Goal: Task Accomplishment & Management: Use online tool/utility

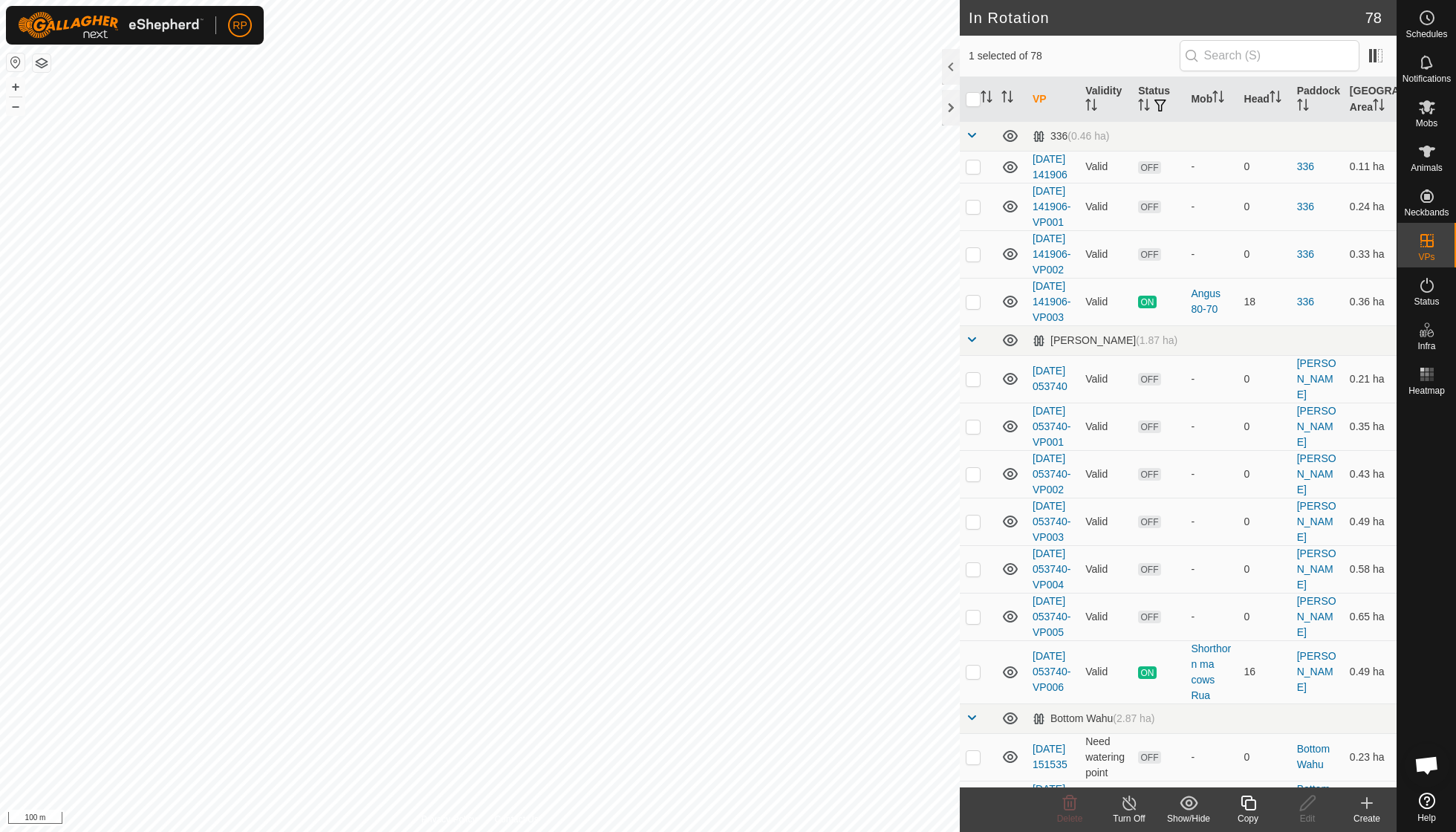
click at [1254, 802] on icon at bounding box center [1249, 803] width 19 height 18
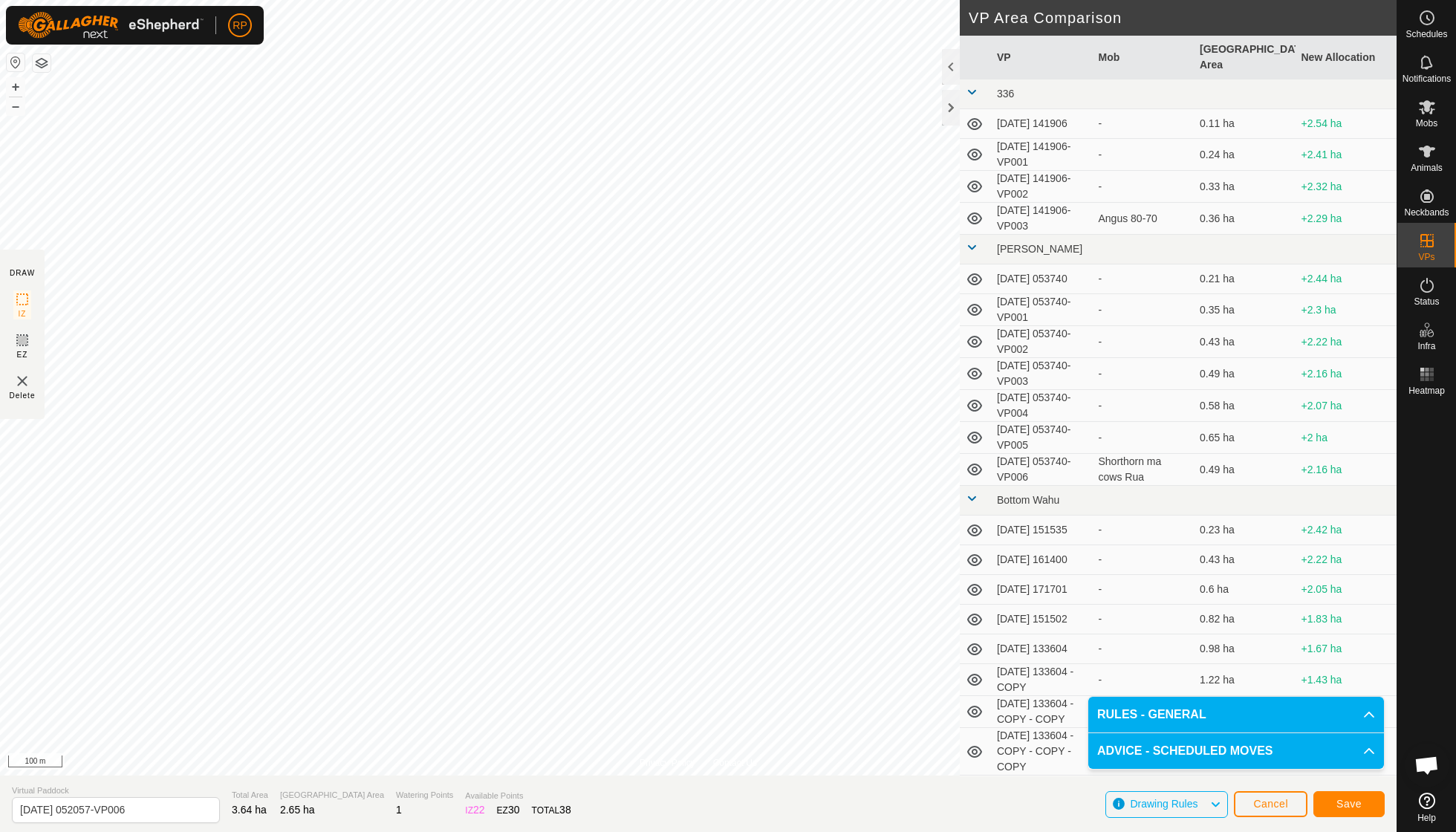
click at [1349, 802] on span "Save" at bounding box center [1349, 804] width 25 height 12
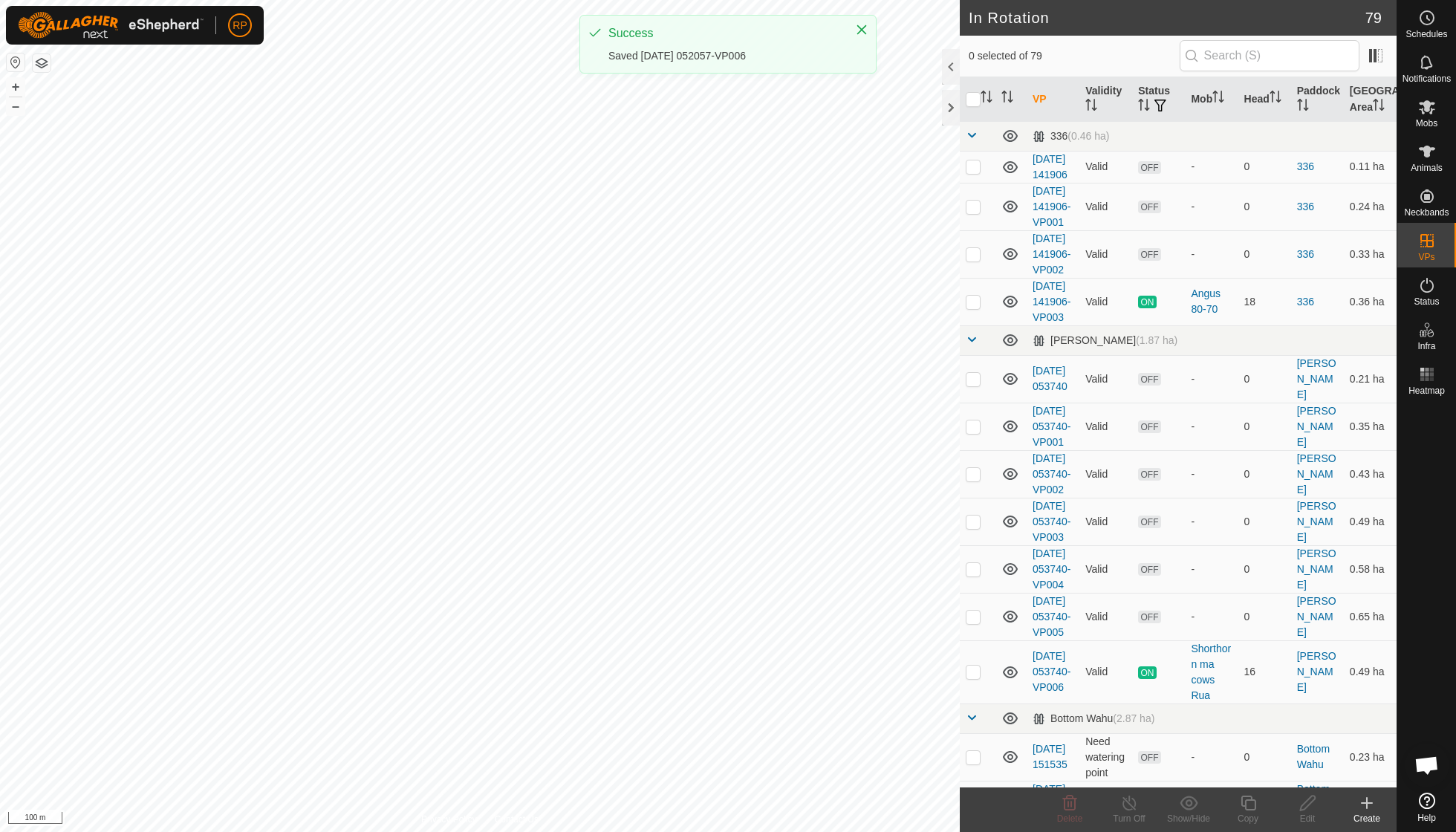
click at [1432, 118] on span "Mobs" at bounding box center [1426, 123] width 21 height 9
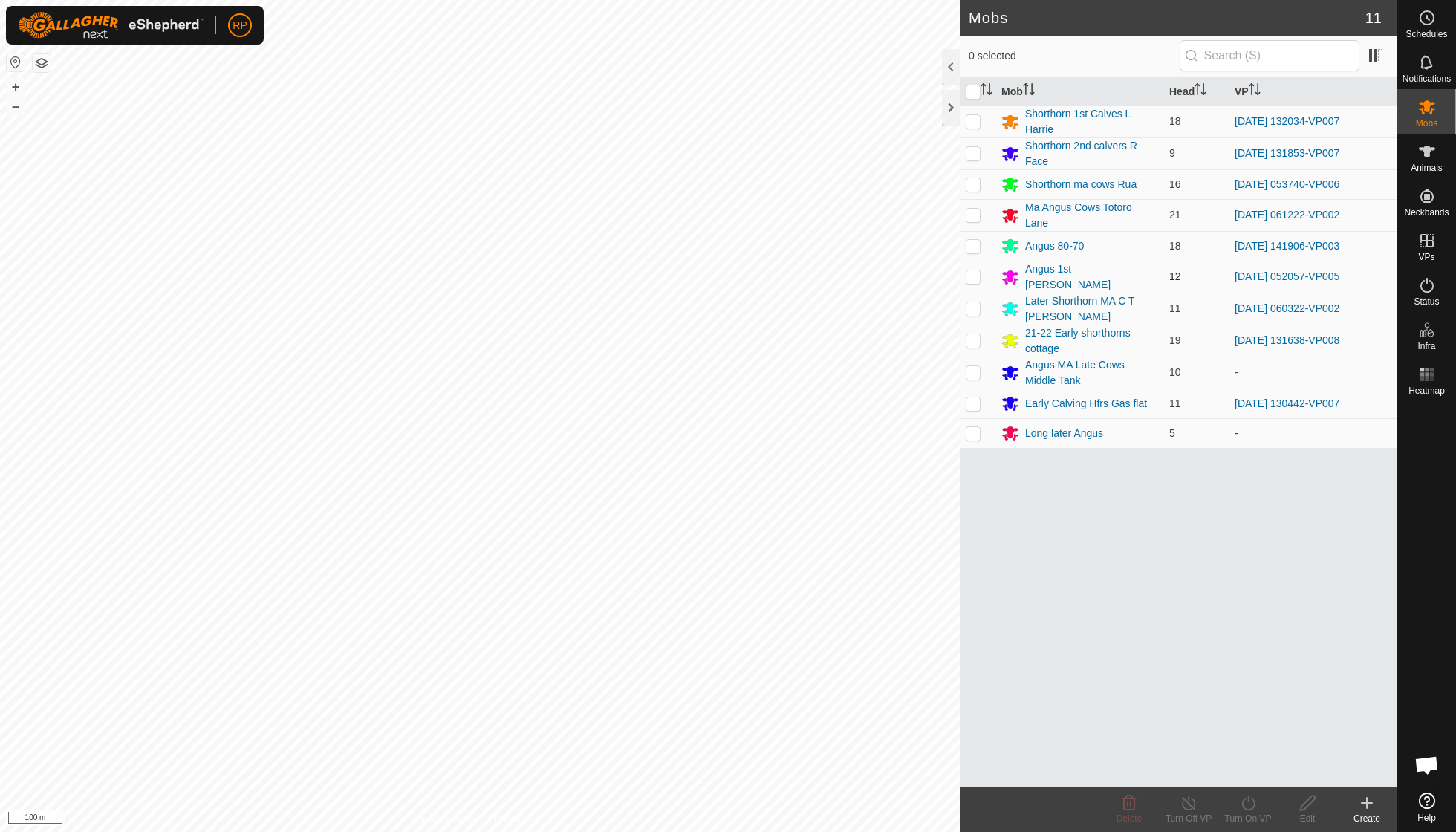
click at [972, 272] on p-checkbox at bounding box center [973, 277] width 15 height 12
checkbox input "true"
click at [1251, 806] on icon at bounding box center [1249, 803] width 19 height 18
click at [1248, 765] on link "Now" at bounding box center [1293, 769] width 147 height 30
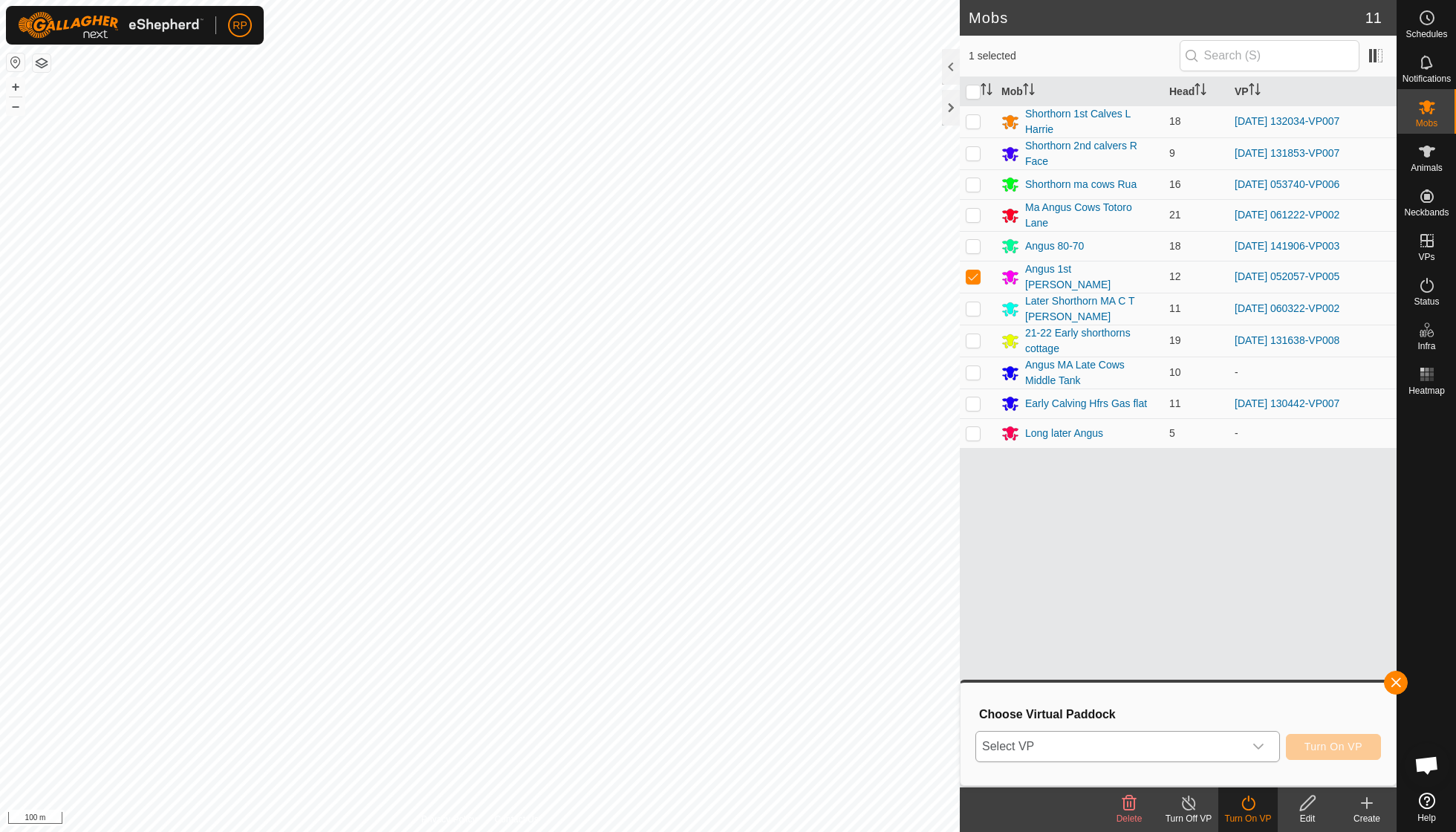
click at [1260, 743] on icon "dropdown trigger" at bounding box center [1258, 747] width 12 height 12
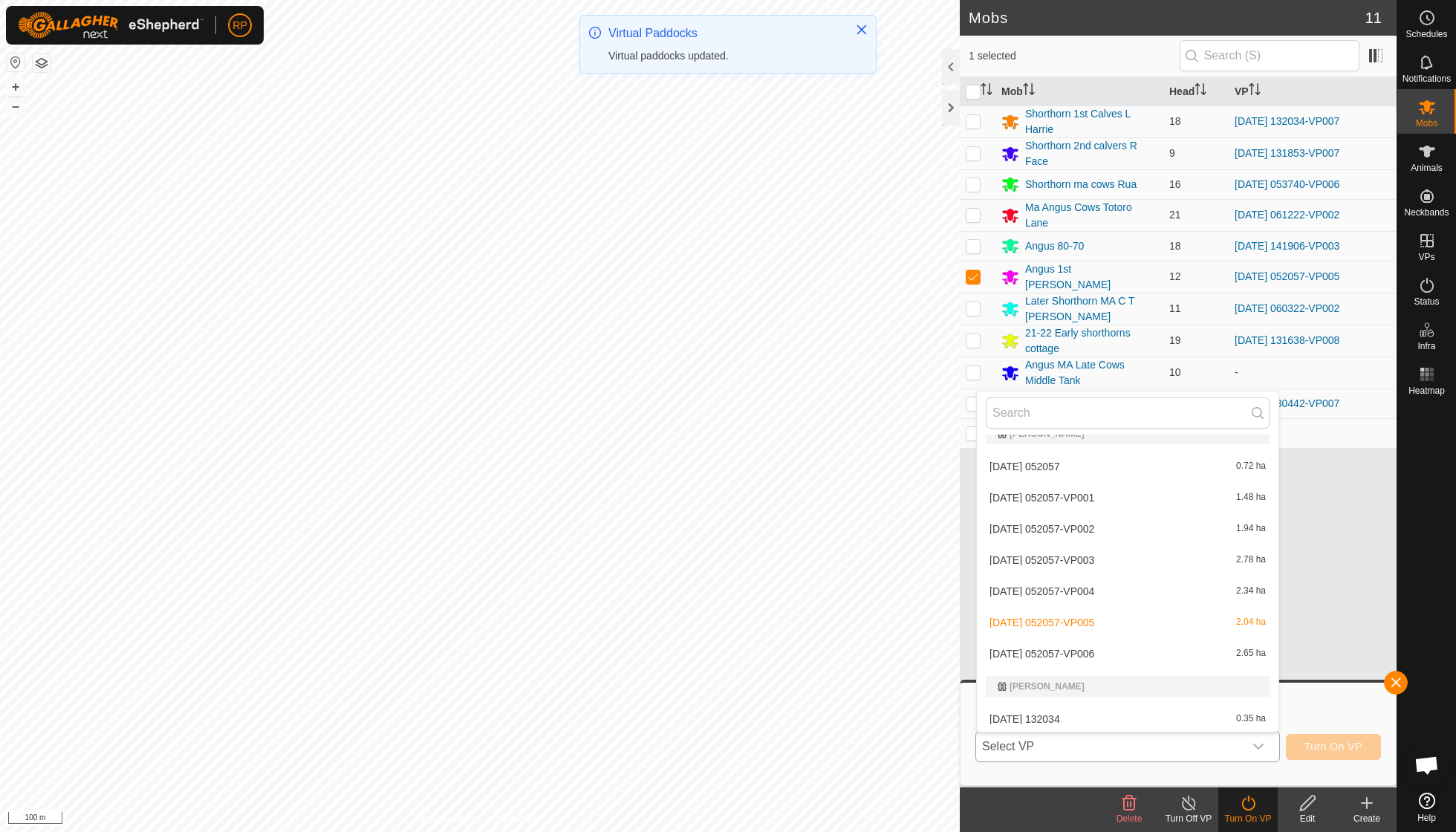
scroll to position [1317, 0]
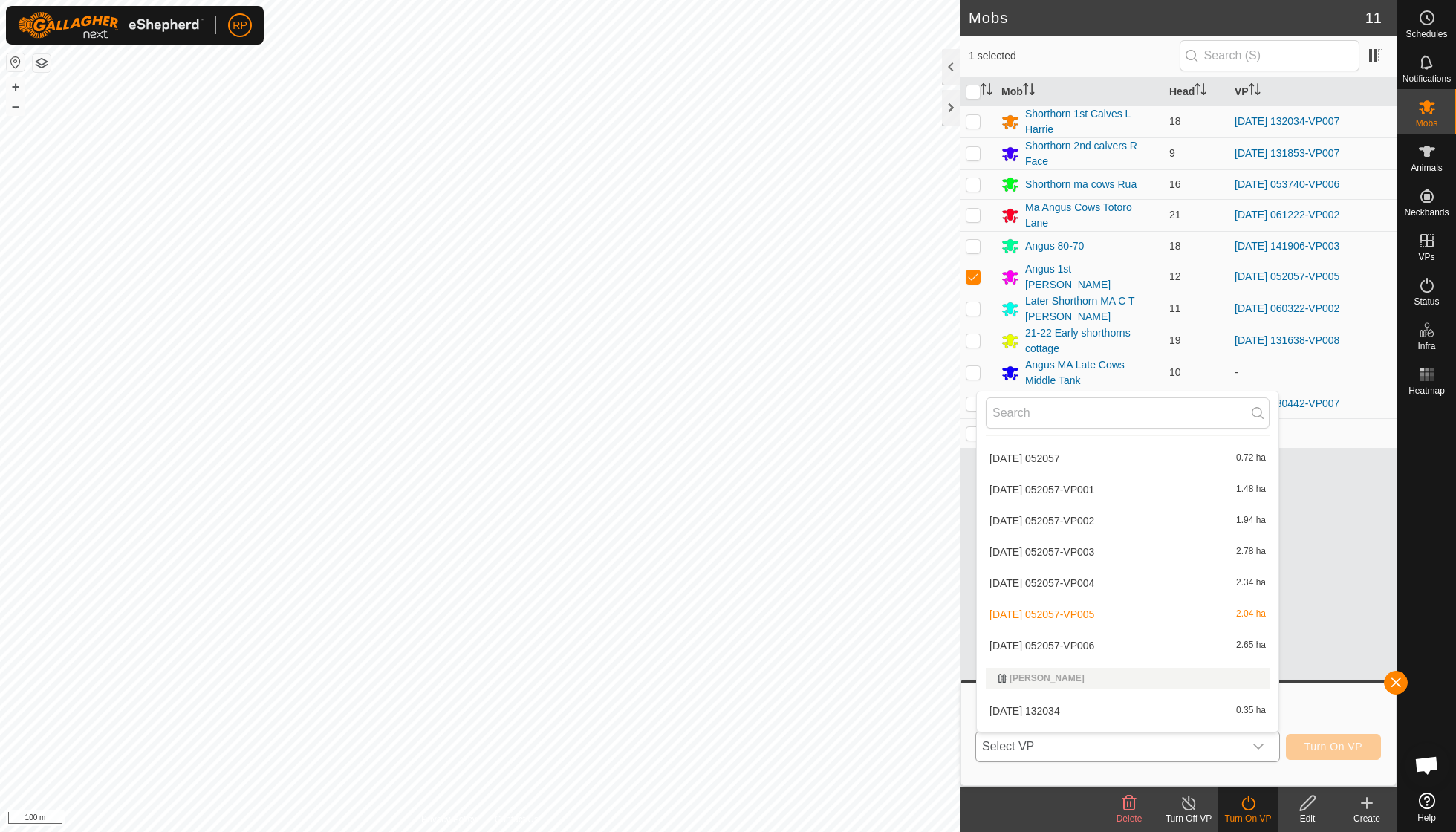
click at [1102, 631] on li "[DATE] 052057-VP006 2.65 ha" at bounding box center [1128, 645] width 301 height 30
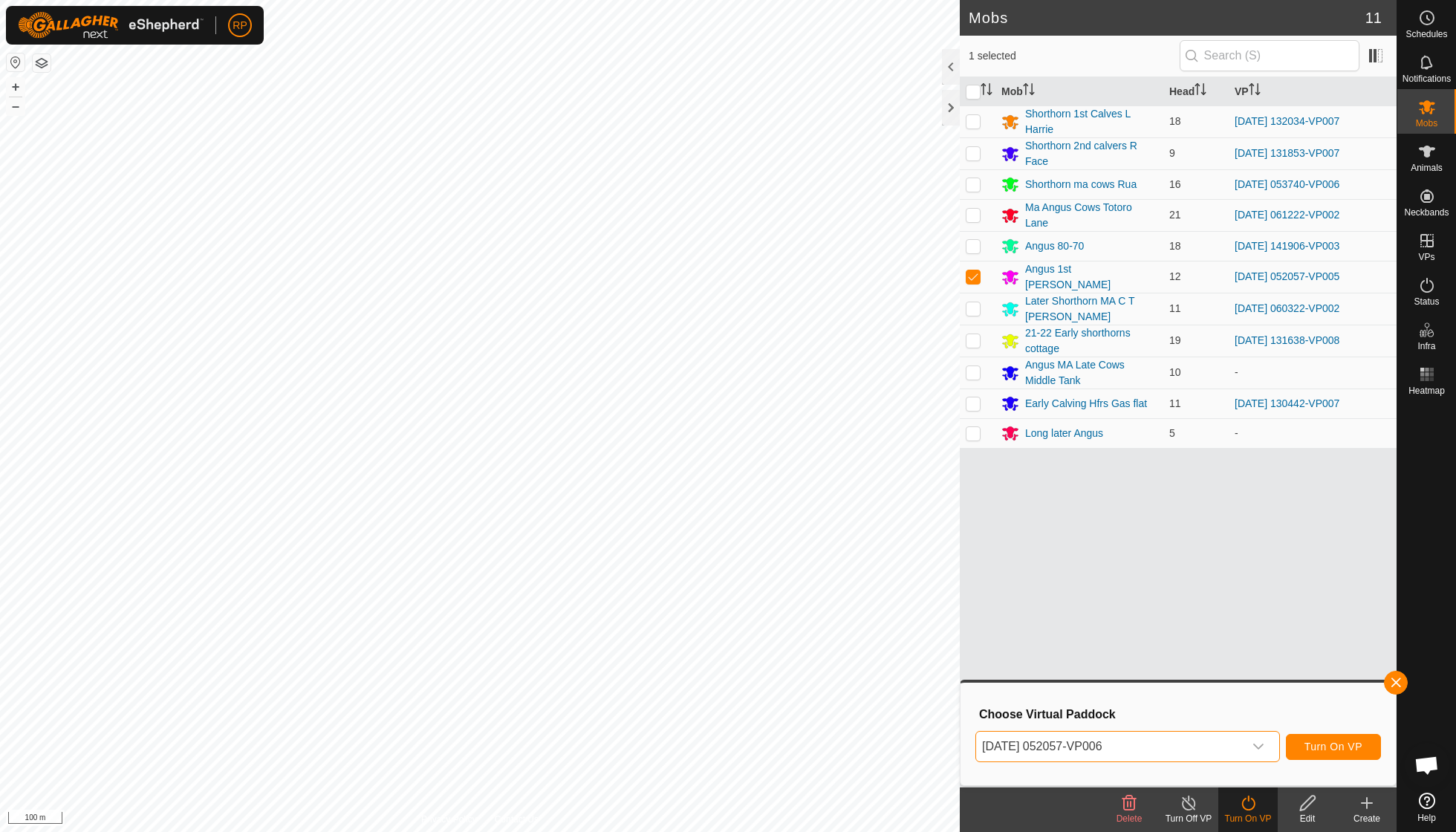
click at [1334, 750] on span "Turn On VP" at bounding box center [1333, 747] width 58 height 12
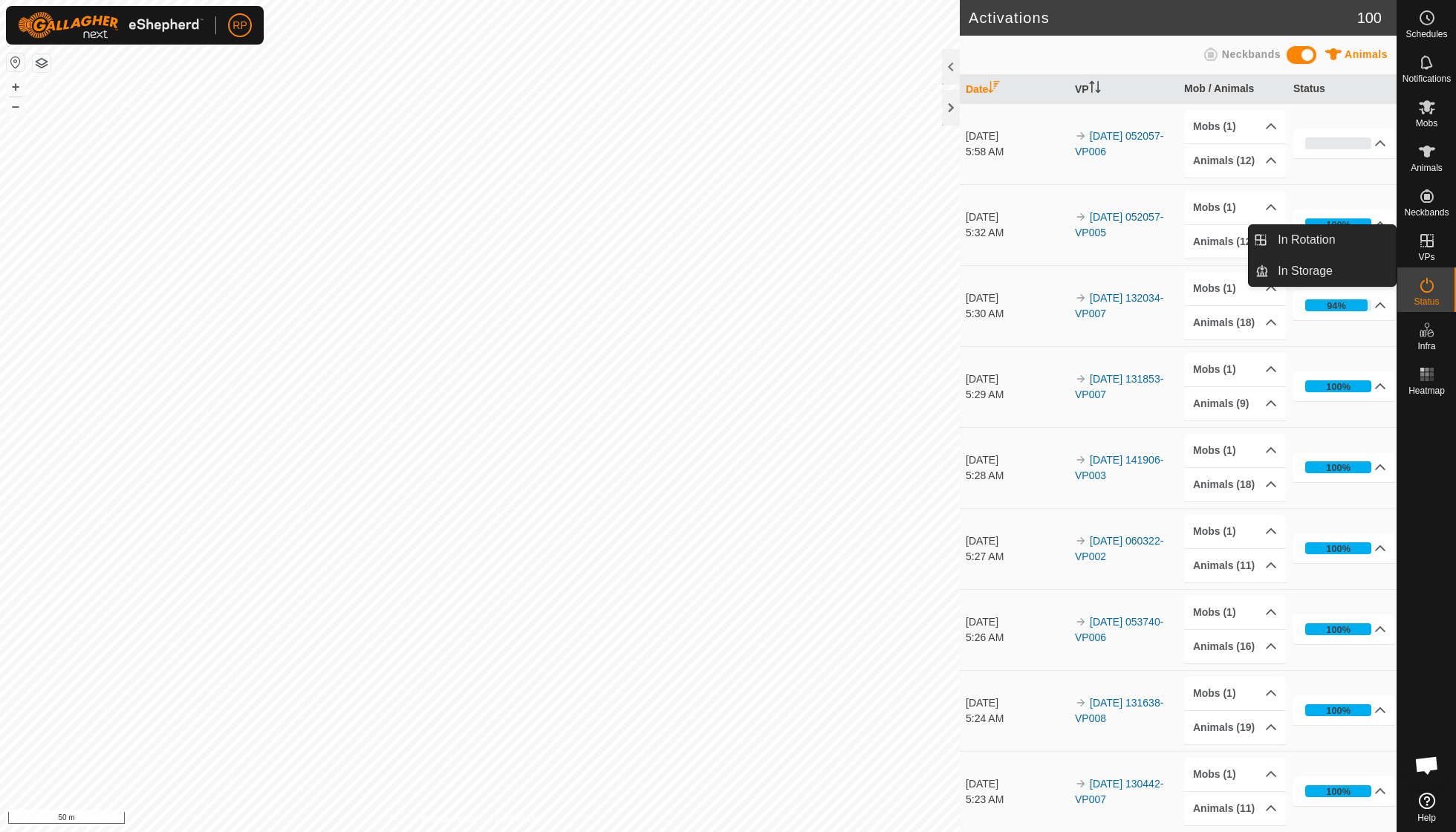
click at [1428, 242] on icon at bounding box center [1426, 240] width 18 height 18
click at [1327, 242] on link "In Rotation" at bounding box center [1332, 240] width 127 height 30
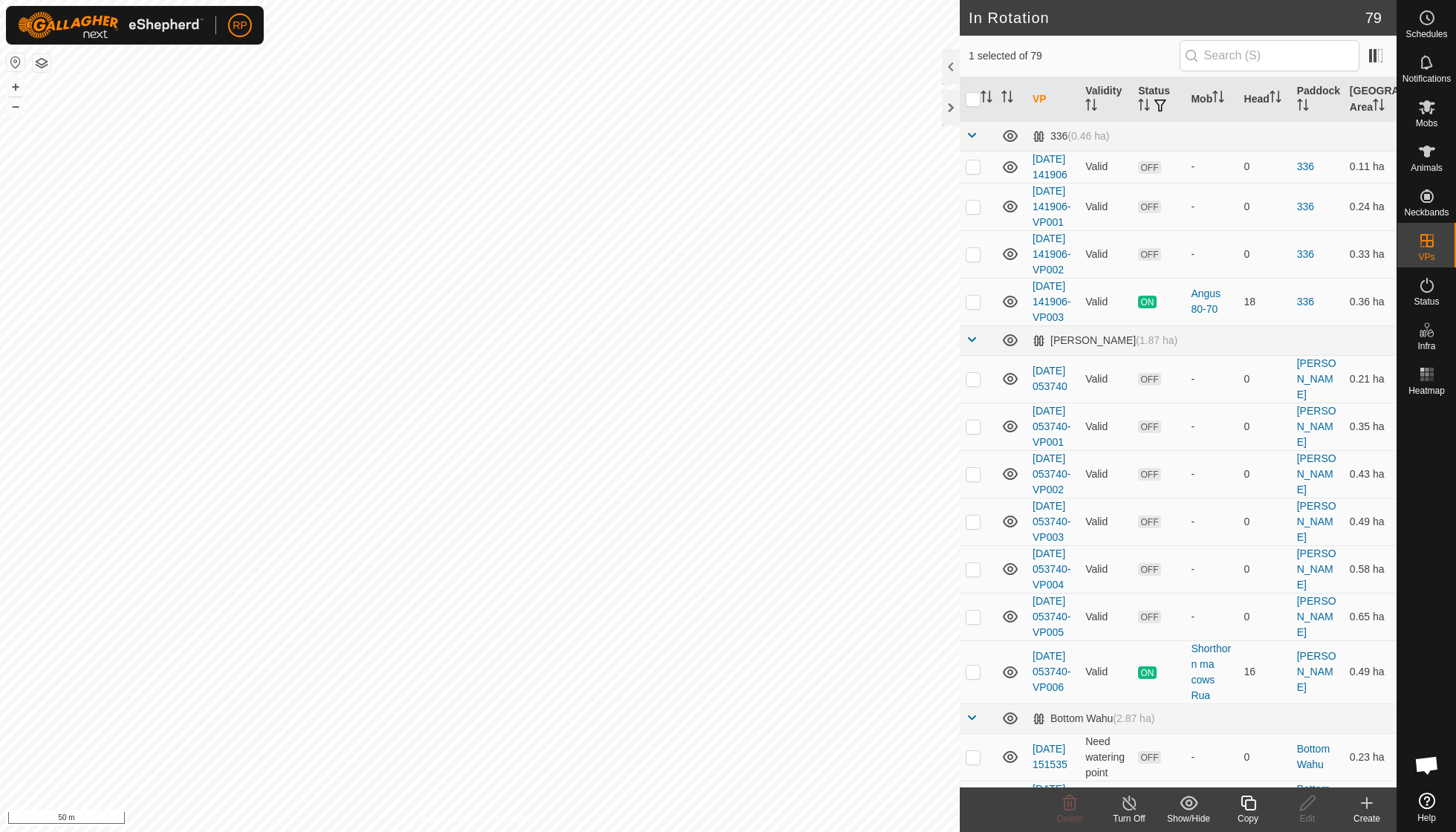
click at [1367, 808] on icon at bounding box center [1367, 803] width 0 height 10
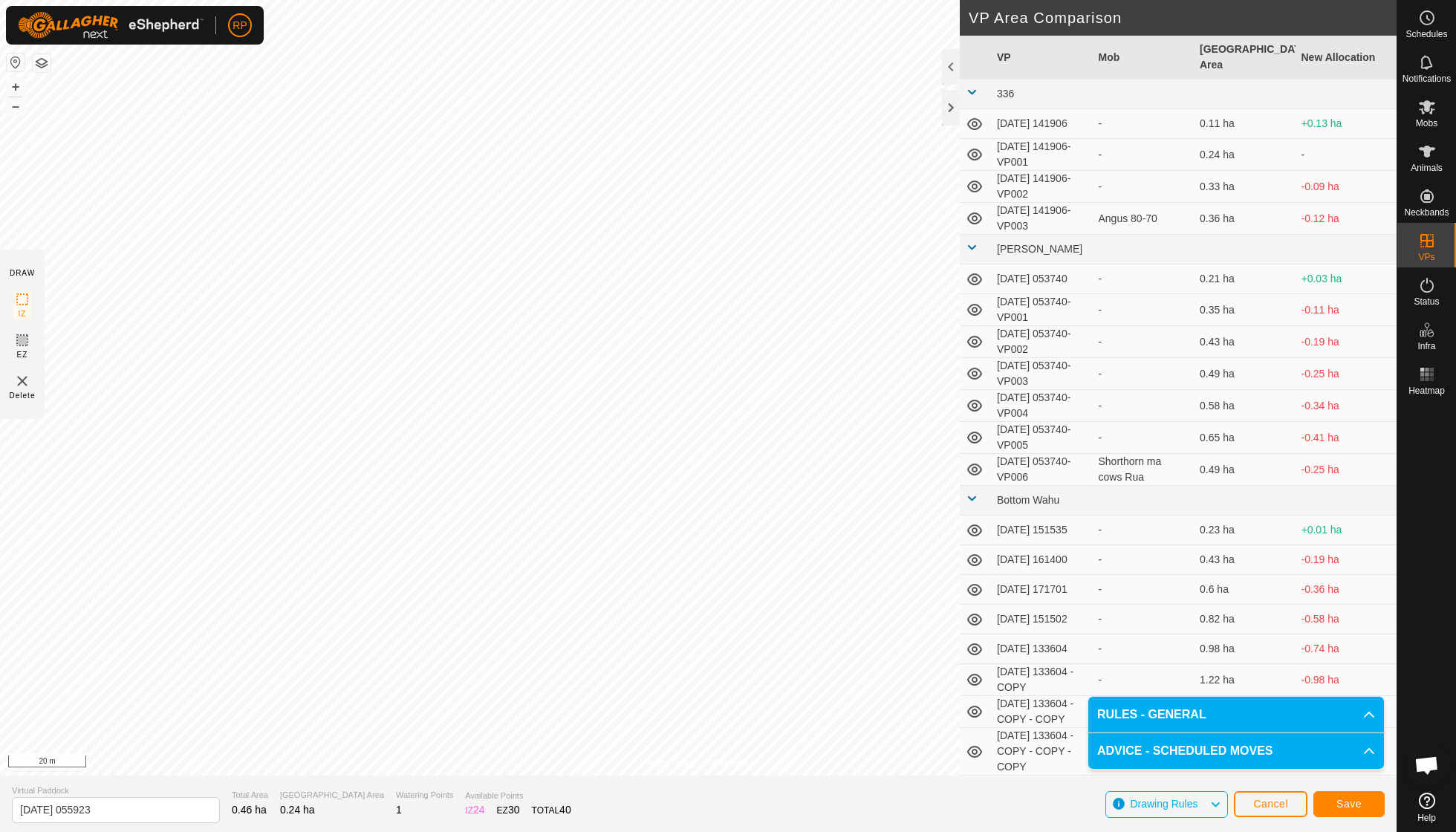
click at [1354, 808] on span "Save" at bounding box center [1349, 804] width 25 height 12
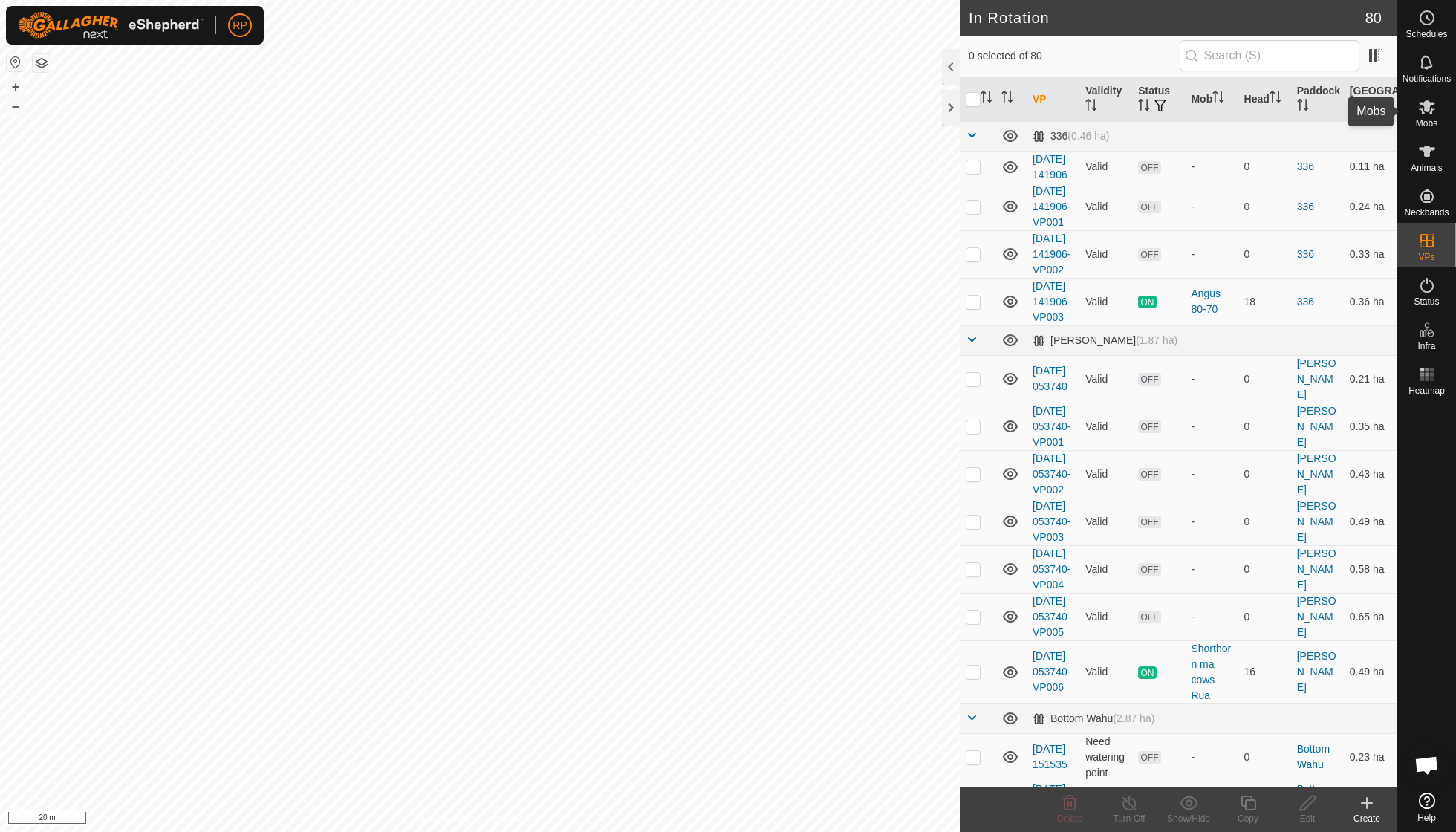
click at [1431, 116] on es-mob-svg-icon at bounding box center [1427, 107] width 27 height 24
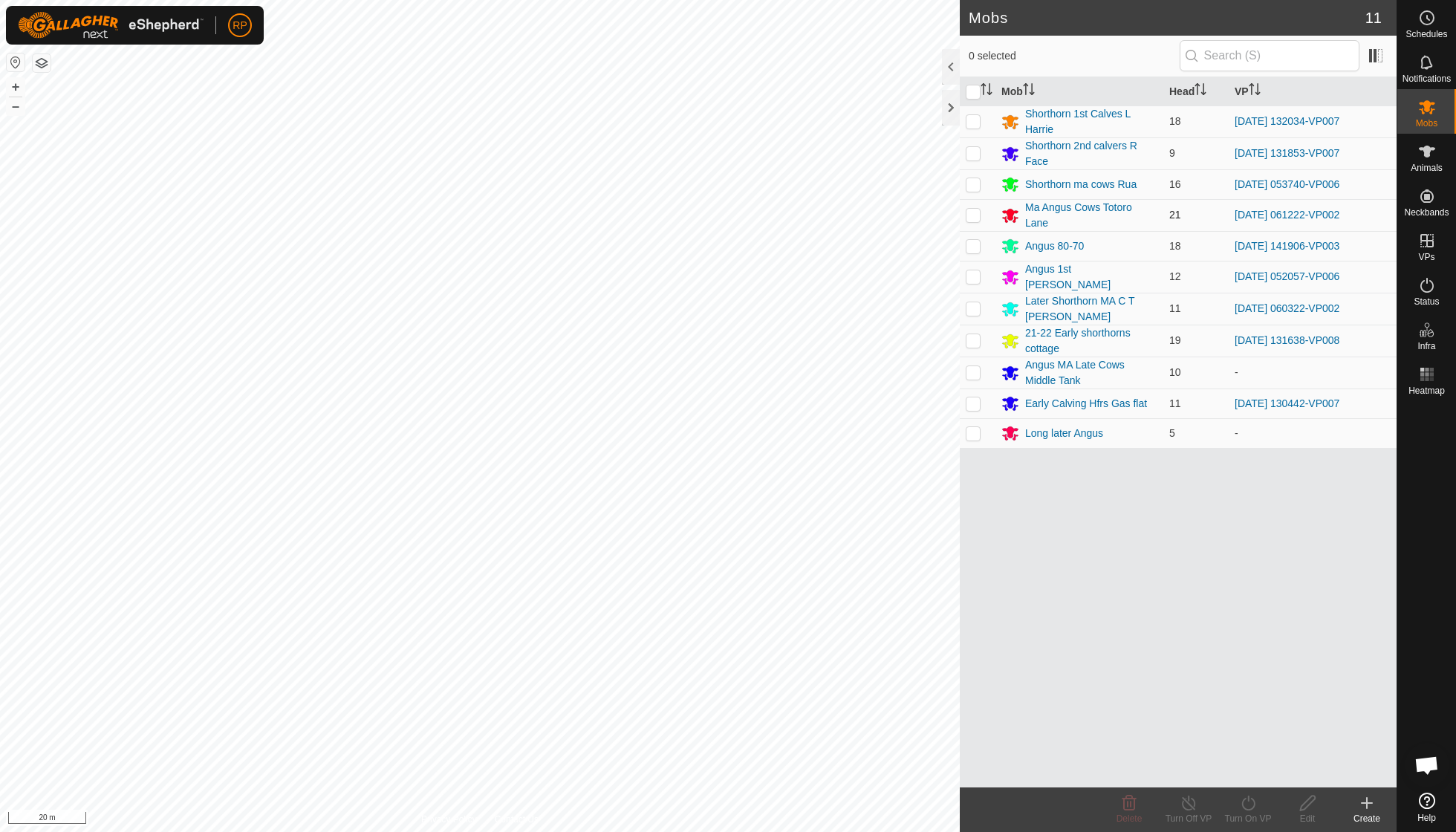
click at [972, 211] on p-checkbox at bounding box center [973, 215] width 15 height 12
checkbox input "true"
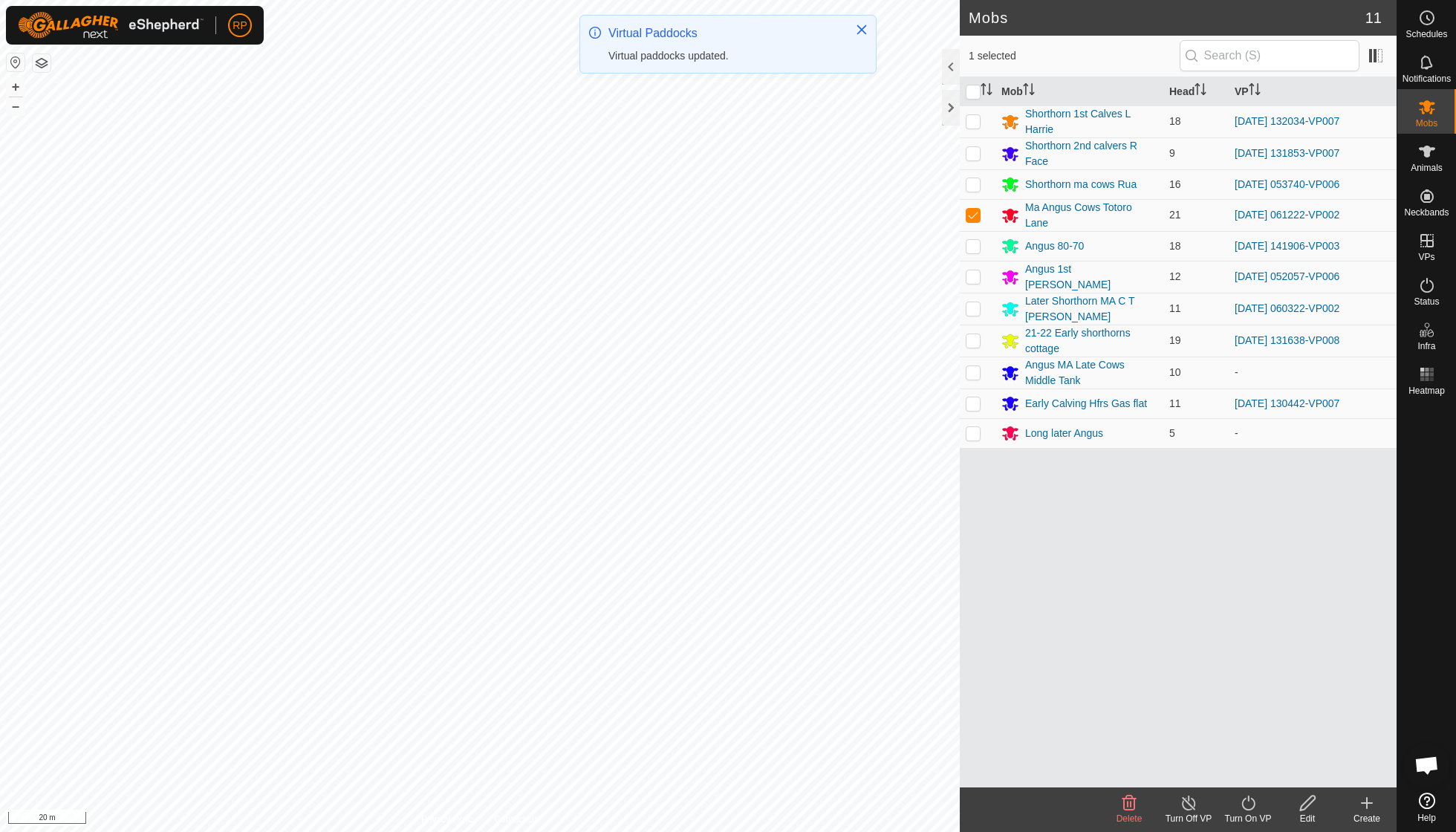
click at [1248, 801] on icon at bounding box center [1248, 803] width 14 height 15
click at [1248, 773] on link "Now" at bounding box center [1293, 769] width 147 height 30
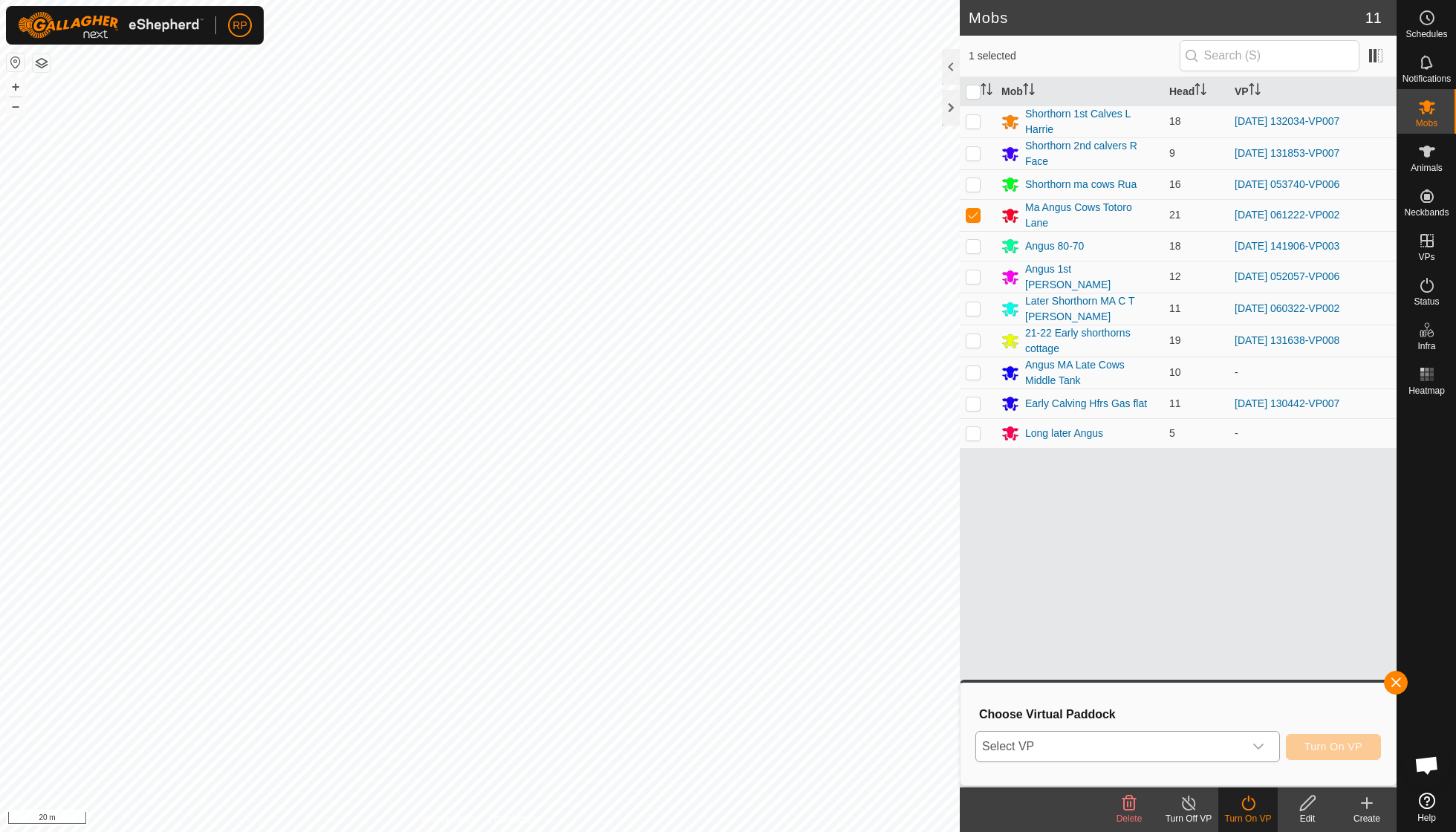
click at [1258, 747] on icon "dropdown trigger" at bounding box center [1258, 747] width 10 height 6
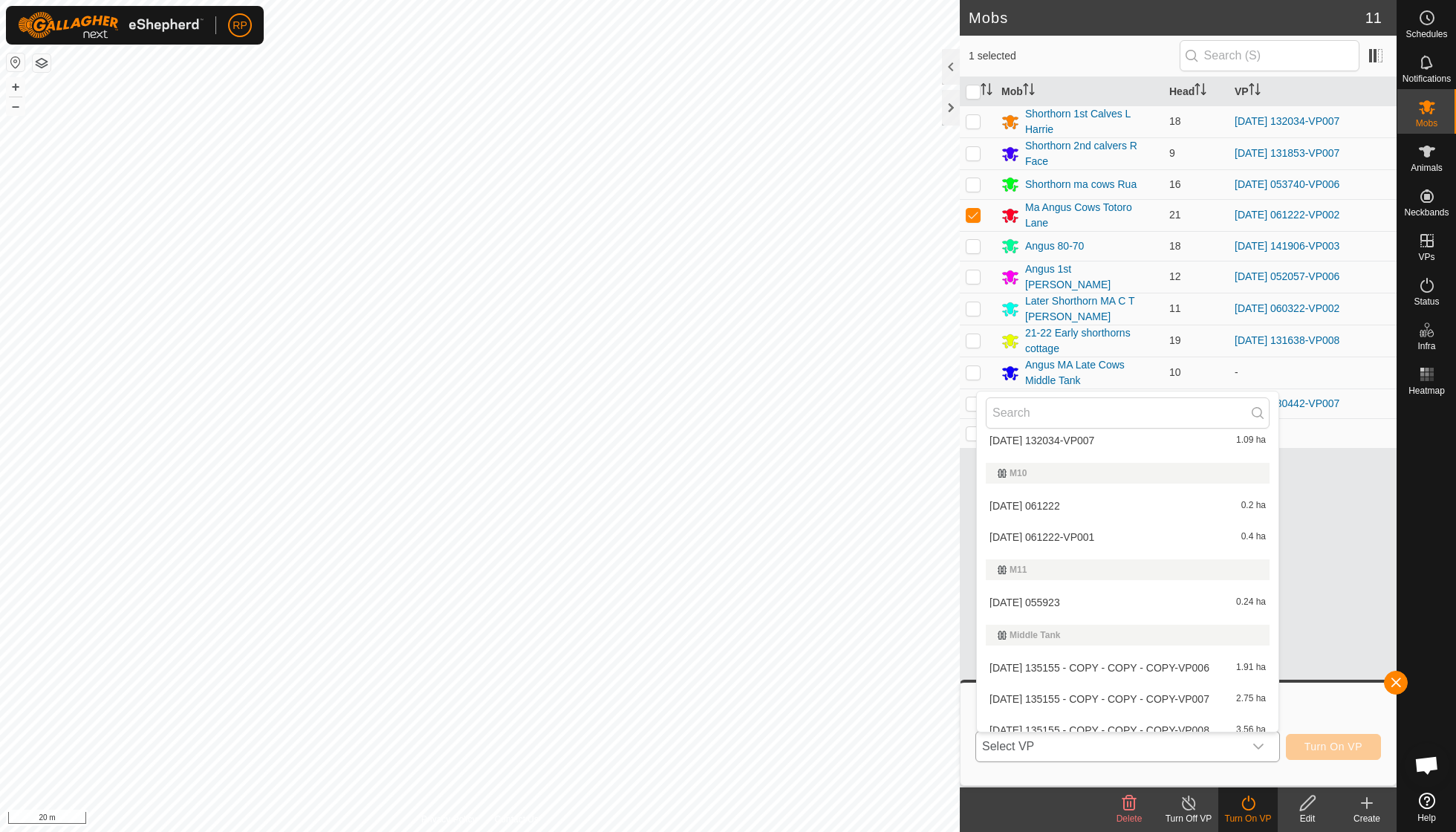
scroll to position [1803, 0]
click at [1081, 591] on li "[DATE] 055923 0.24 ha" at bounding box center [1128, 605] width 301 height 30
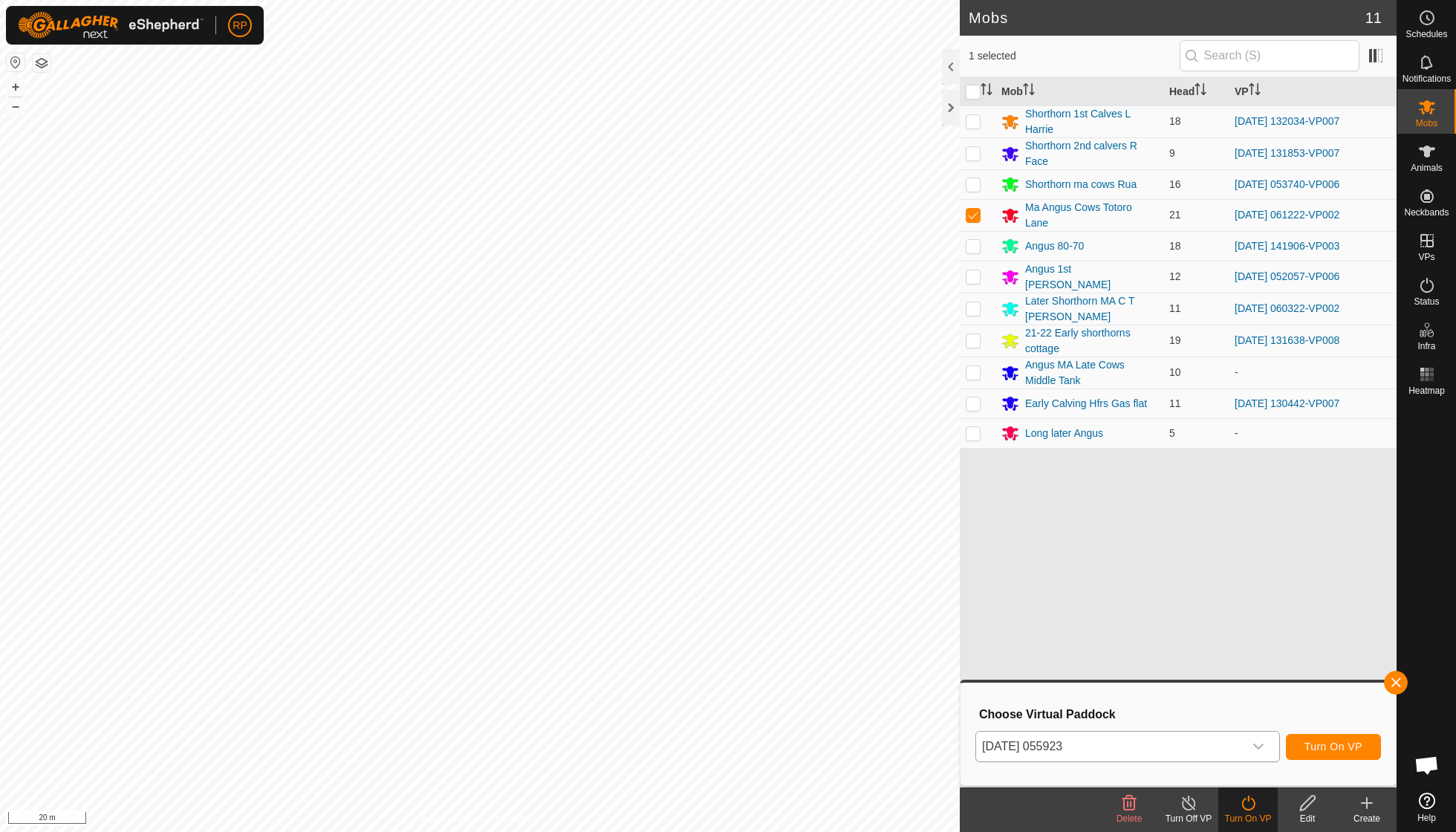
click at [1313, 750] on span "Turn On VP" at bounding box center [1333, 747] width 58 height 12
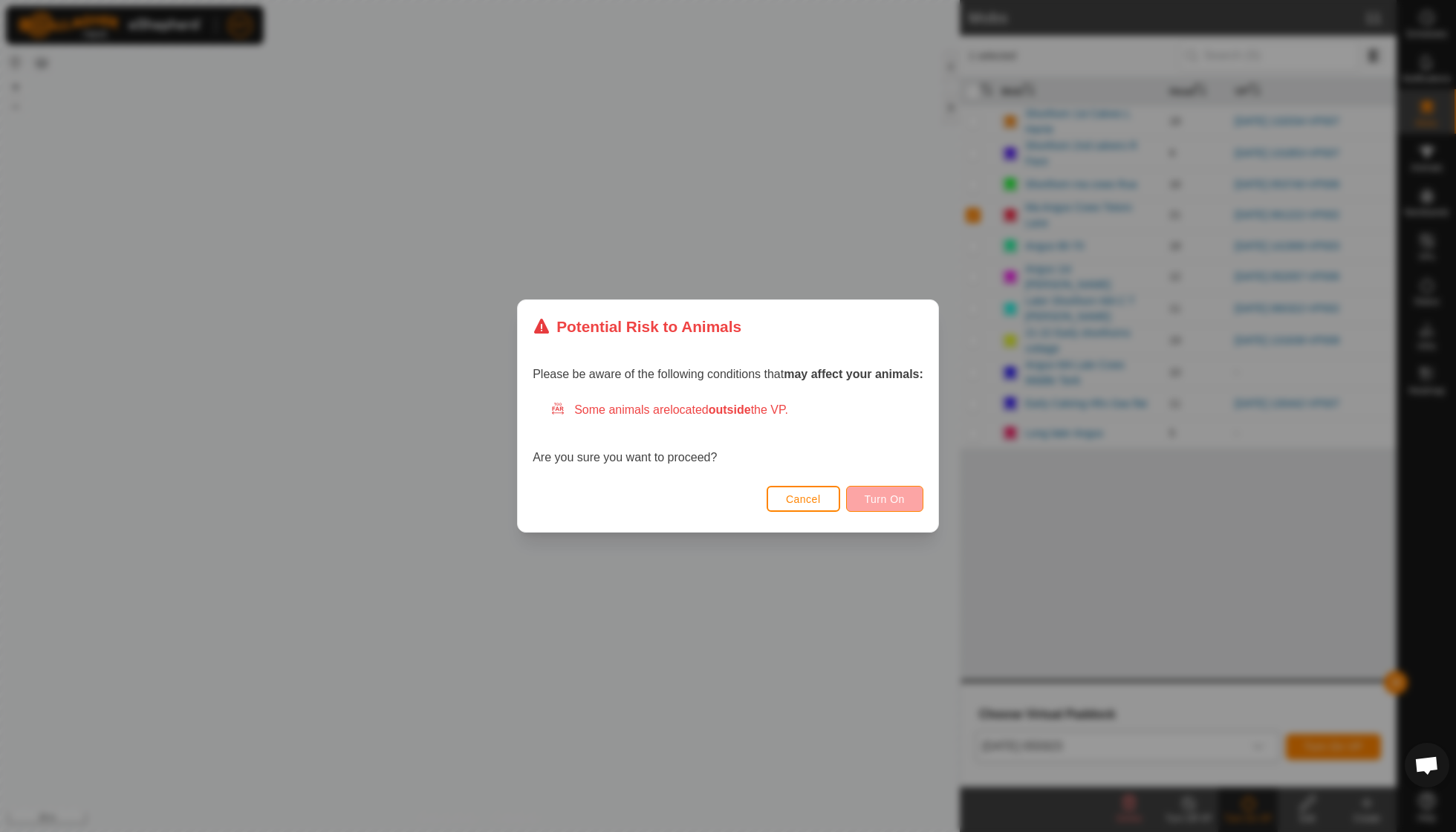
click at [895, 493] on span "Turn On" at bounding box center [884, 499] width 40 height 12
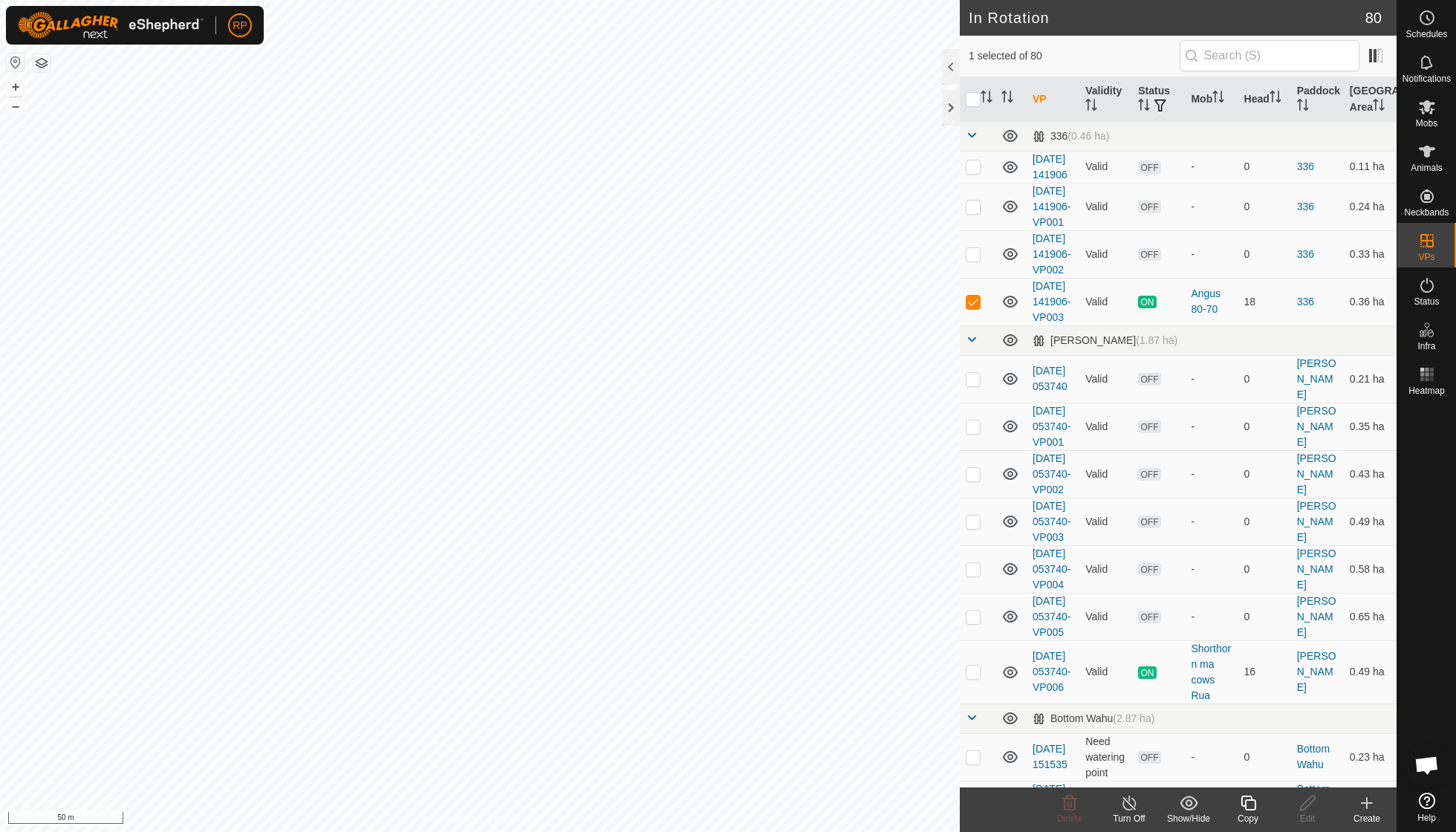
click at [1250, 803] on icon at bounding box center [1249, 803] width 19 height 18
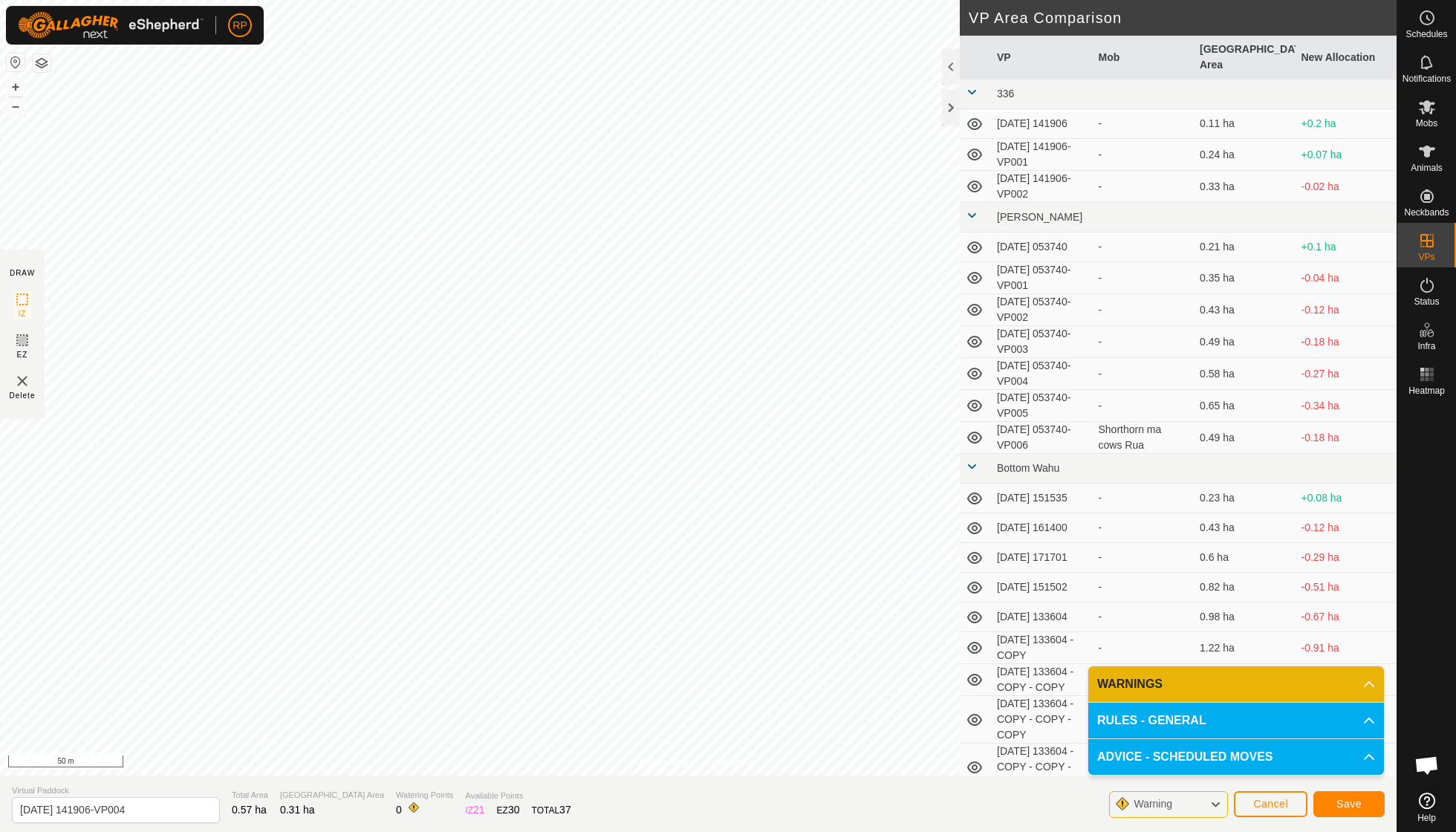
click at [1340, 802] on span "Save" at bounding box center [1349, 804] width 25 height 12
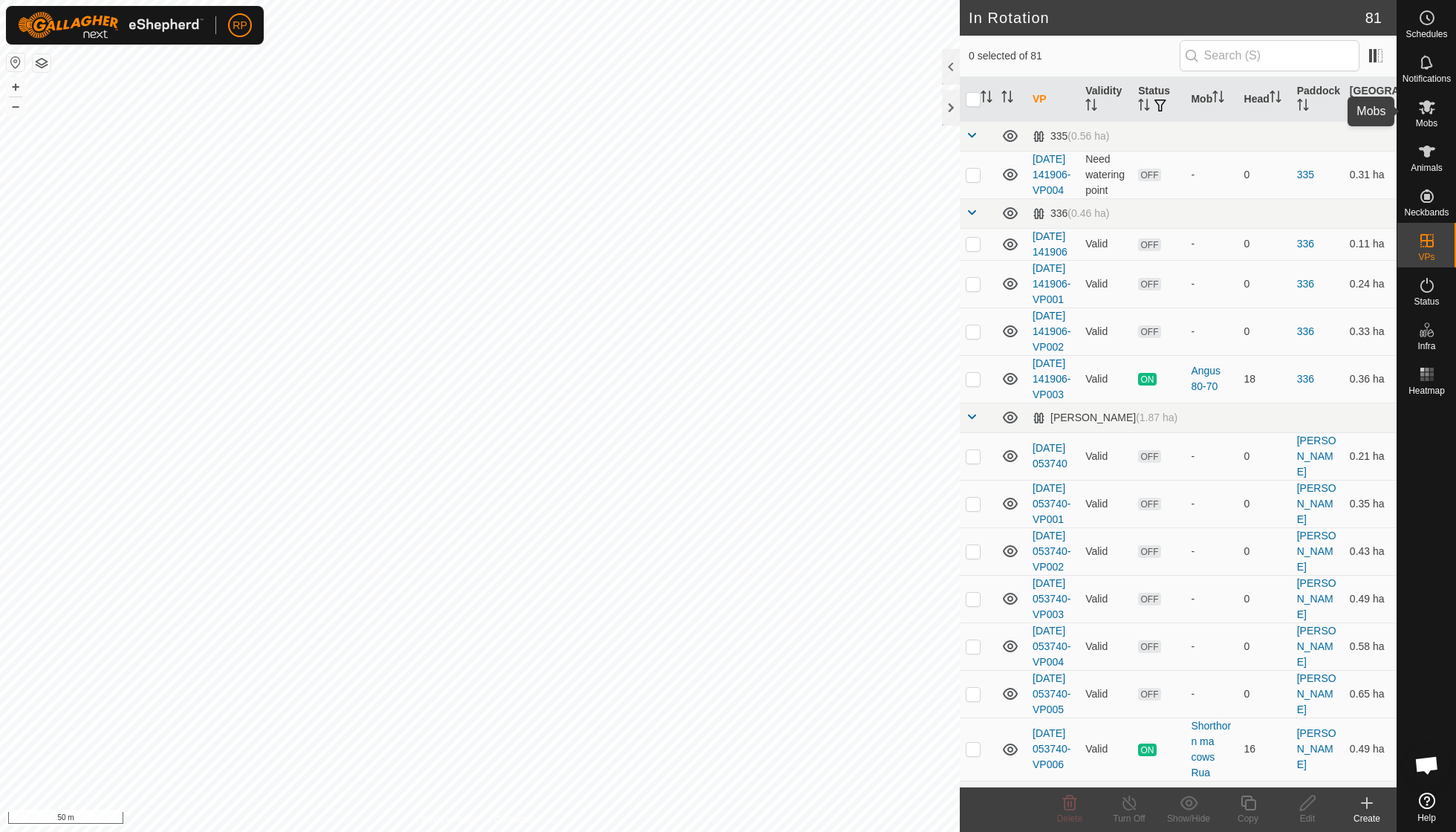
click at [1426, 114] on icon at bounding box center [1426, 107] width 18 height 18
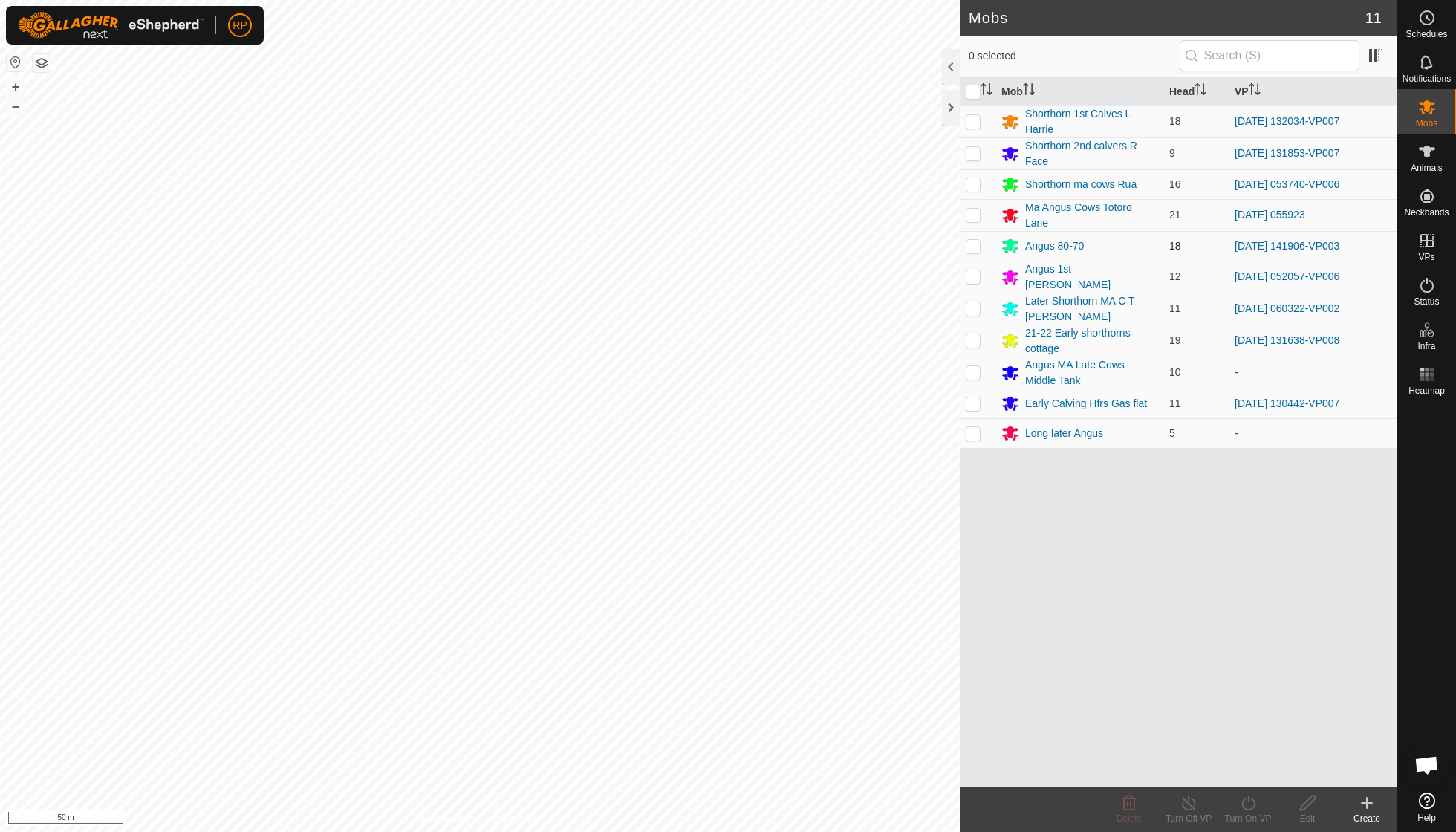
click at [978, 241] on p-checkbox at bounding box center [973, 246] width 15 height 12
checkbox input "true"
click at [1249, 803] on icon at bounding box center [1249, 803] width 19 height 18
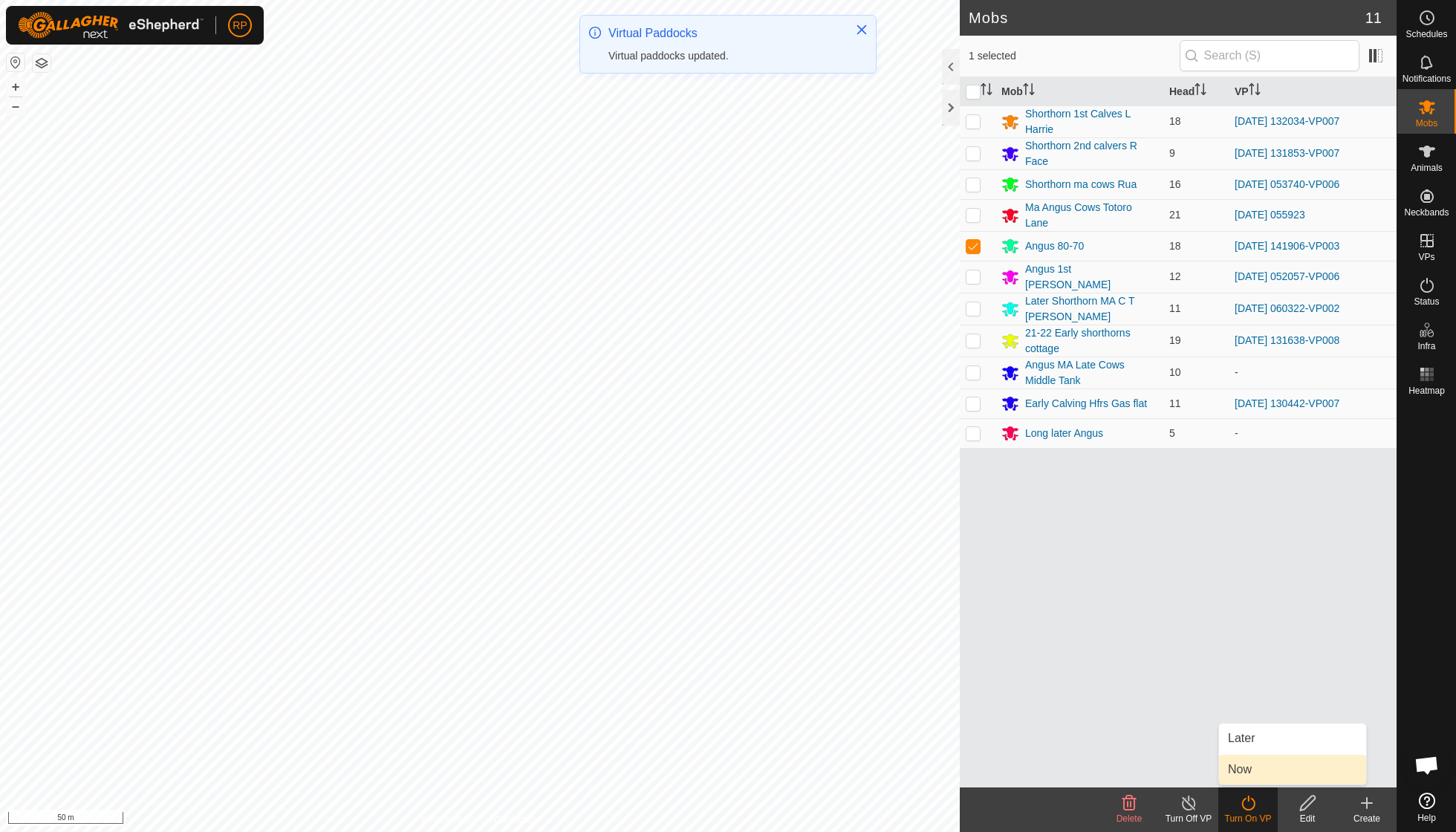
click at [1249, 770] on link "Now" at bounding box center [1293, 769] width 147 height 30
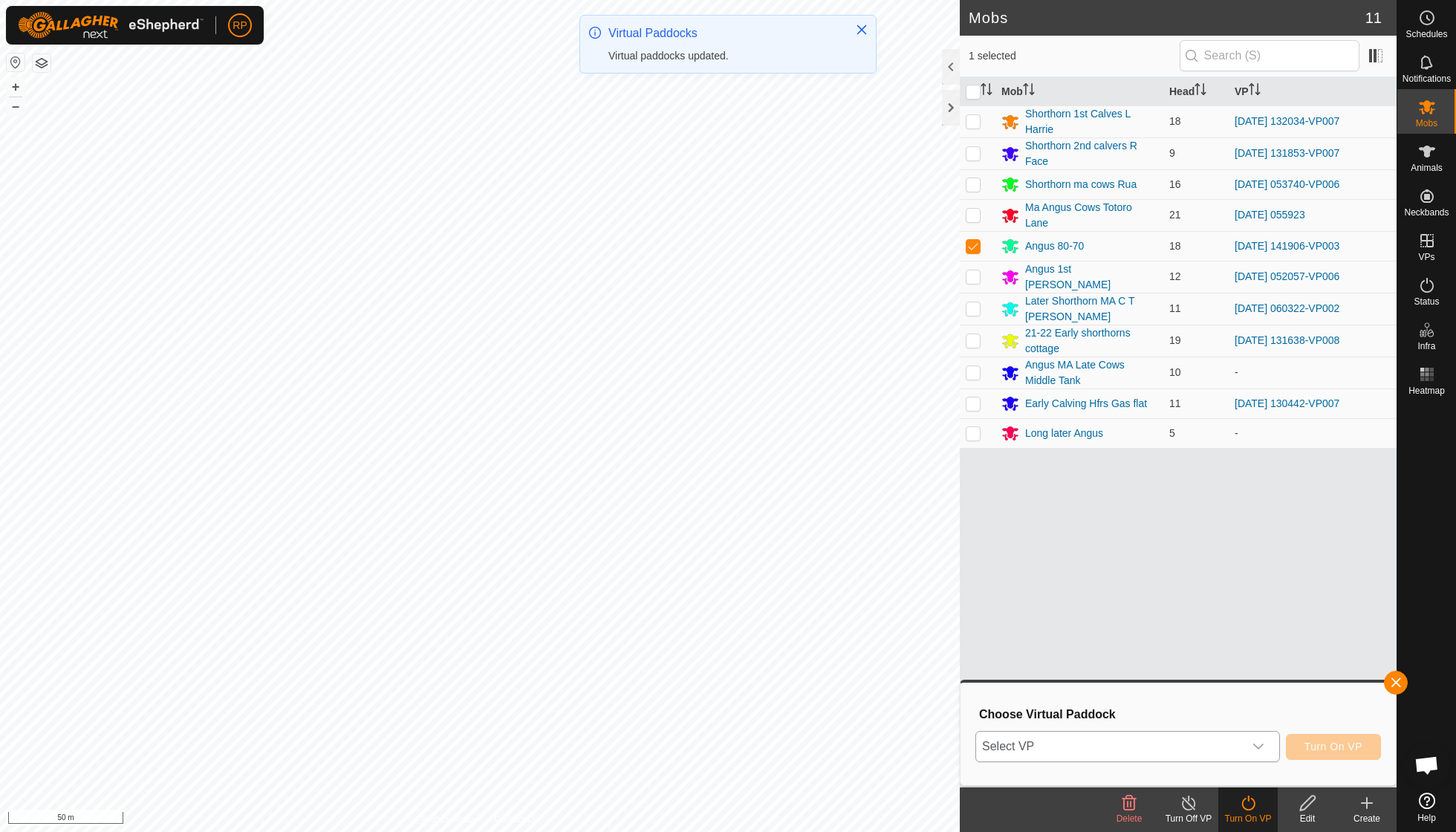
click at [1255, 738] on div "dropdown trigger" at bounding box center [1258, 747] width 30 height 30
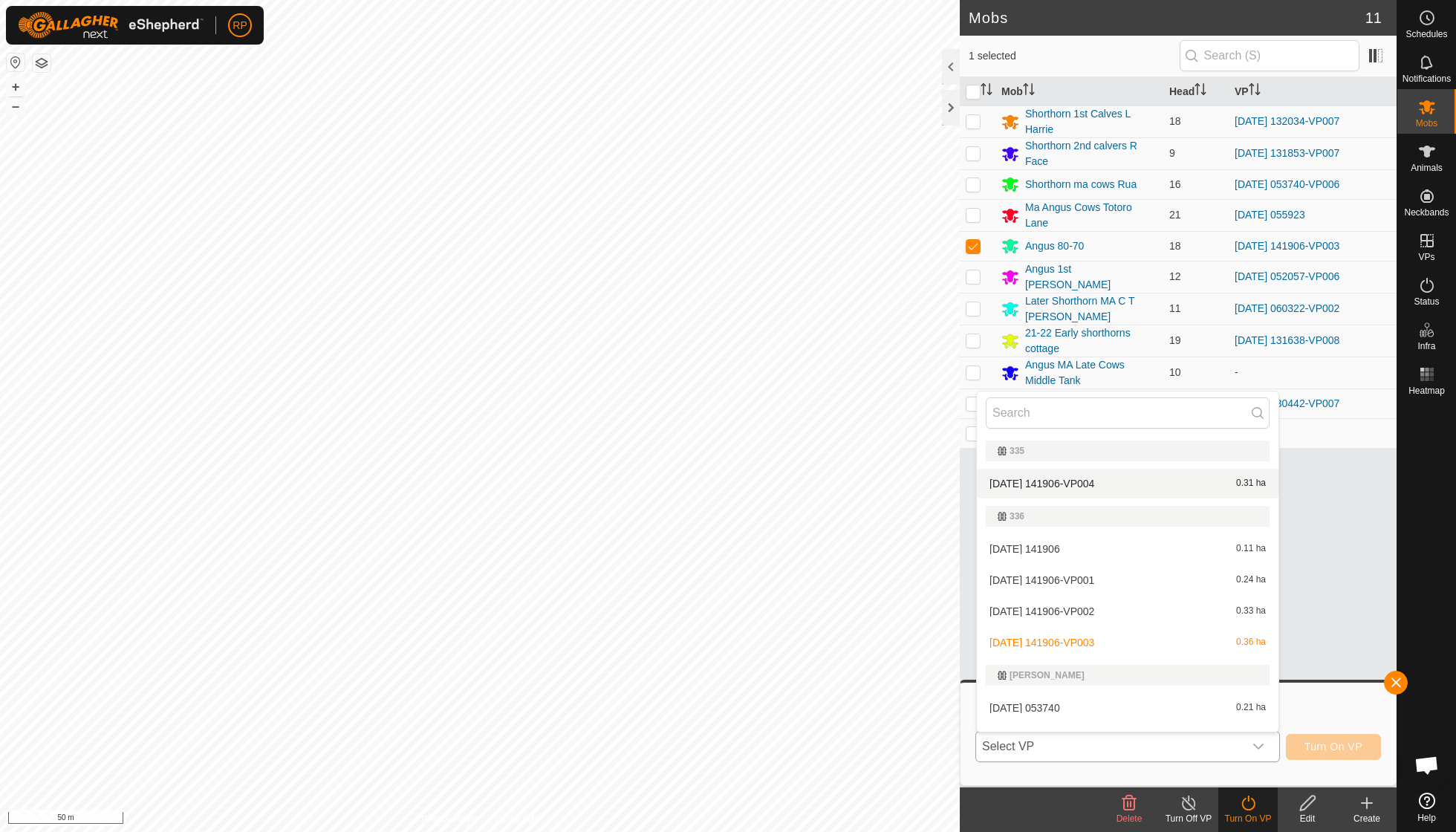
click at [1080, 479] on li "[DATE] 141906-VP004 0.31 ha" at bounding box center [1128, 483] width 301 height 30
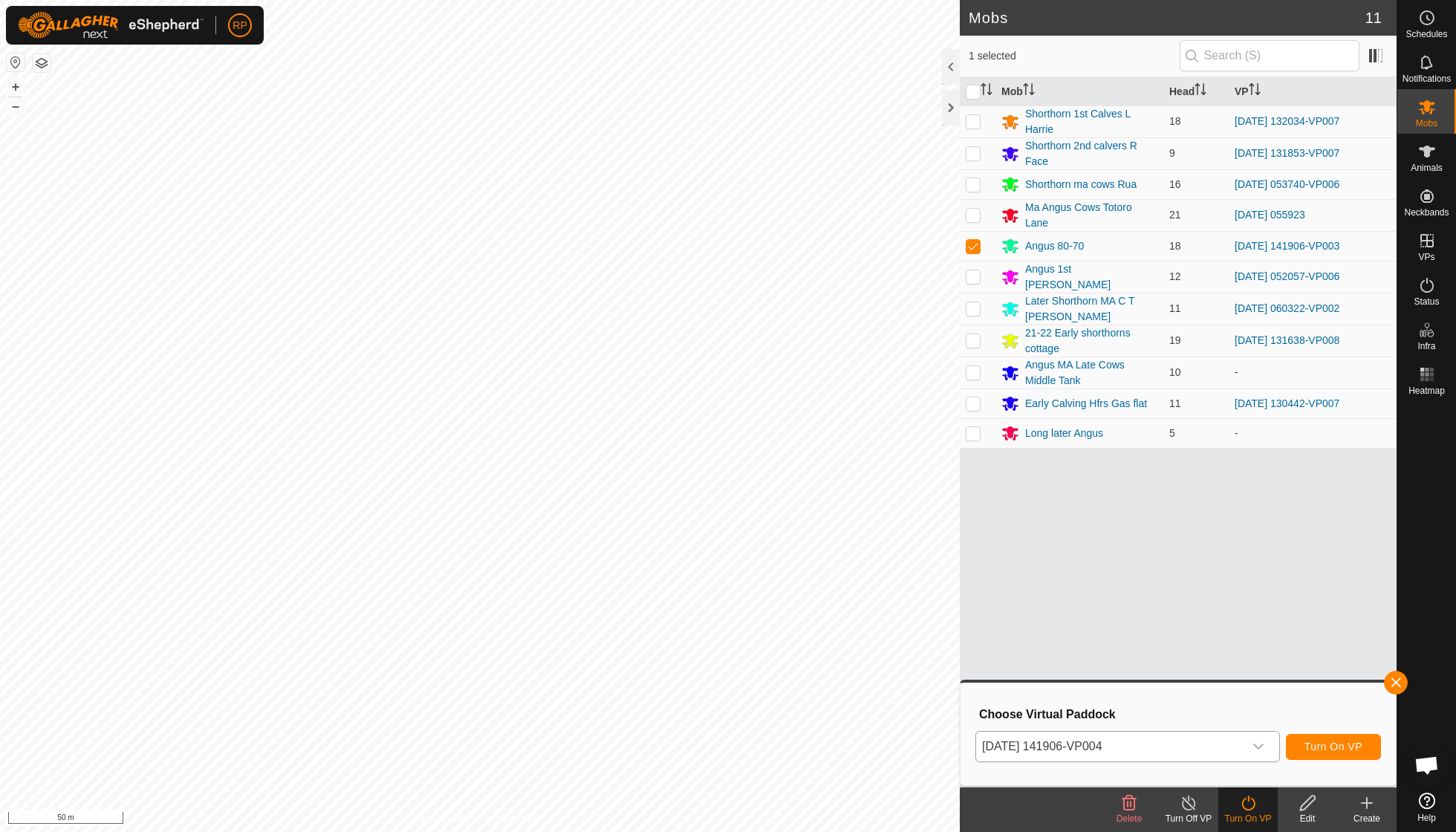
click at [1324, 750] on span "Turn On VP" at bounding box center [1333, 747] width 58 height 12
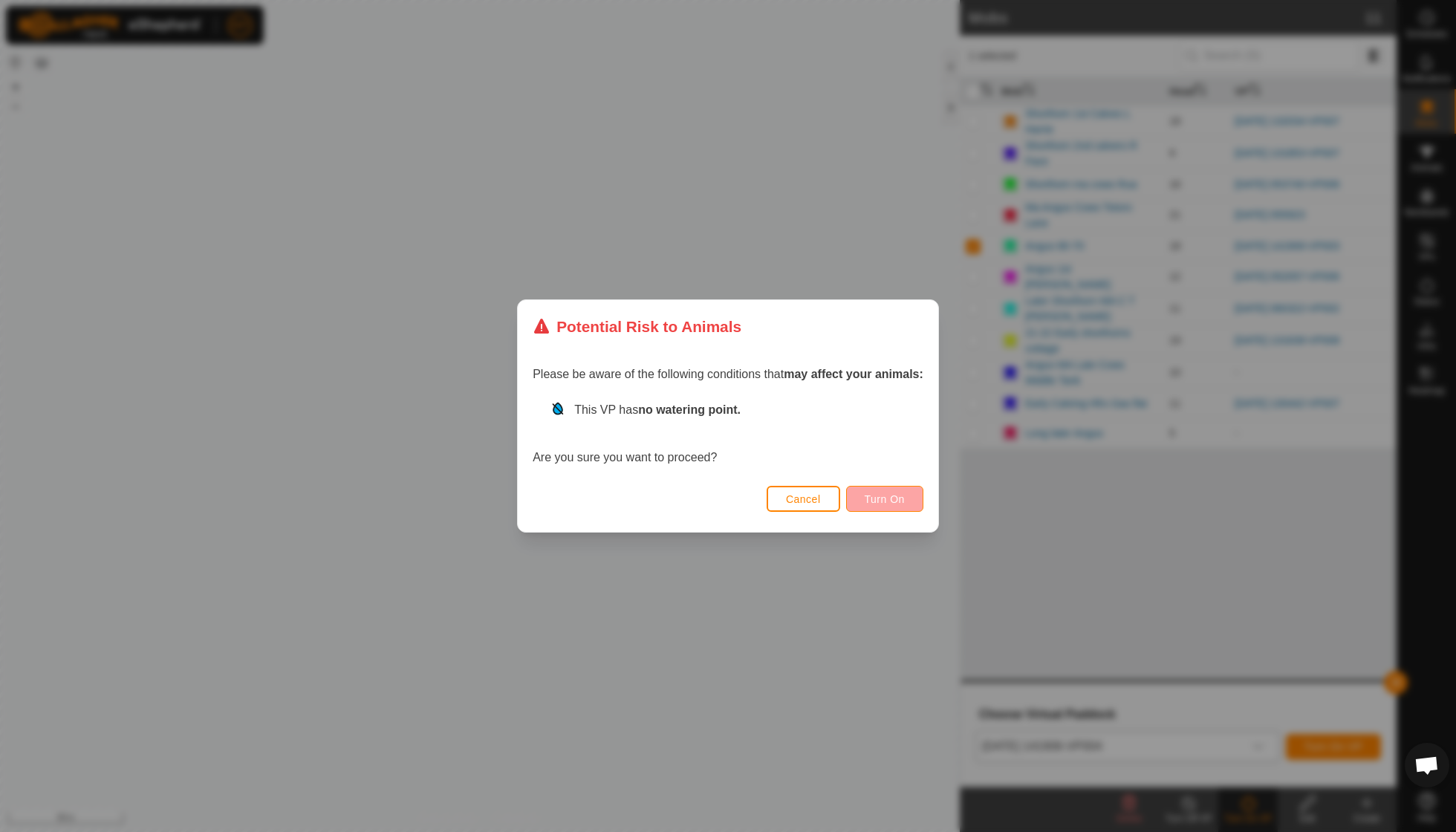
click at [890, 494] on span "Turn On" at bounding box center [884, 499] width 40 height 12
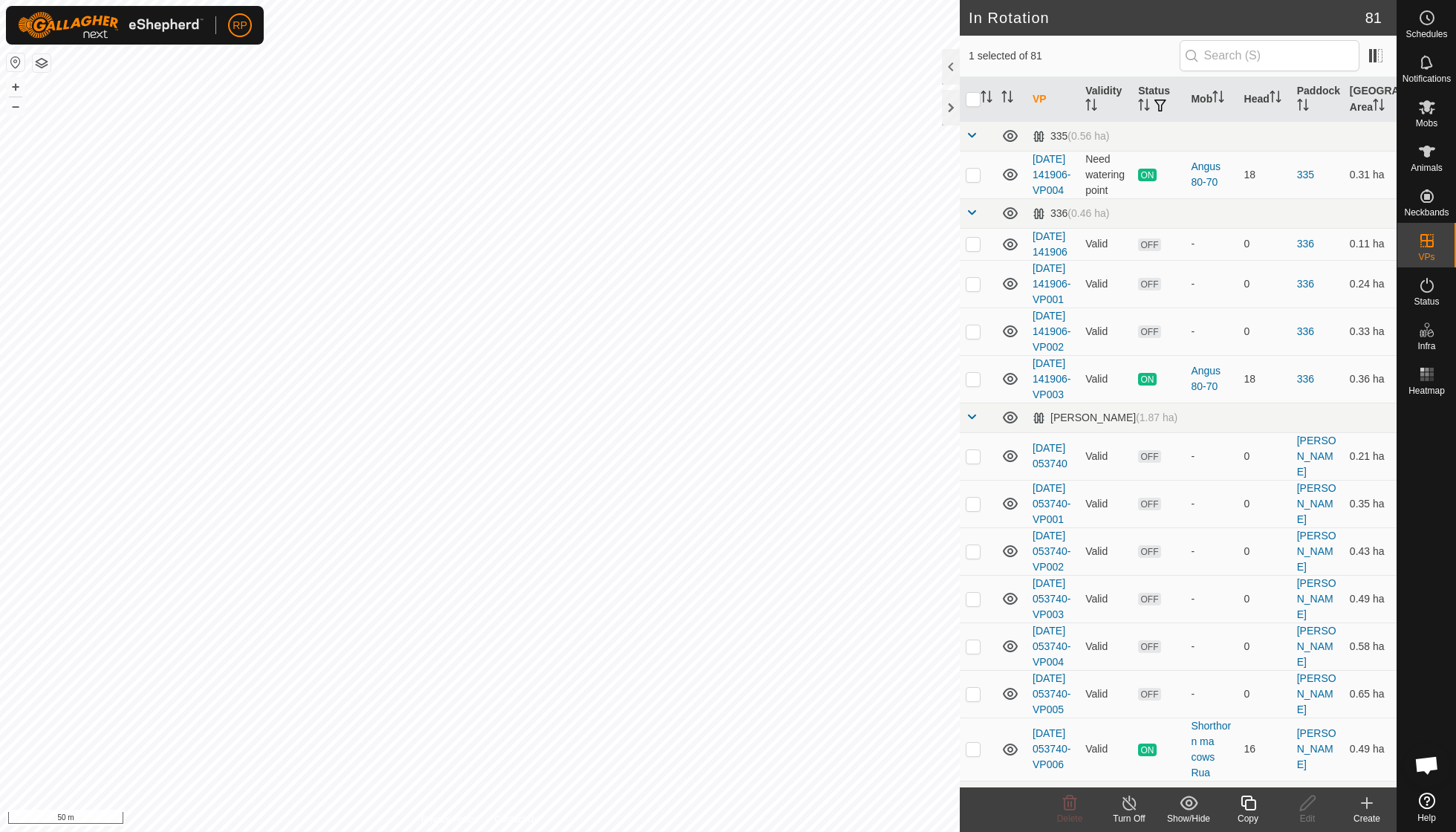
click at [1250, 809] on icon at bounding box center [1248, 803] width 15 height 15
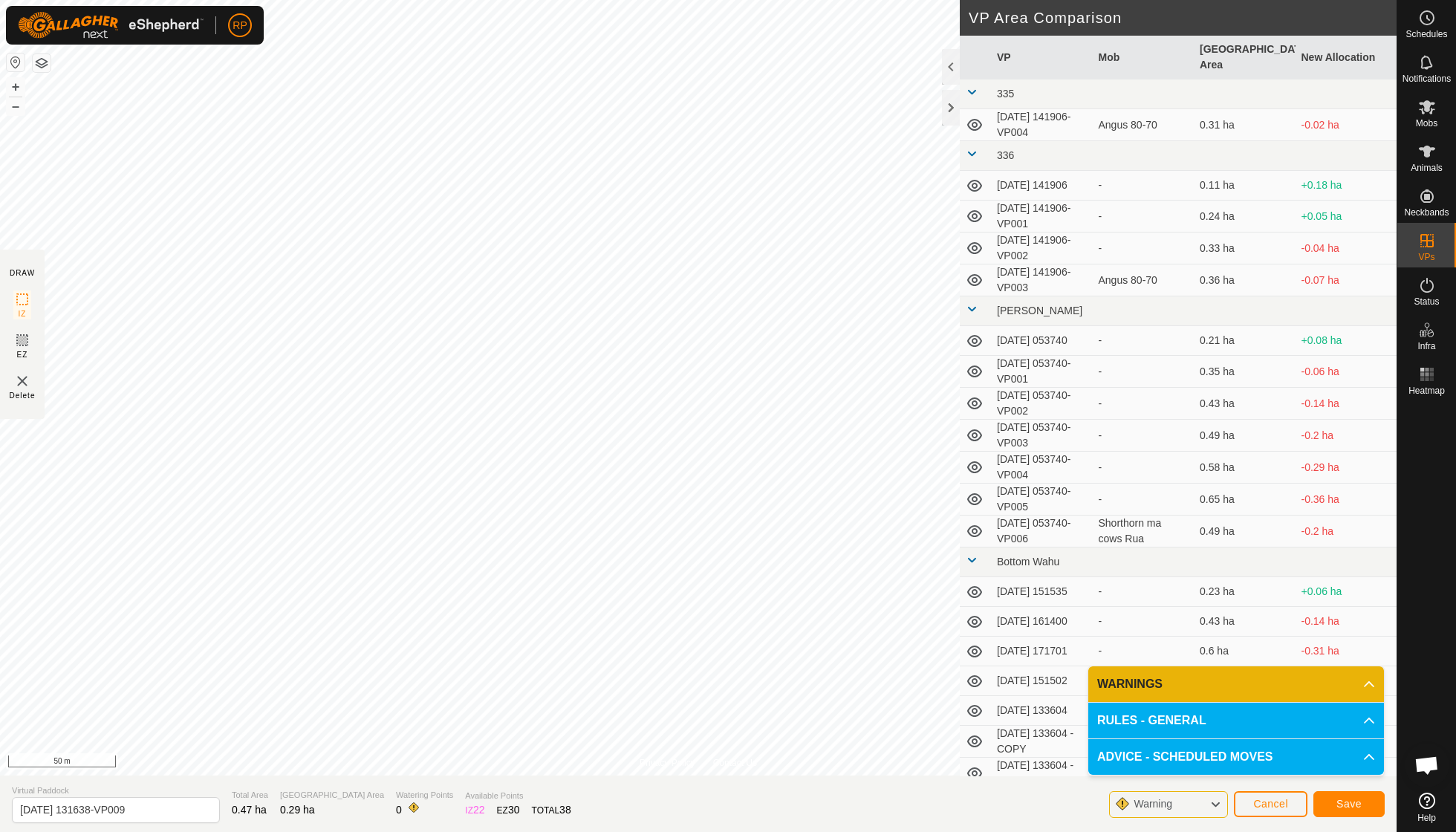
click at [1349, 802] on span "Save" at bounding box center [1349, 804] width 25 height 12
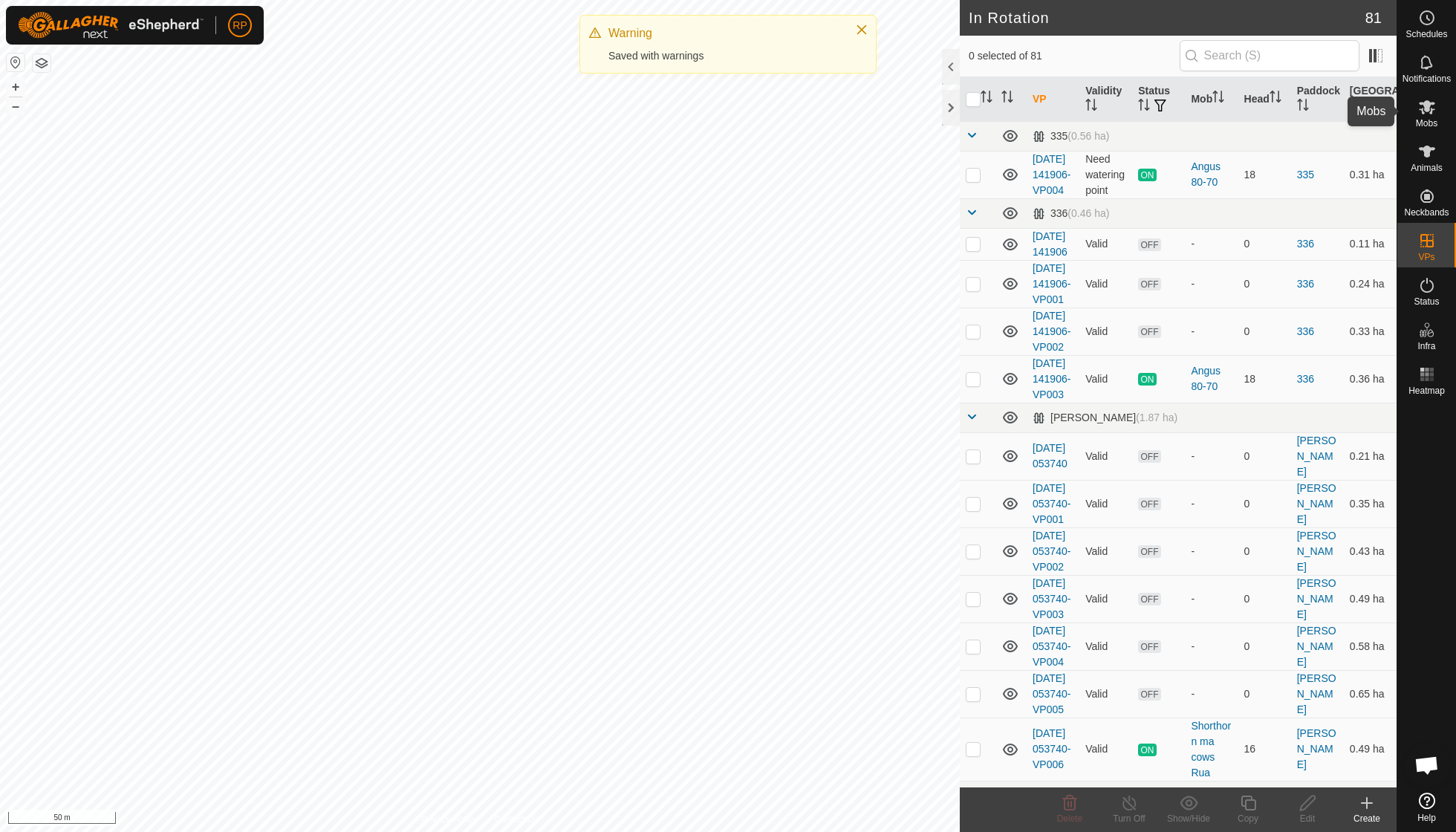
click at [1432, 107] on icon at bounding box center [1426, 107] width 18 height 18
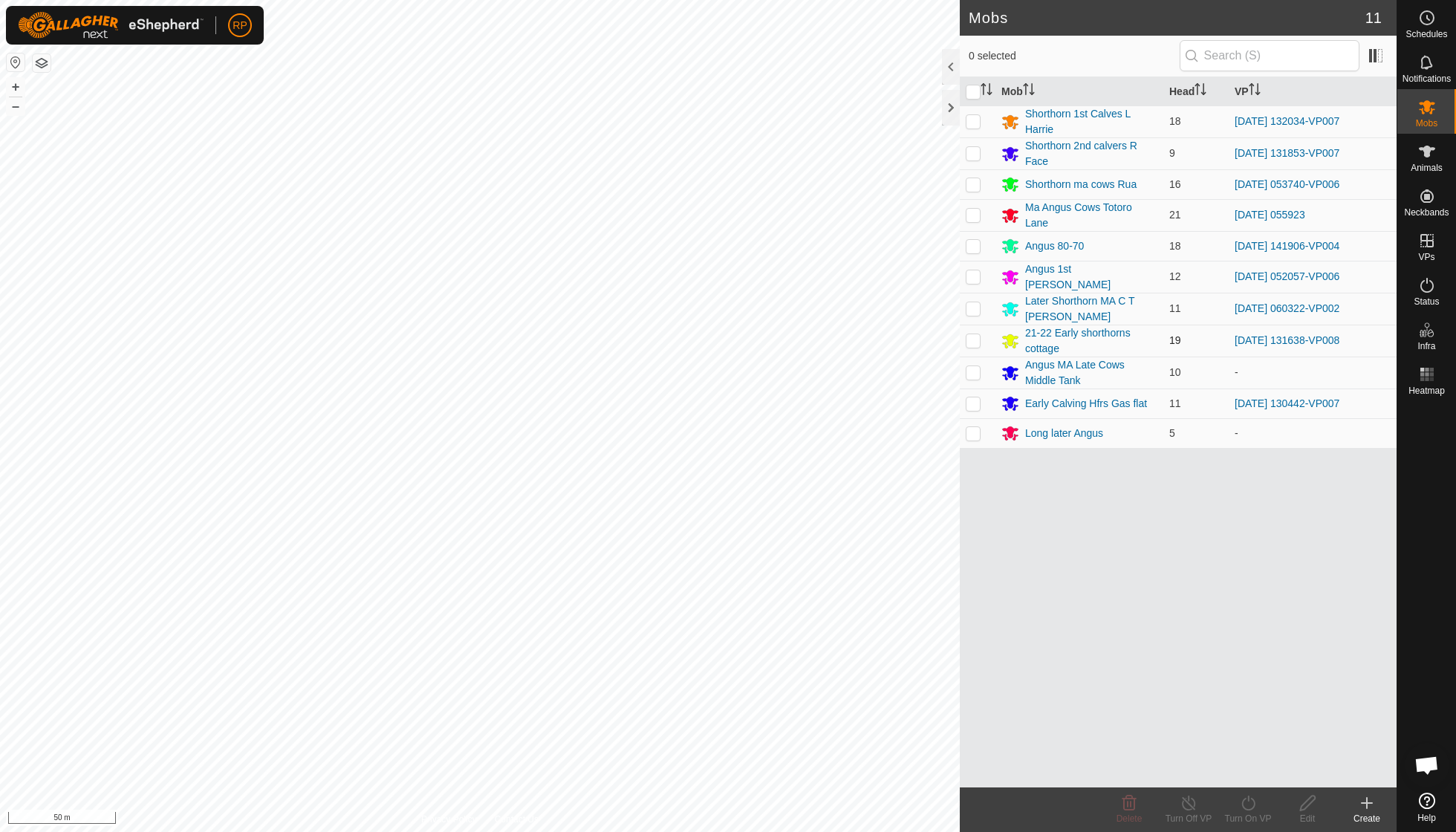
click at [975, 334] on p-checkbox at bounding box center [973, 340] width 15 height 12
checkbox input "true"
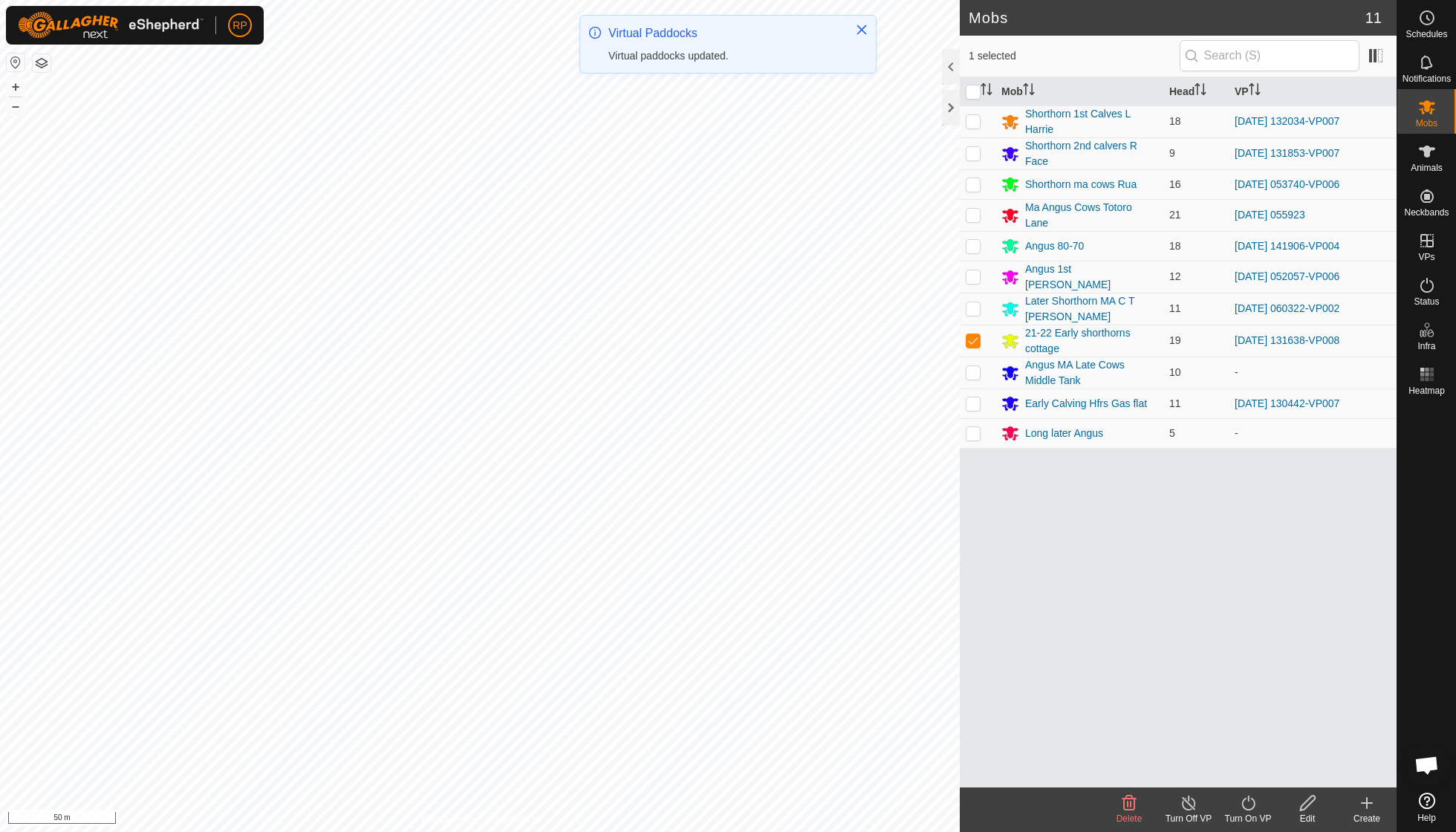
click at [1245, 803] on icon at bounding box center [1249, 803] width 19 height 18
click at [1250, 776] on link "Now" at bounding box center [1293, 769] width 147 height 30
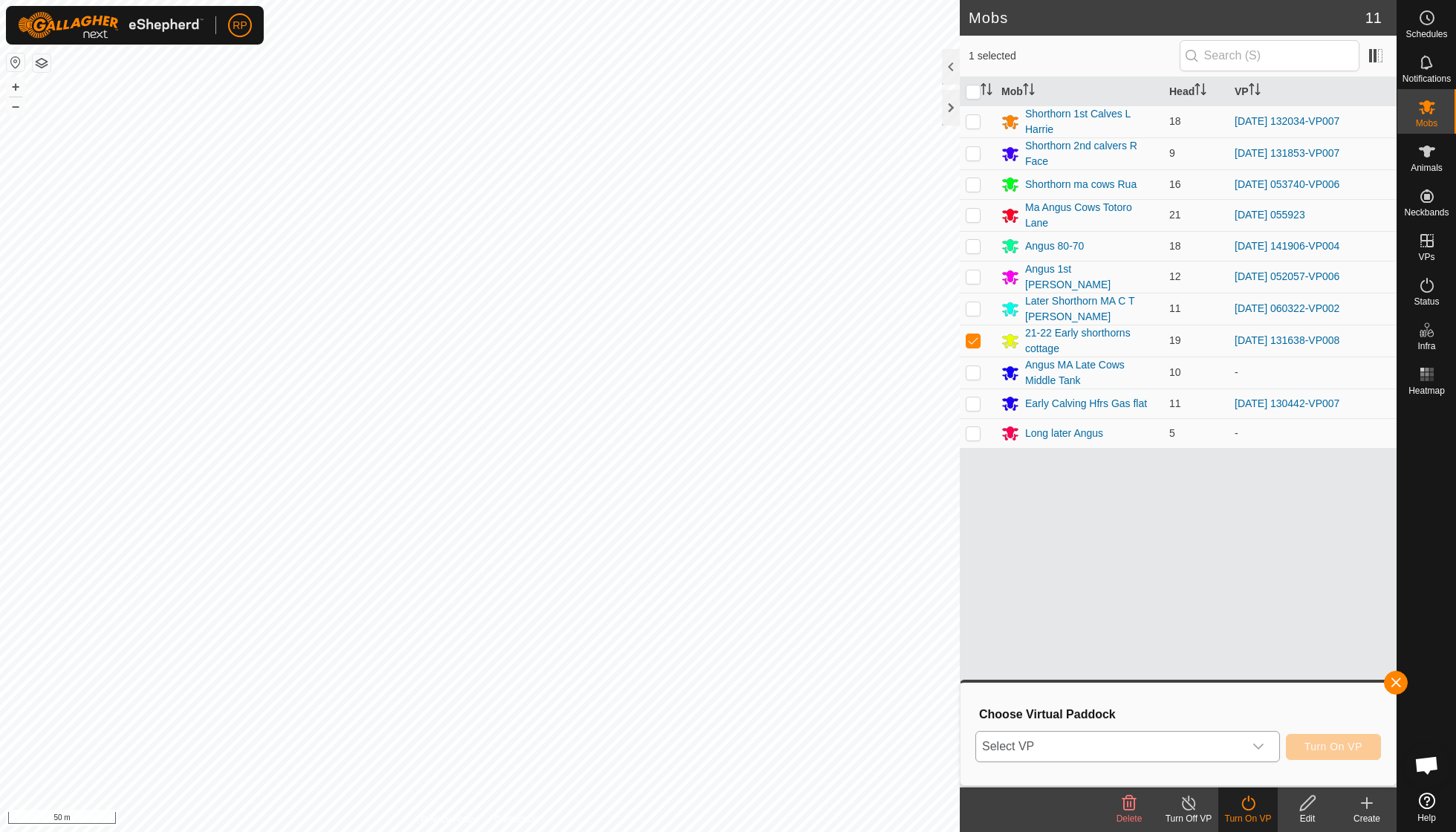
click at [1257, 741] on icon "dropdown trigger" at bounding box center [1258, 747] width 12 height 12
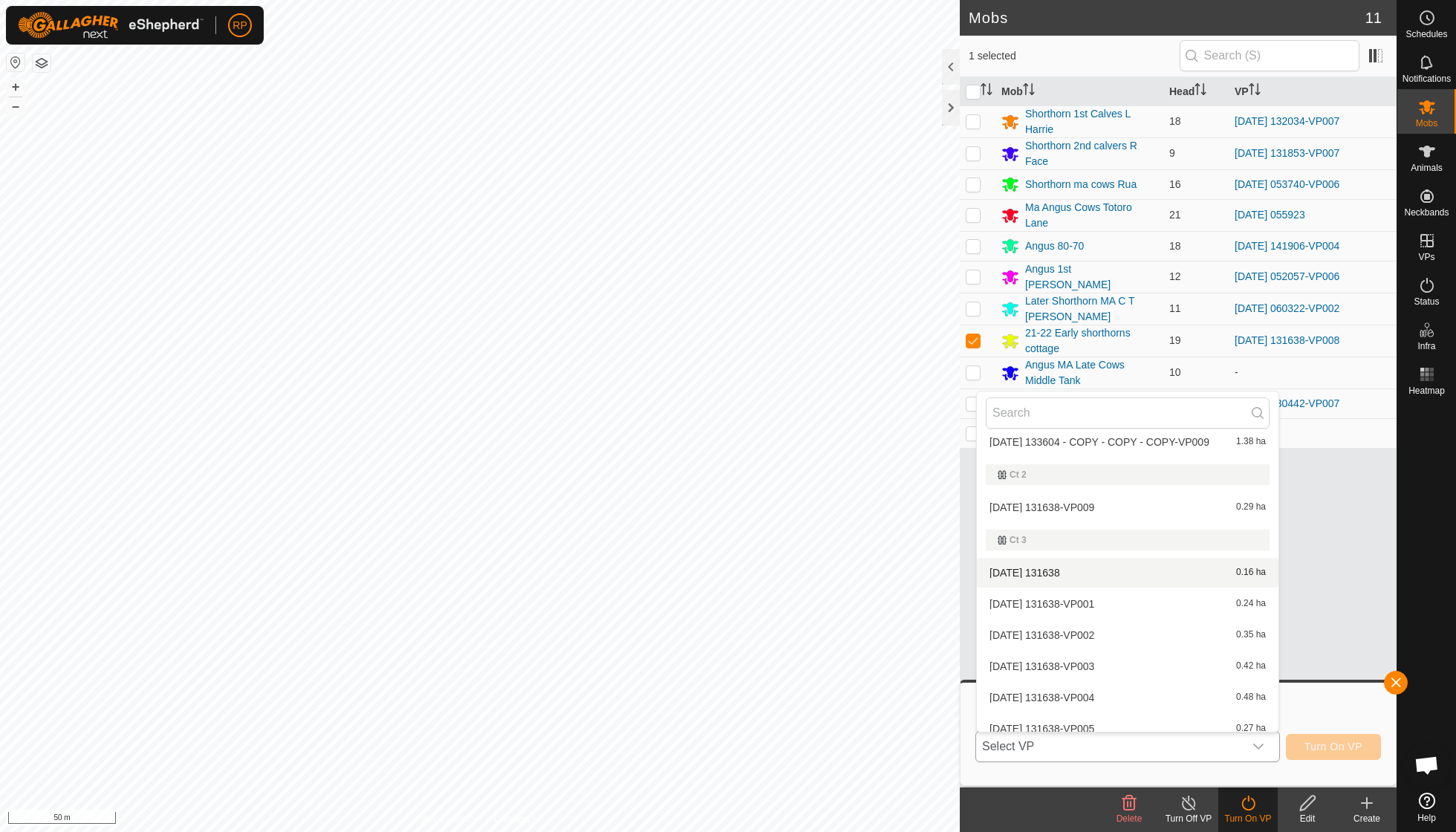
scroll to position [1023, 0]
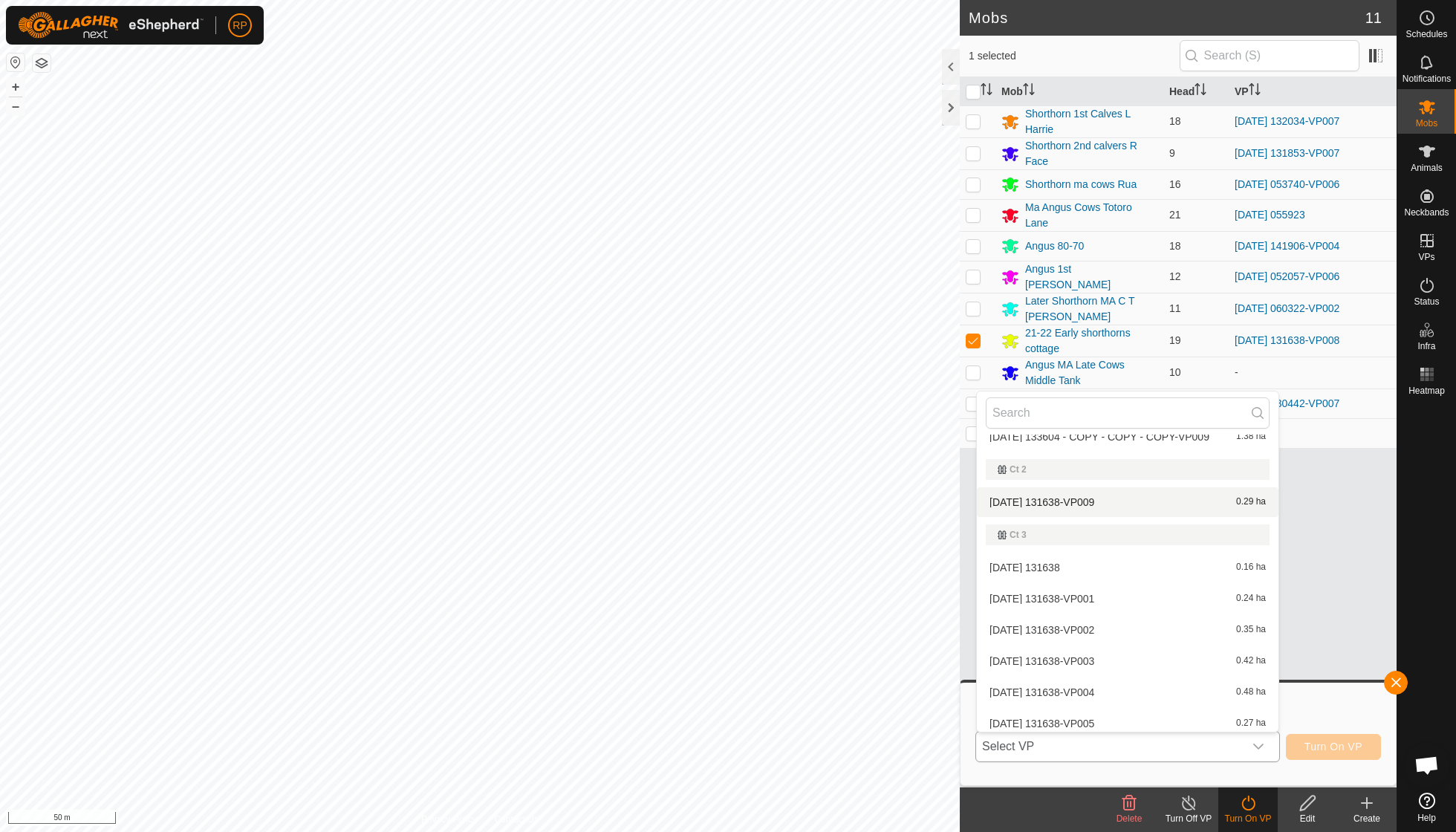
click at [1073, 488] on li "[DATE] 131638-VP009 0.29 ha" at bounding box center [1128, 502] width 301 height 30
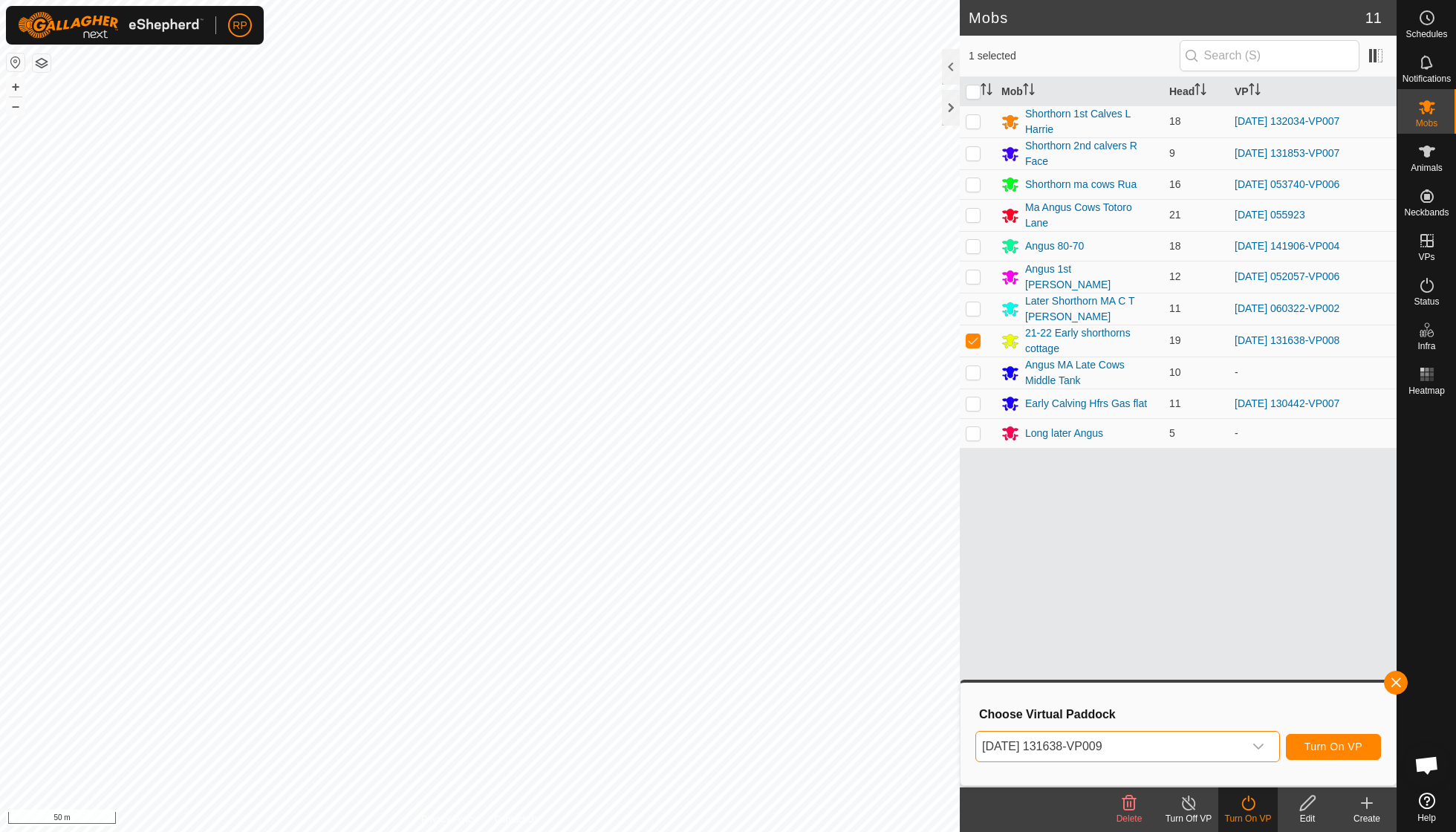
click at [1321, 745] on span "Turn On VP" at bounding box center [1333, 747] width 58 height 12
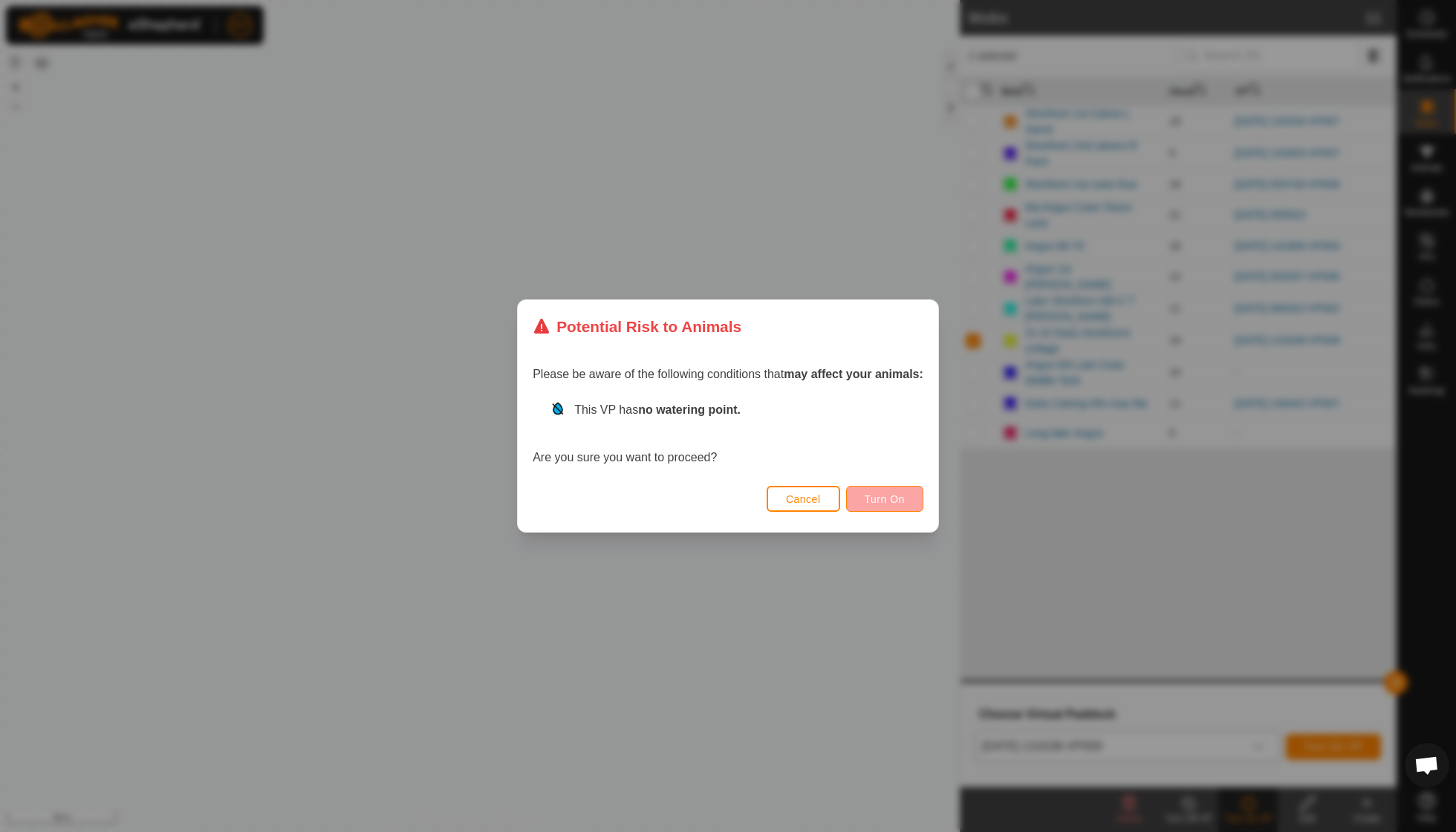
click at [881, 498] on span "Turn On" at bounding box center [884, 499] width 40 height 12
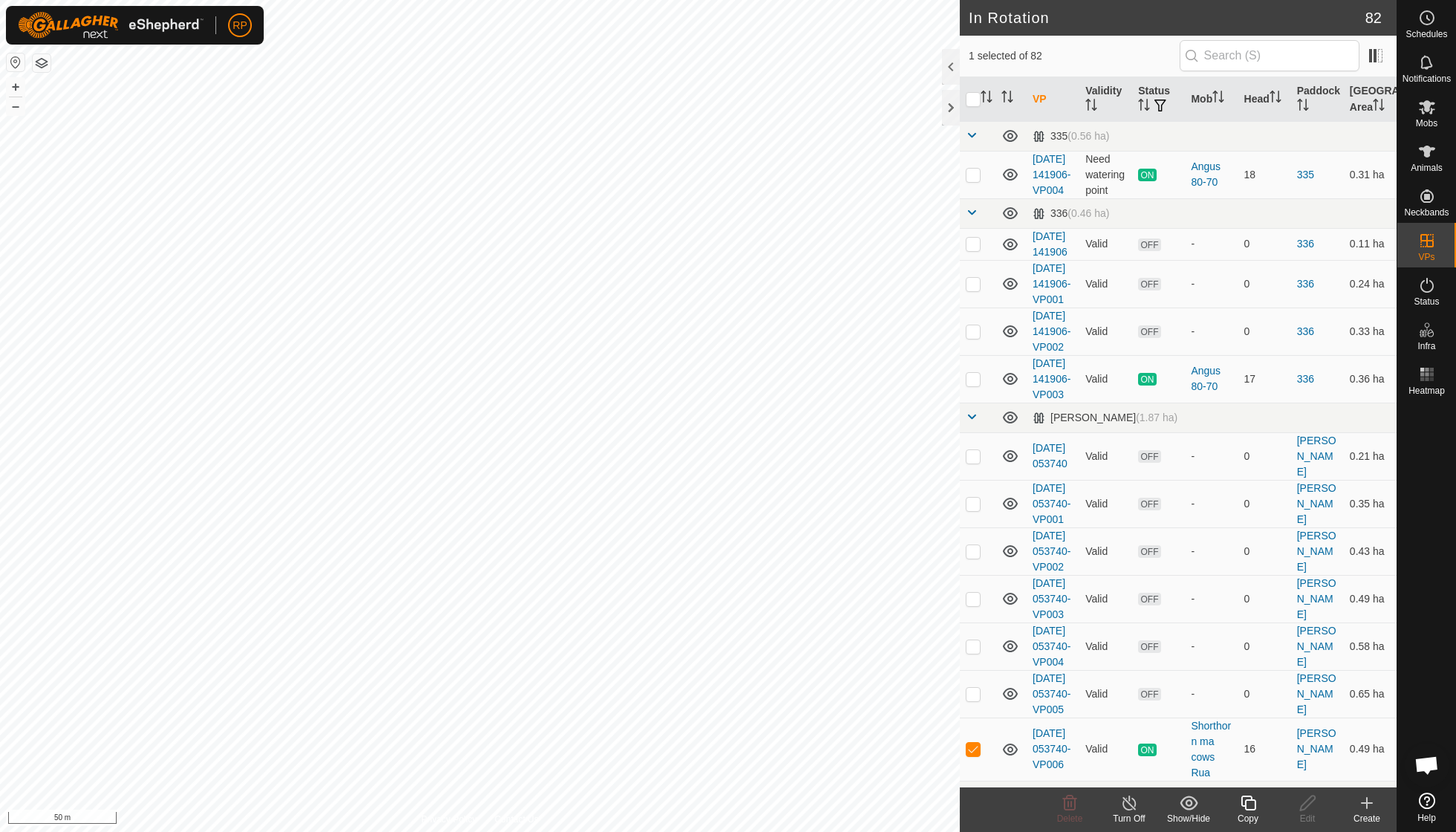
click at [1250, 804] on icon at bounding box center [1249, 803] width 19 height 18
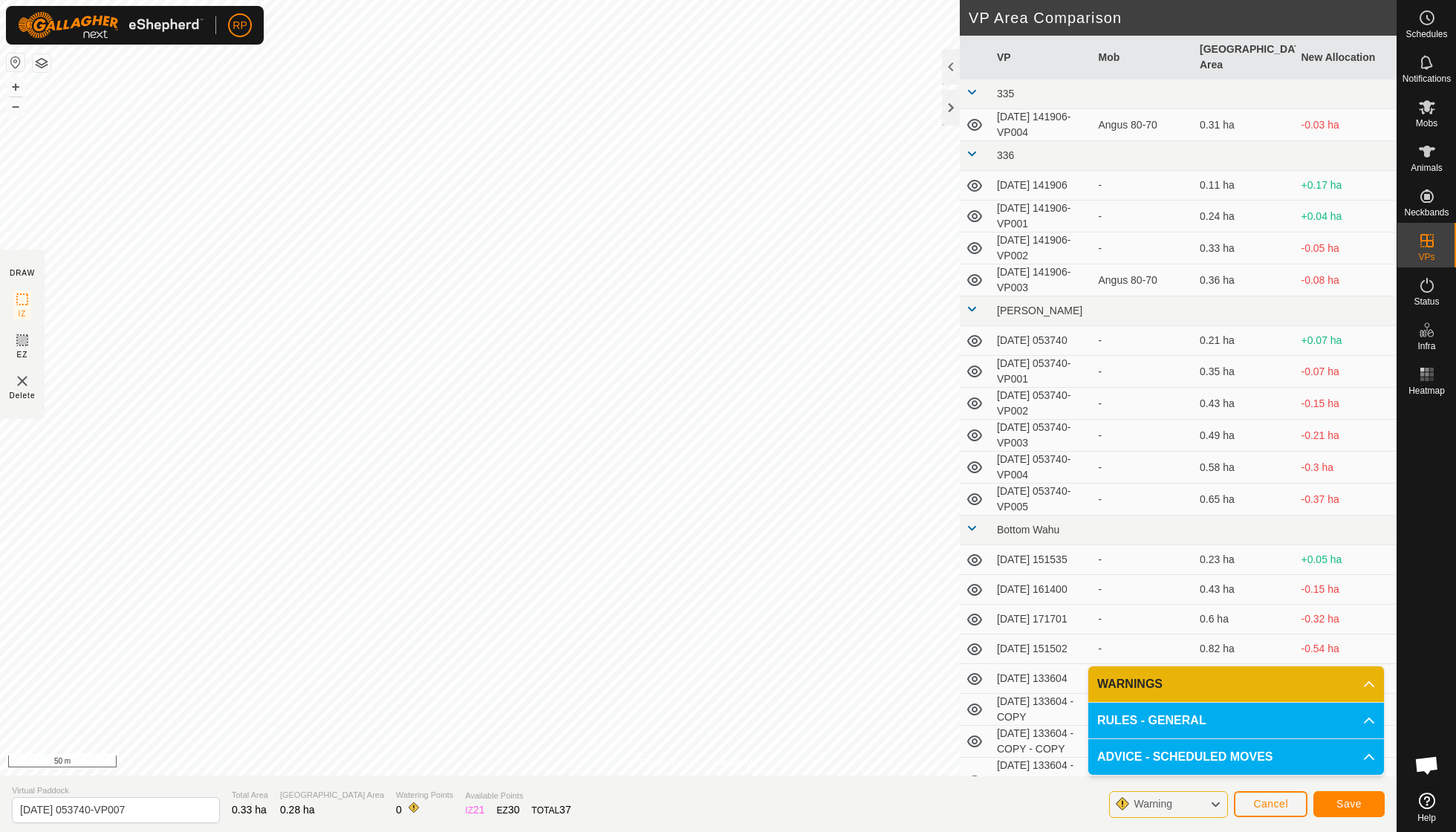
click at [1349, 802] on span "Save" at bounding box center [1349, 804] width 25 height 12
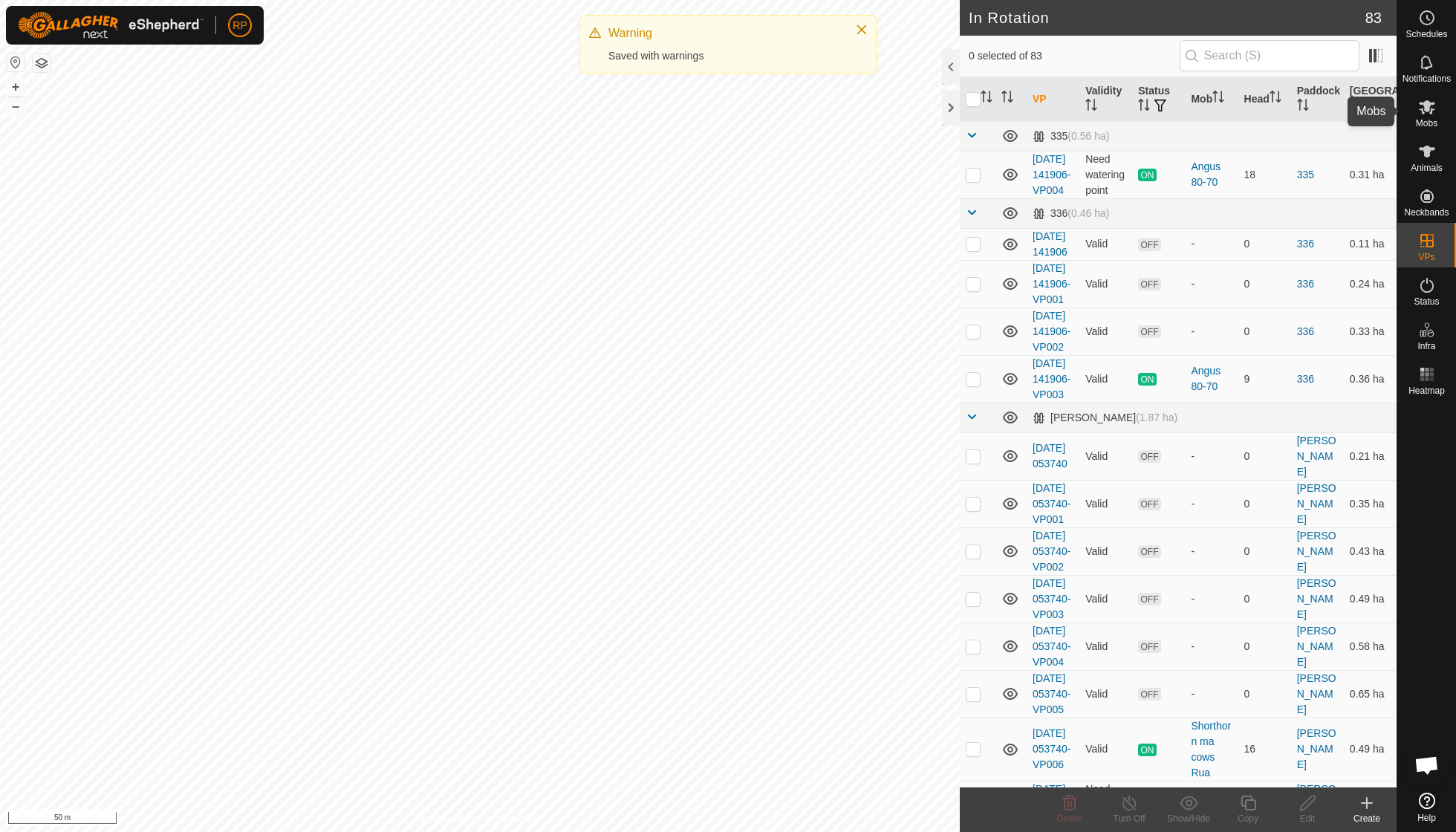
click at [1427, 120] on span "Mobs" at bounding box center [1426, 123] width 21 height 9
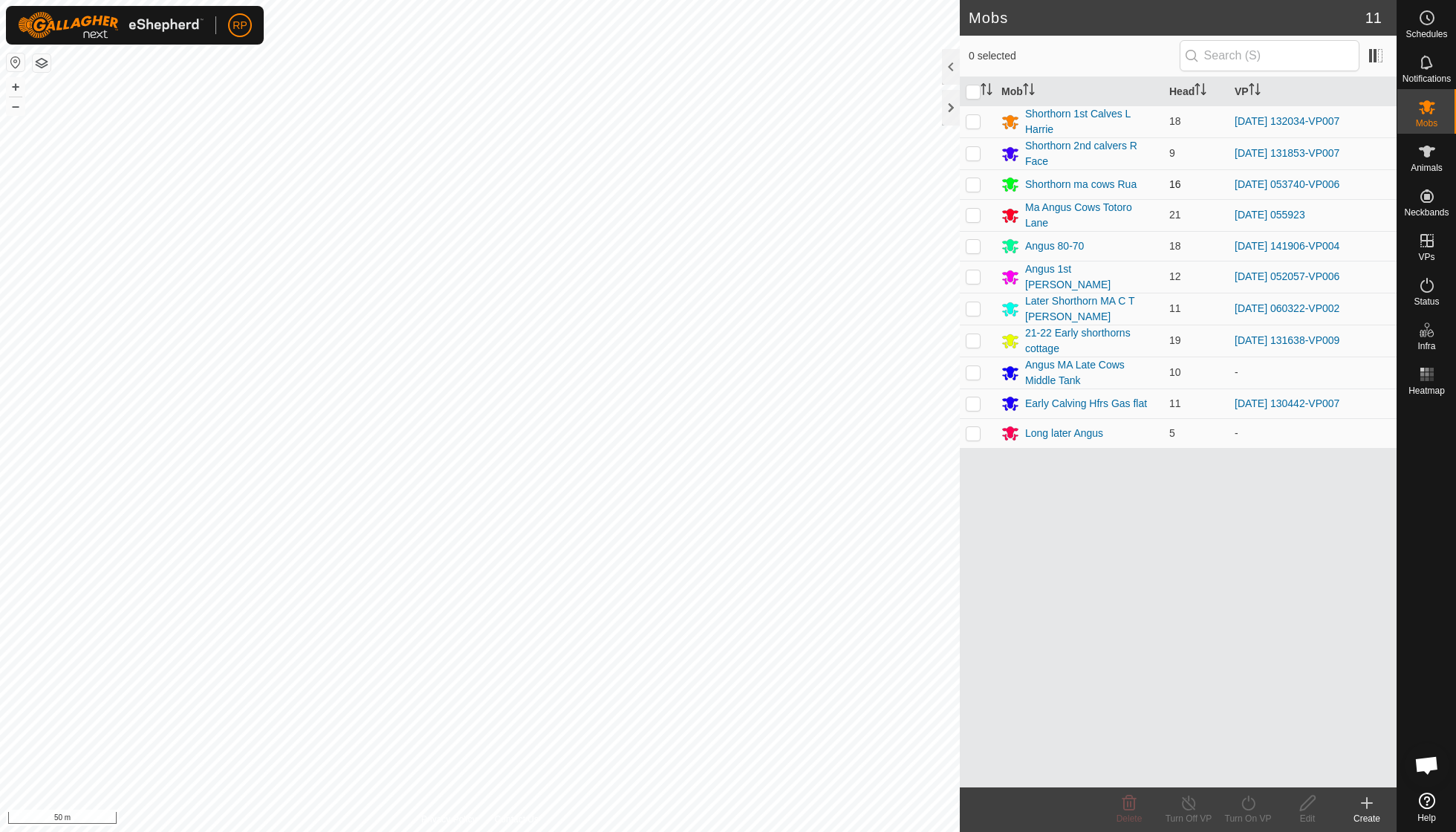
click at [972, 179] on p-checkbox at bounding box center [973, 185] width 15 height 12
checkbox input "true"
click at [1246, 803] on icon at bounding box center [1249, 803] width 19 height 18
click at [1250, 769] on link "Now" at bounding box center [1293, 769] width 147 height 30
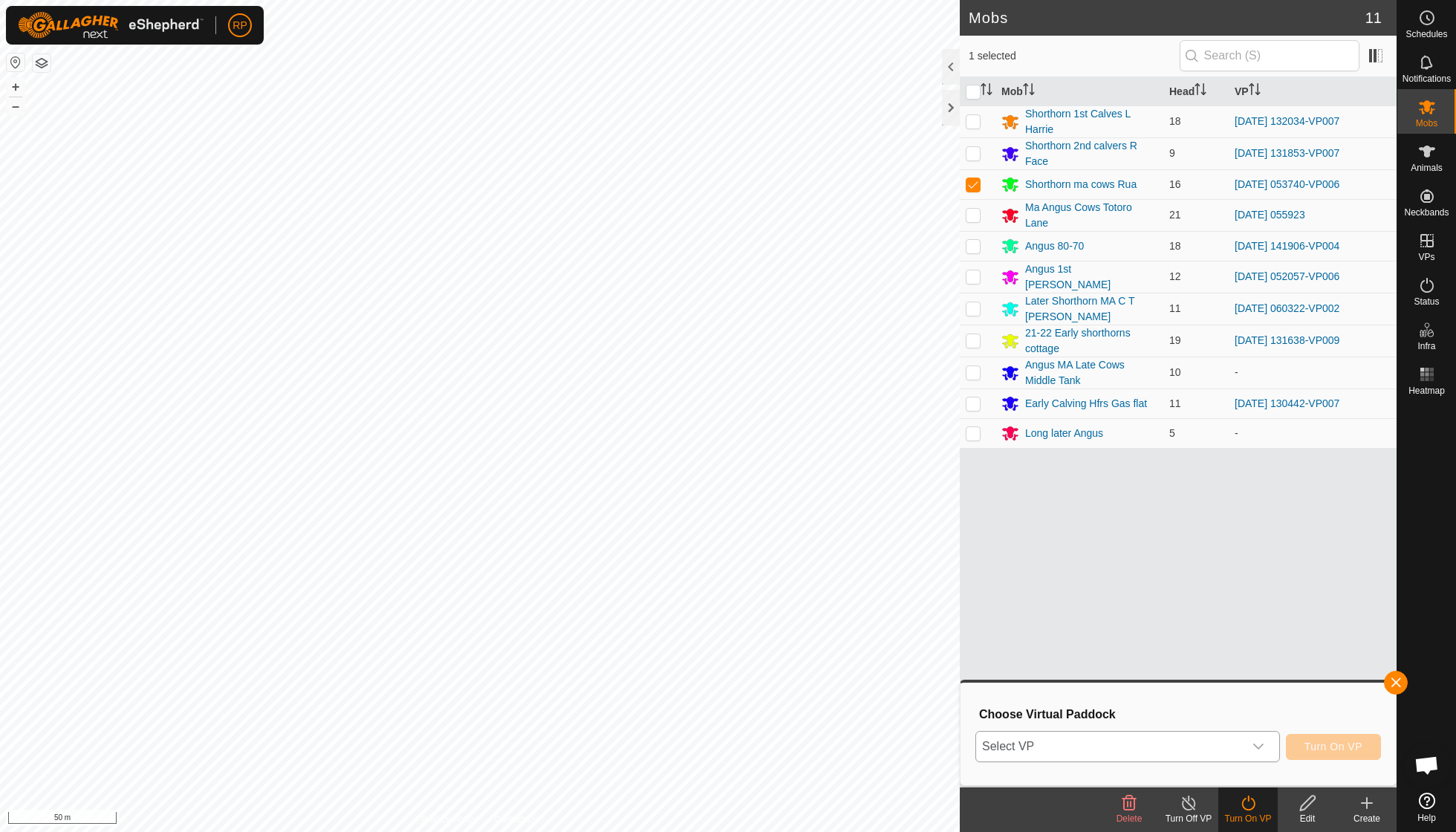
click at [1261, 744] on icon "dropdown trigger" at bounding box center [1258, 747] width 12 height 12
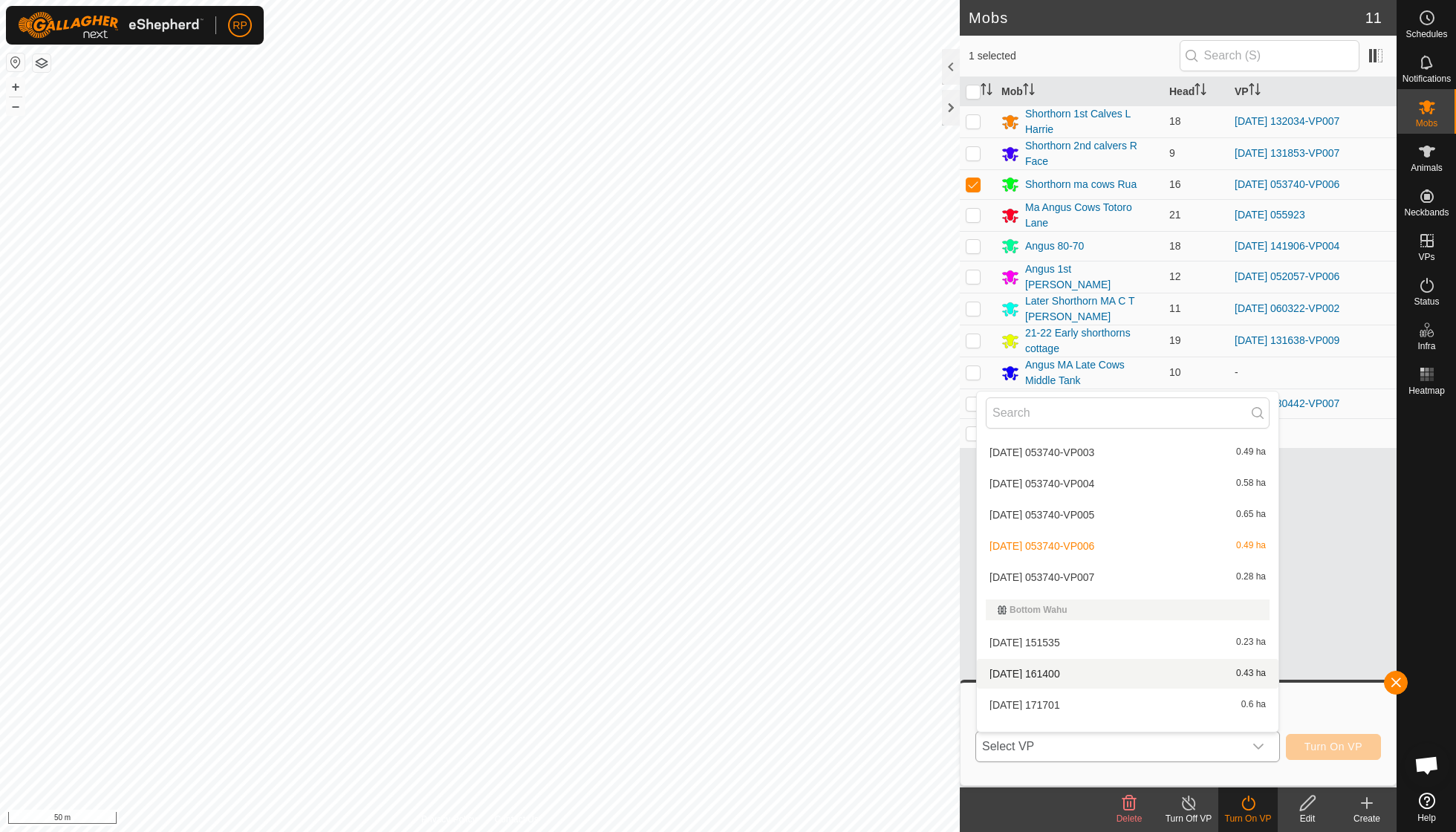
scroll to position [350, 0]
click at [1091, 563] on li "[DATE] 053740-VP007 0.28 ha" at bounding box center [1128, 576] width 301 height 30
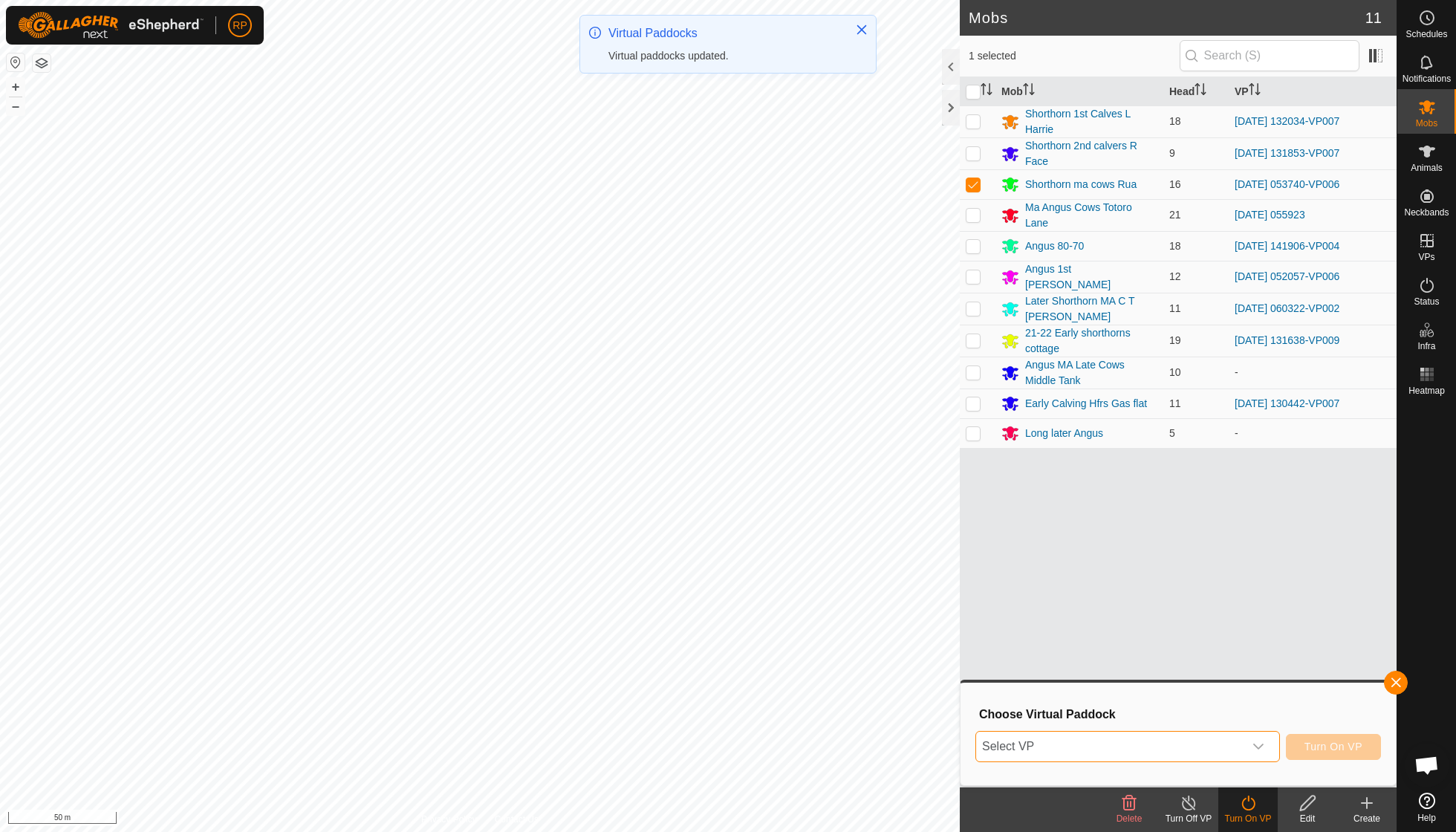
click at [1327, 747] on span "Turn On VP" at bounding box center [1333, 747] width 58 height 12
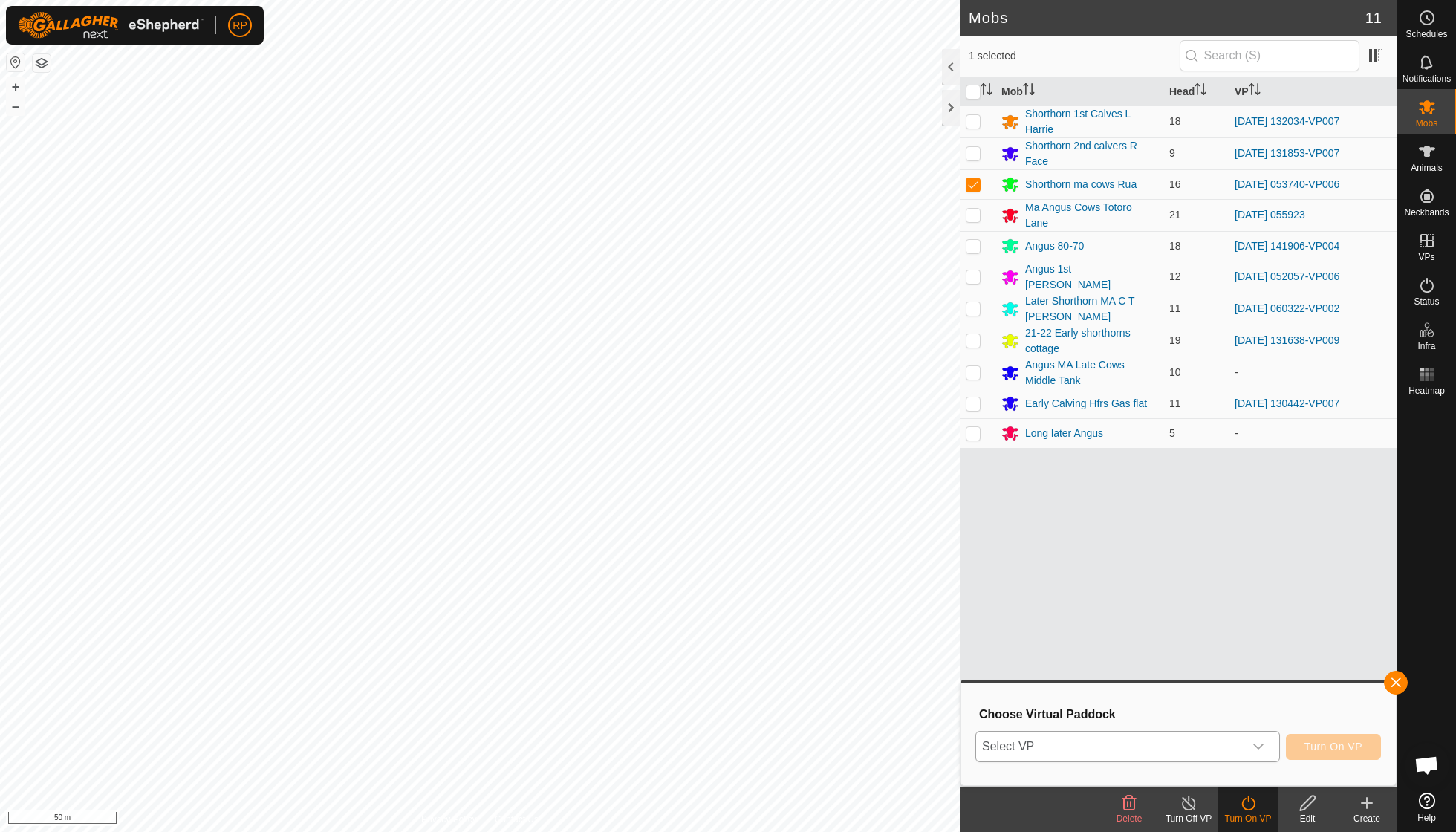
click at [1258, 744] on icon "dropdown trigger" at bounding box center [1258, 747] width 12 height 12
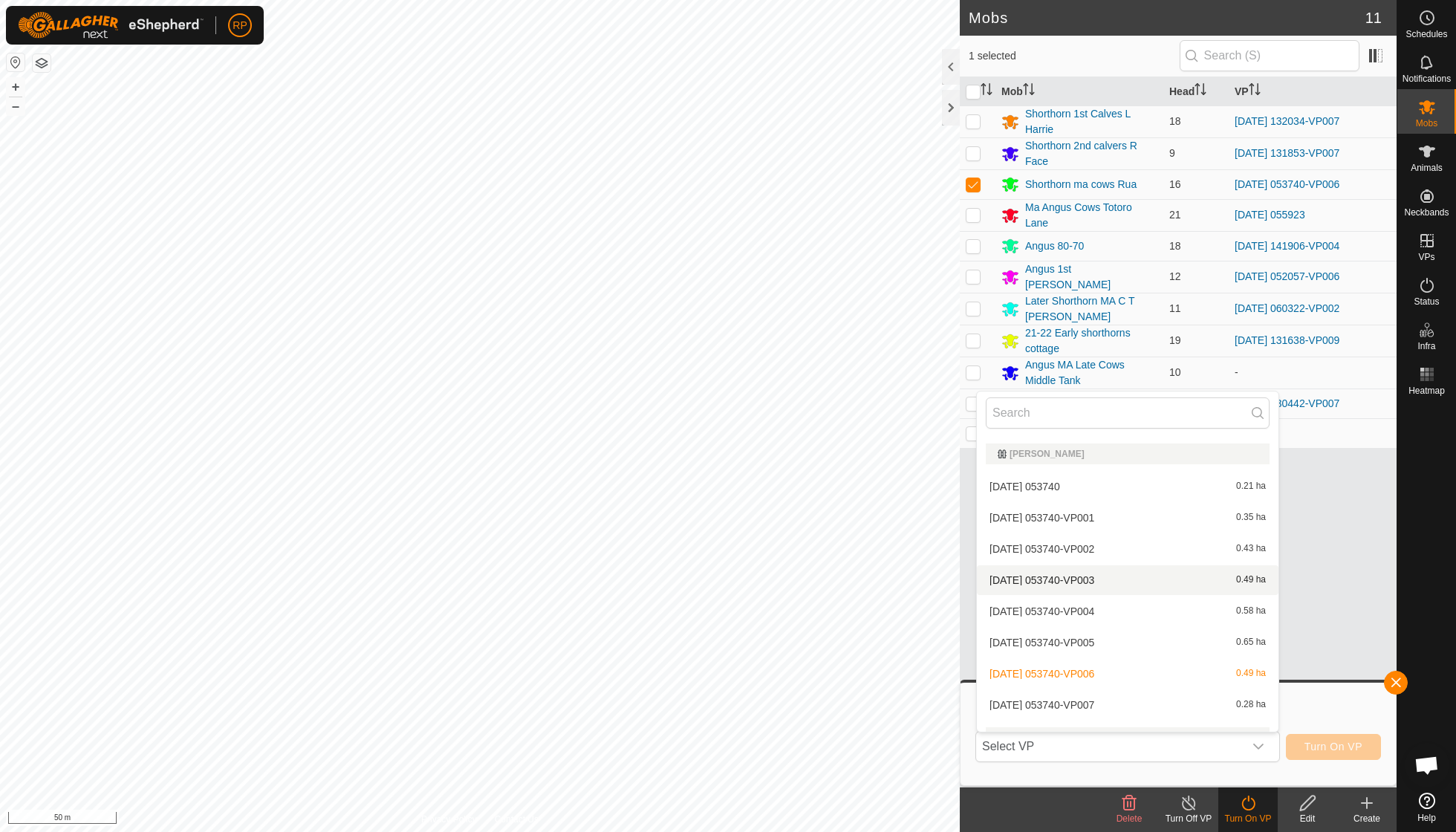
scroll to position [235, 0]
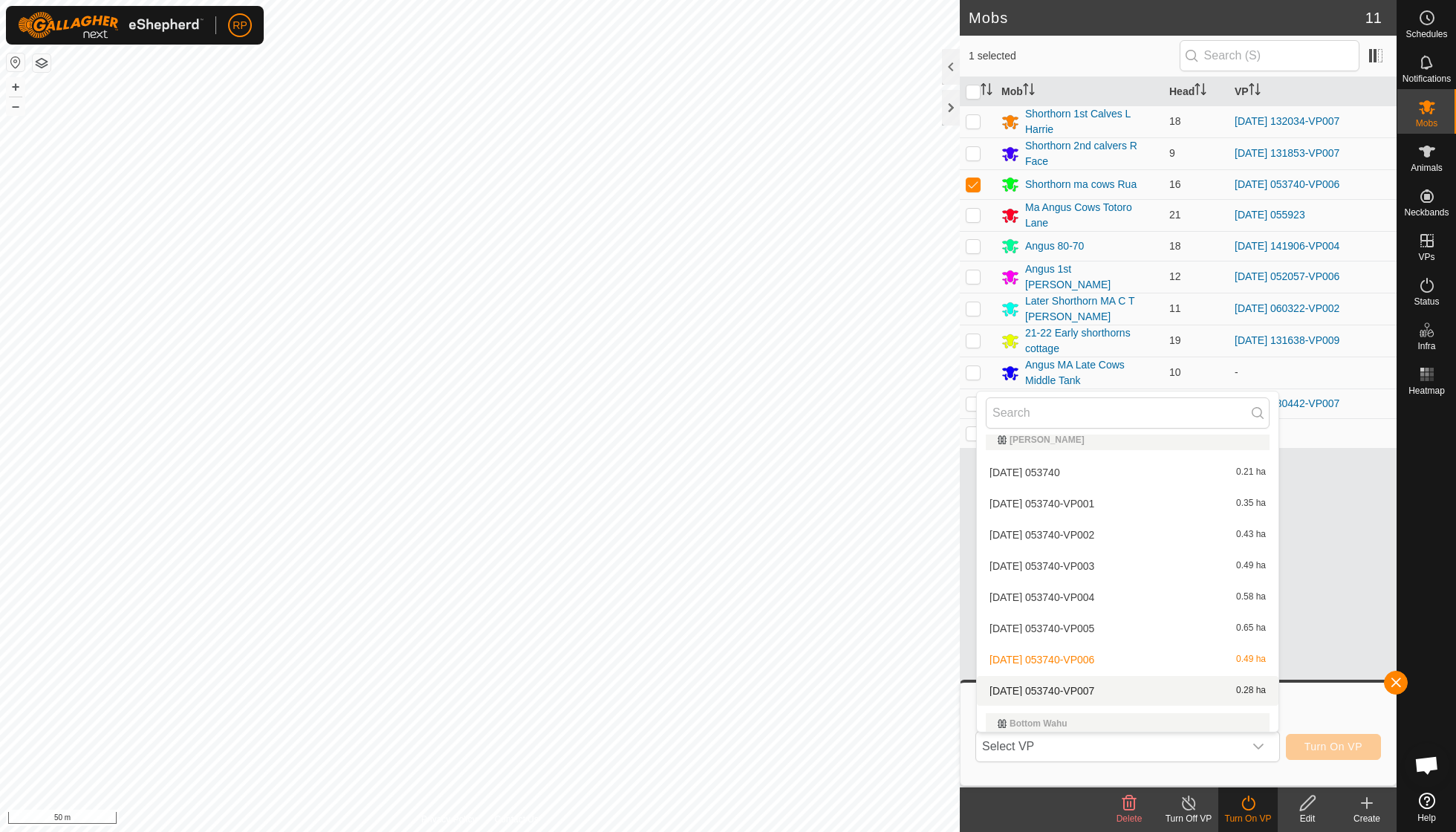
click at [1109, 685] on li "[DATE] 053740-VP007 0.28 ha" at bounding box center [1128, 691] width 301 height 30
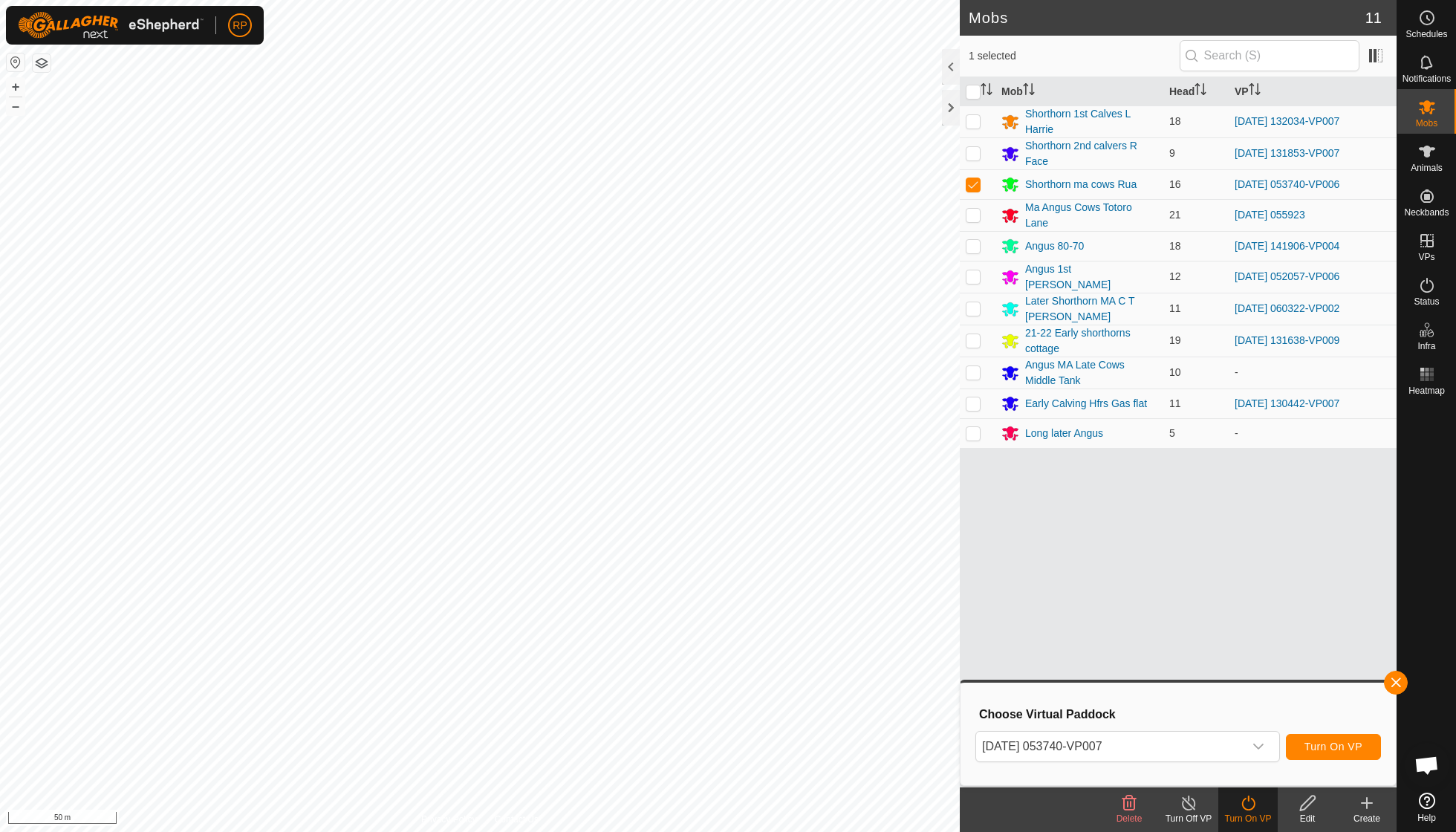
click at [1338, 744] on span "Turn On VP" at bounding box center [1333, 747] width 58 height 12
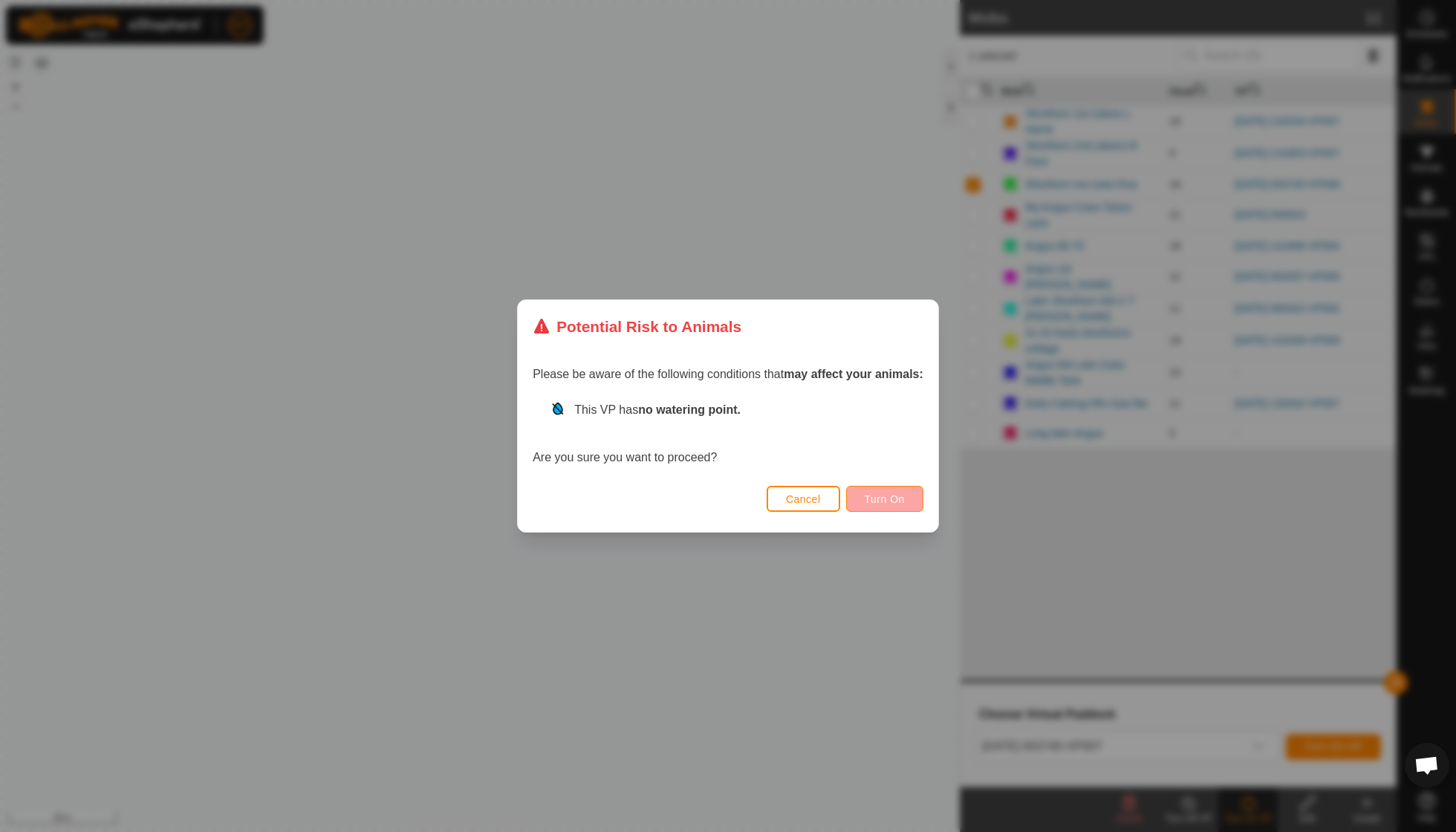
click at [882, 493] on span "Turn On" at bounding box center [884, 499] width 40 height 12
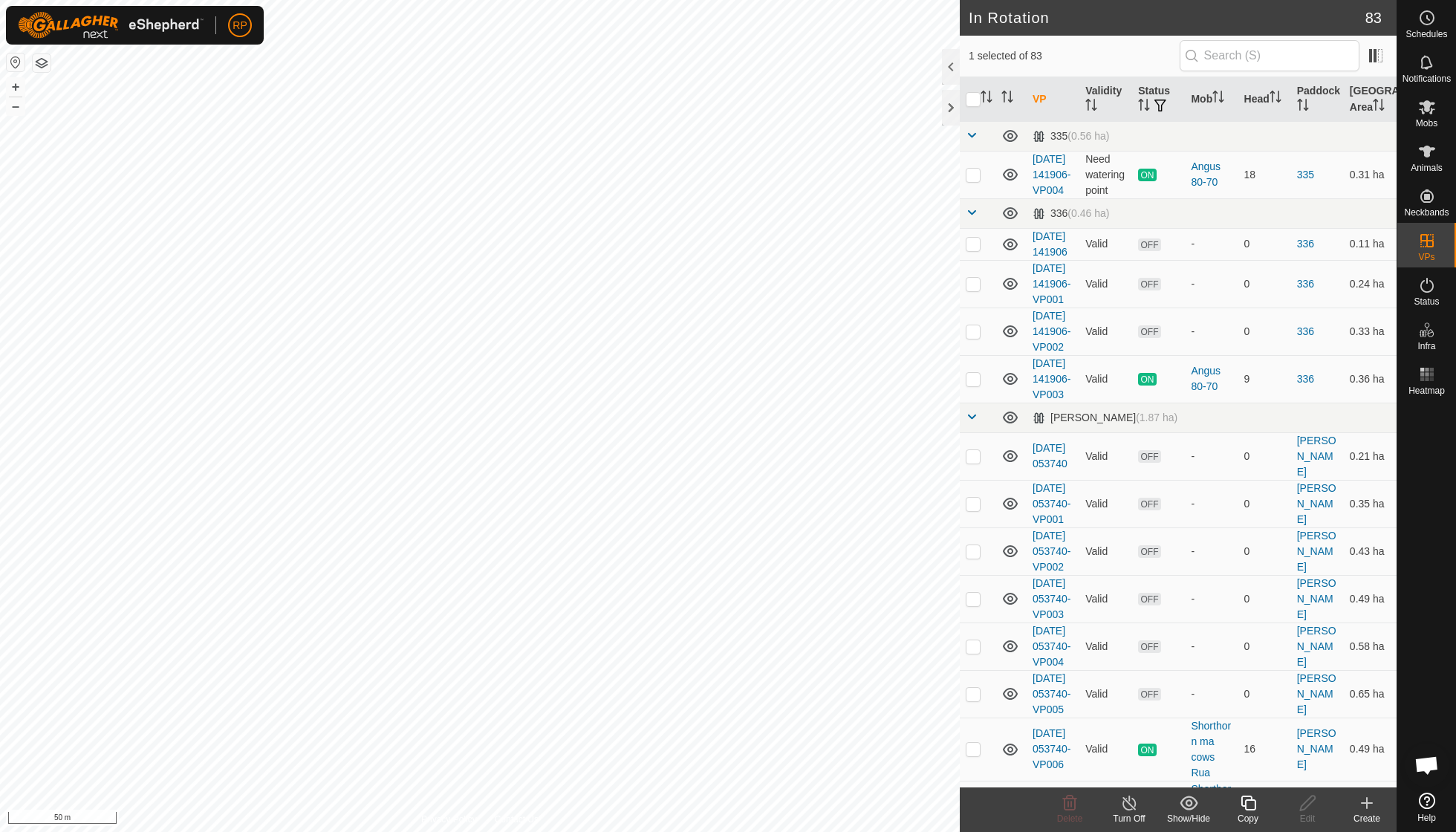
click at [1248, 806] on icon at bounding box center [1249, 803] width 19 height 18
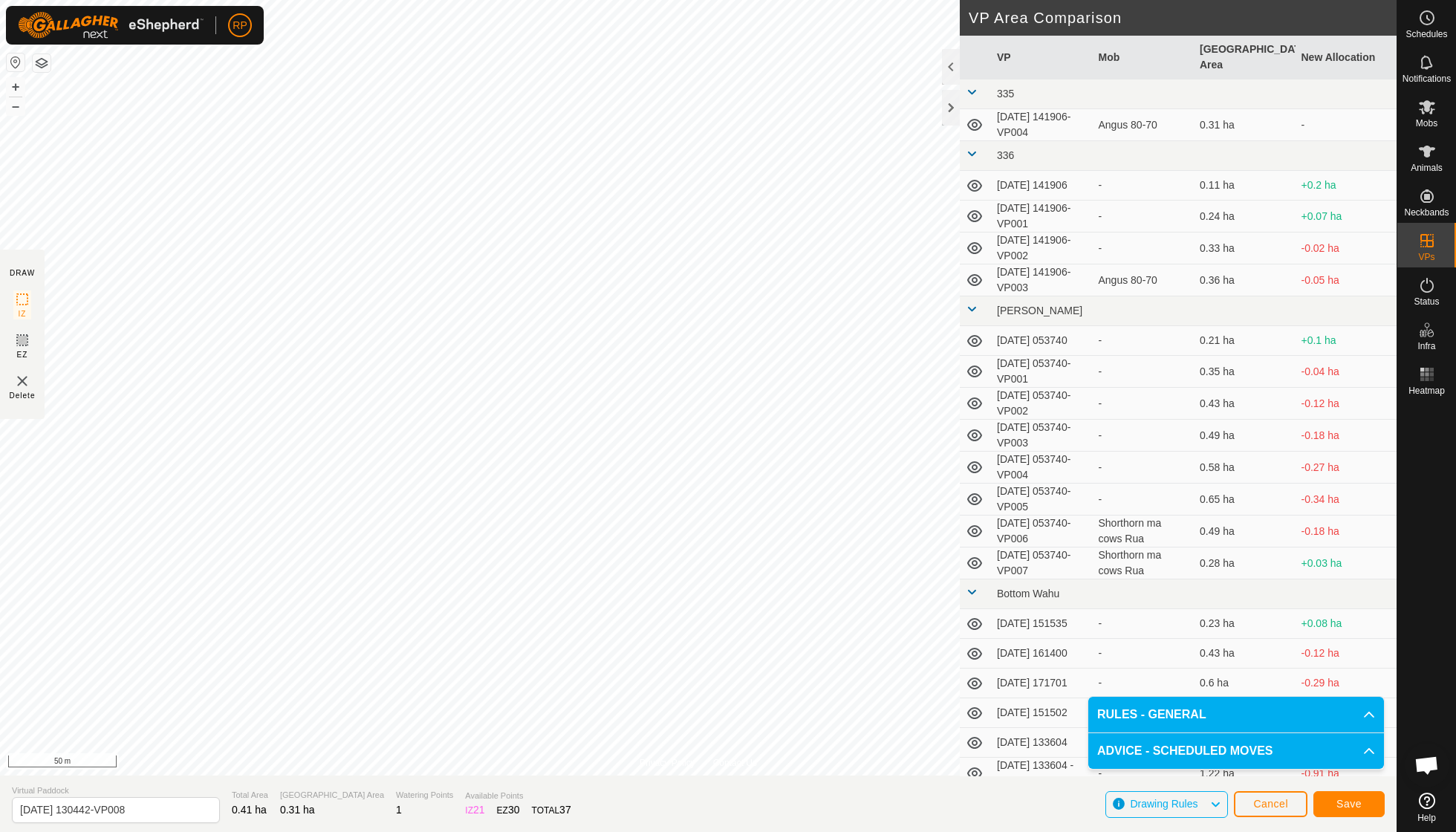
click at [1353, 808] on span "Save" at bounding box center [1349, 804] width 25 height 12
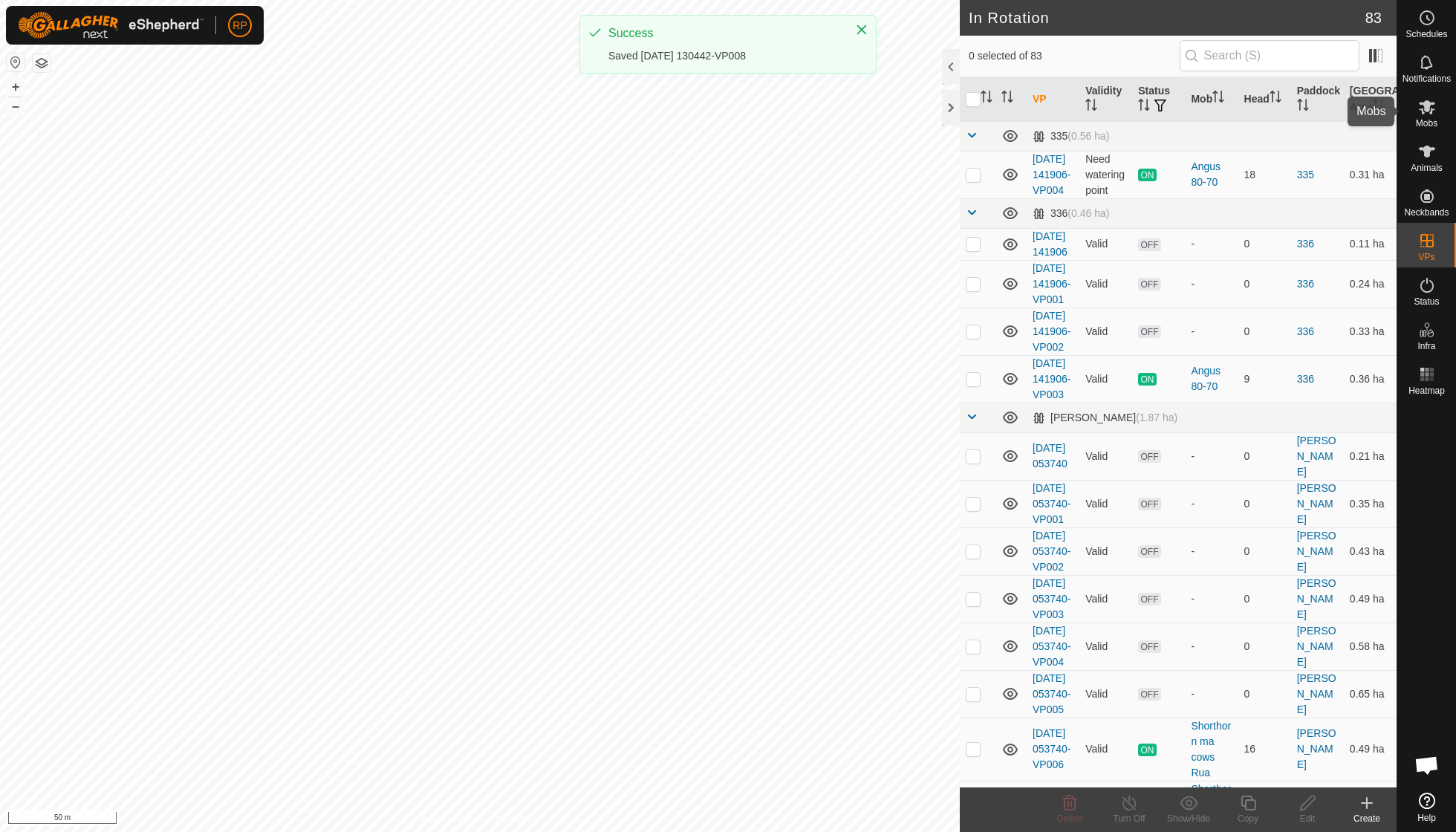
click at [1425, 112] on icon at bounding box center [1426, 107] width 18 height 18
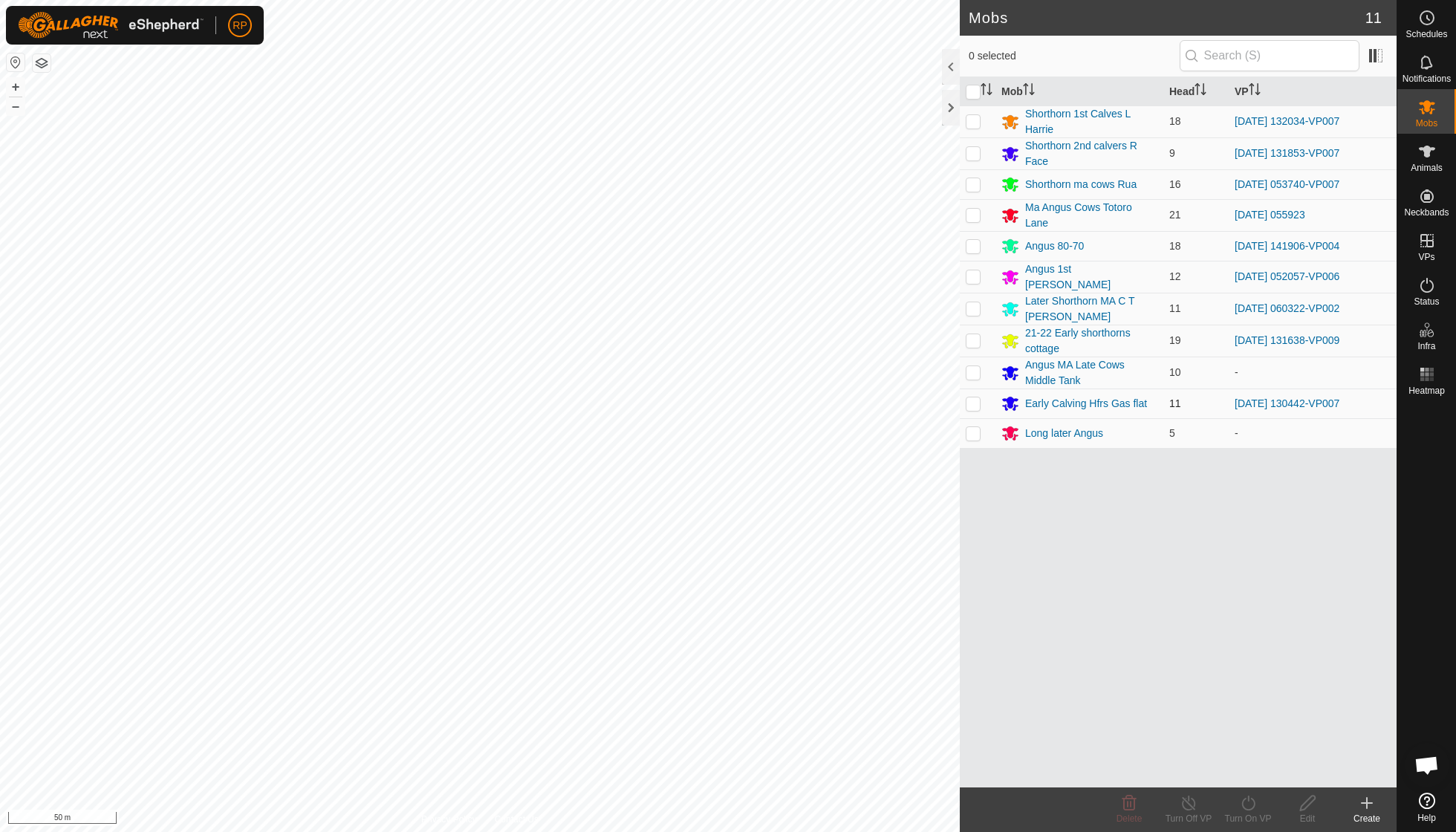
click at [978, 398] on p-checkbox at bounding box center [973, 404] width 15 height 12
checkbox input "true"
click at [1248, 815] on div "Turn On VP" at bounding box center [1248, 819] width 59 height 14
click at [1246, 767] on link "Now" at bounding box center [1293, 769] width 147 height 30
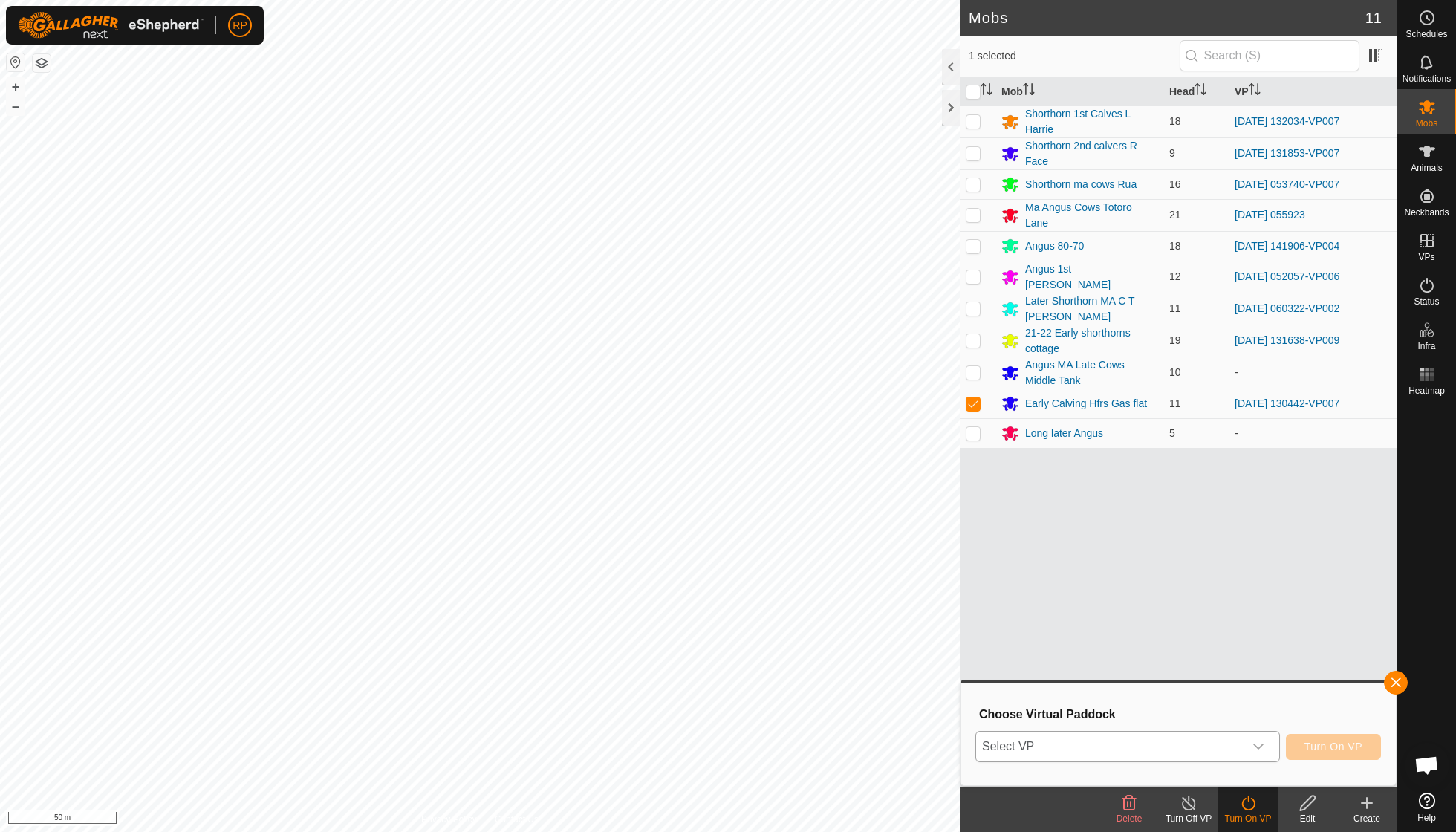
click at [1261, 744] on icon "dropdown trigger" at bounding box center [1258, 747] width 12 height 12
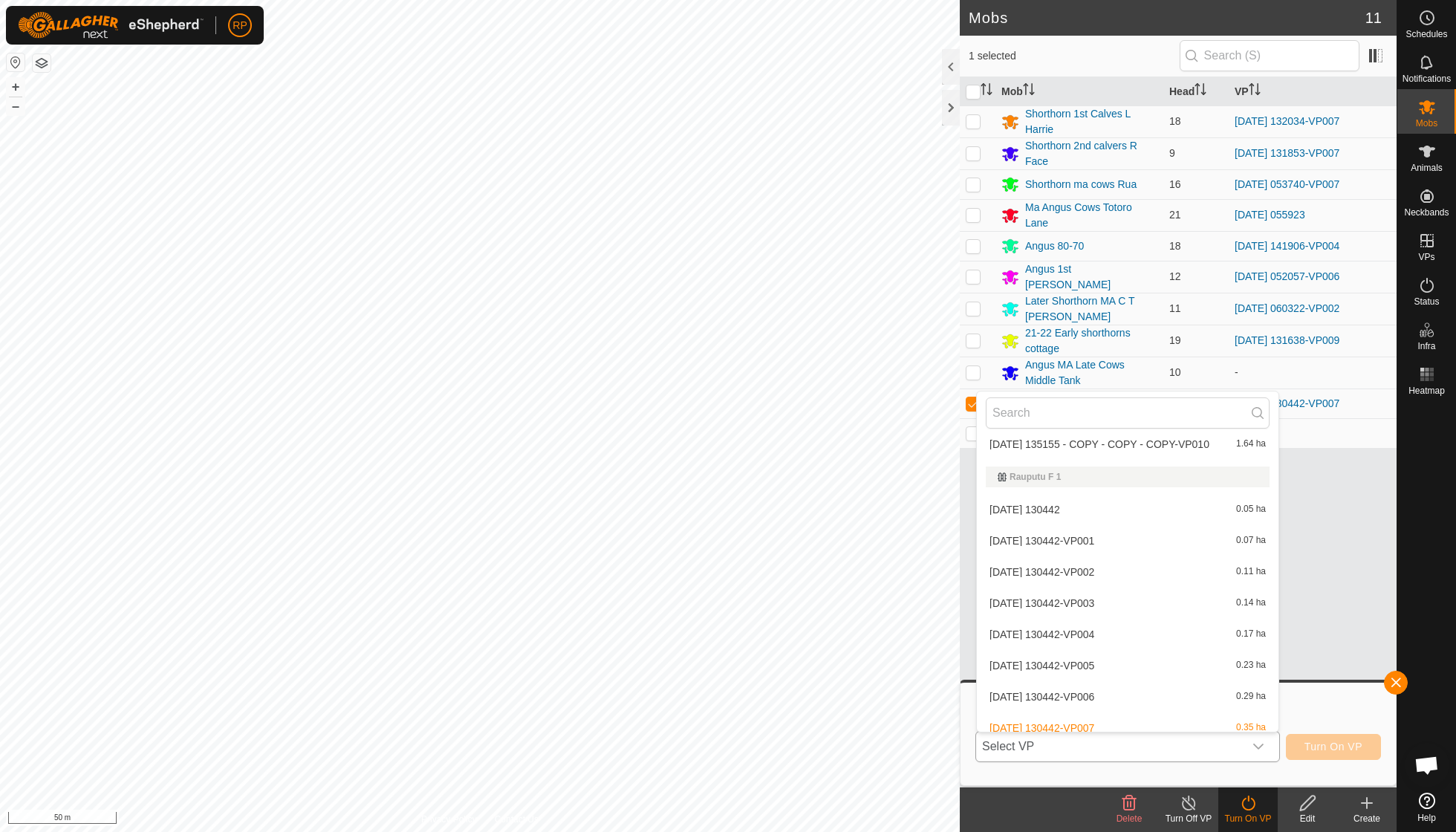
scroll to position [2325, 0]
click at [1102, 736] on li "[DATE] 130442-VP008 0.31 ha" at bounding box center [1128, 751] width 301 height 30
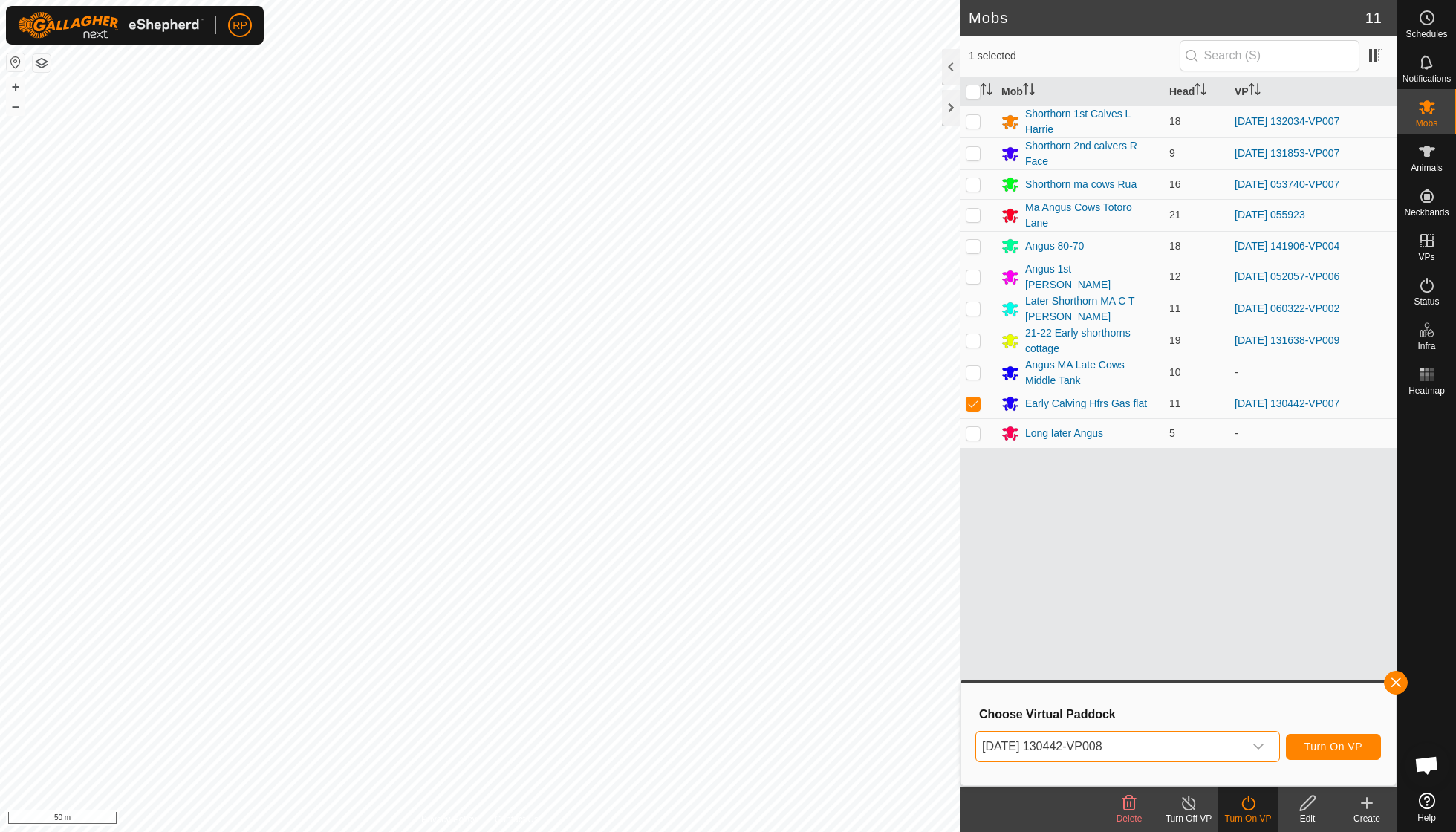
click at [1319, 750] on span "Turn On VP" at bounding box center [1333, 747] width 58 height 12
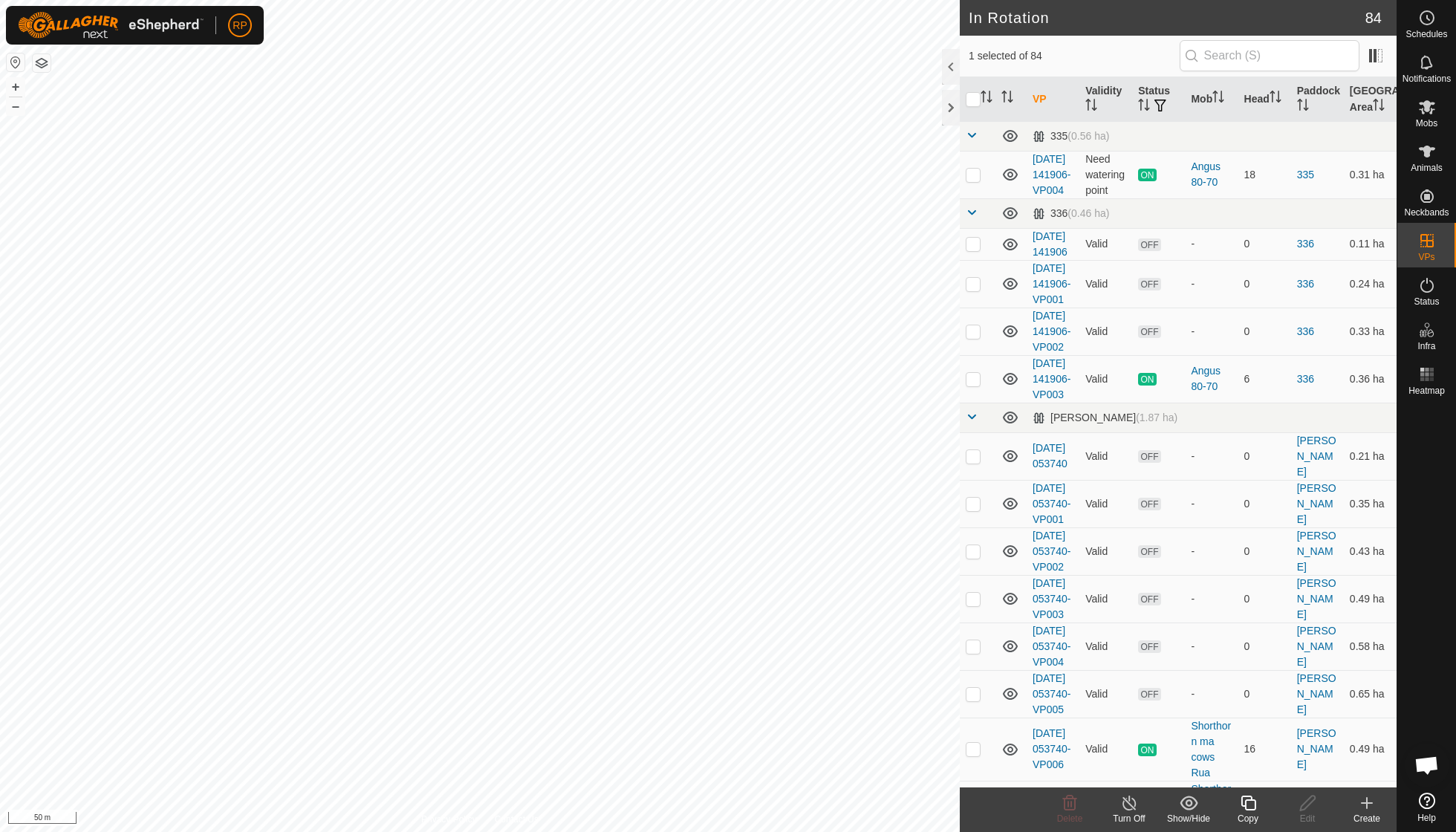
click at [1249, 796] on icon at bounding box center [1248, 803] width 15 height 15
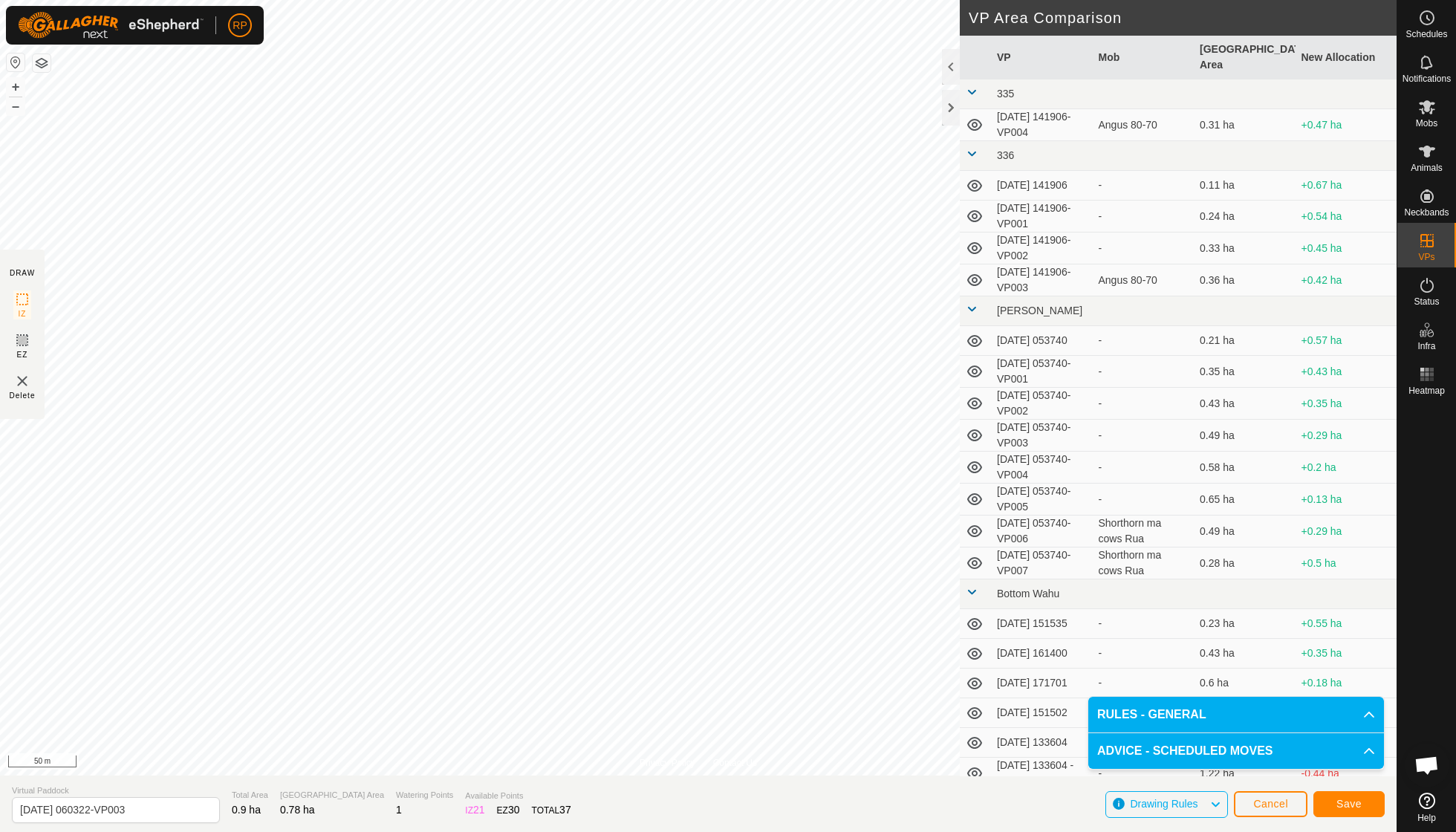
click at [1354, 807] on span "Save" at bounding box center [1349, 804] width 25 height 12
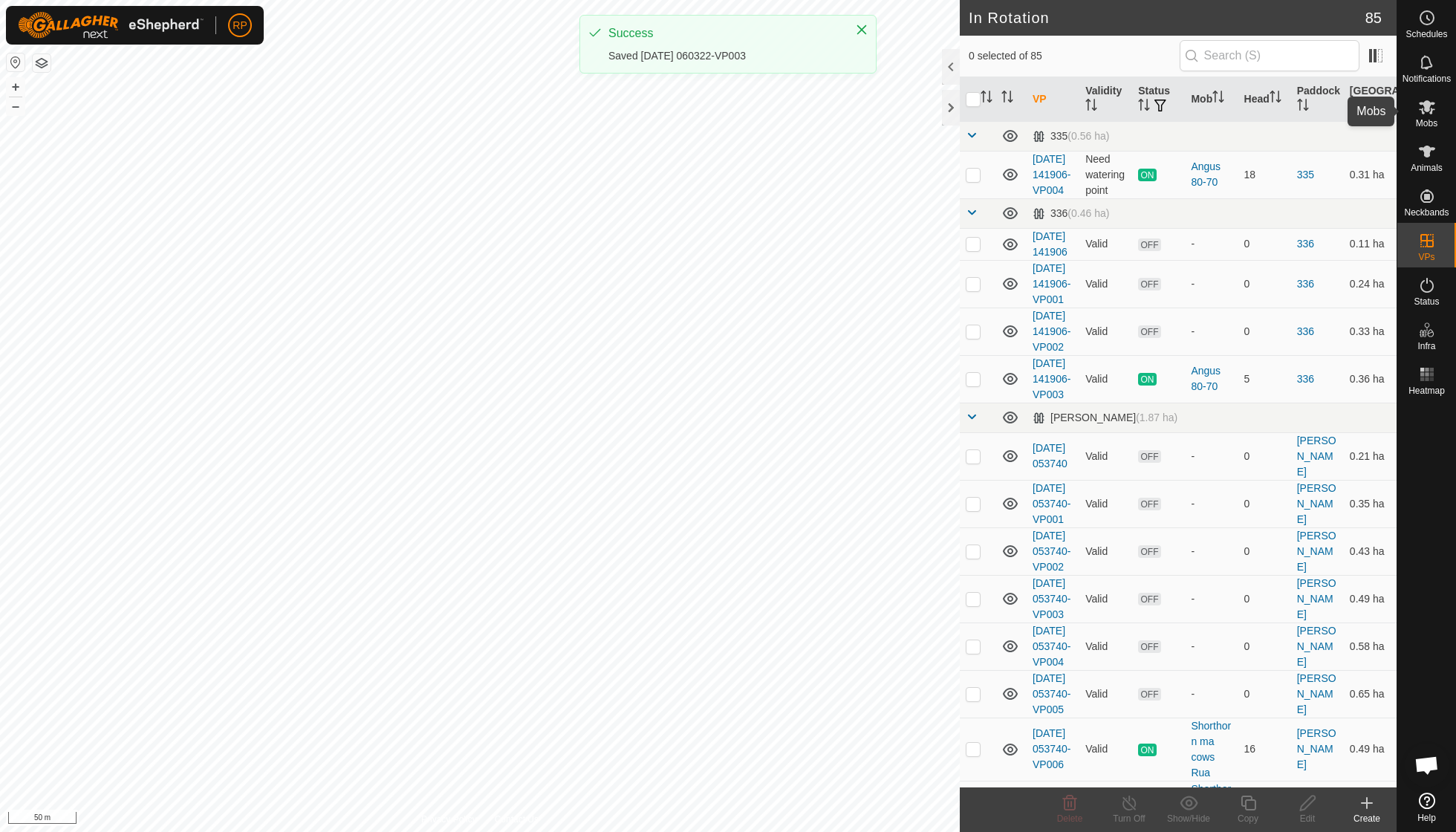
click at [1430, 112] on icon at bounding box center [1426, 107] width 18 height 18
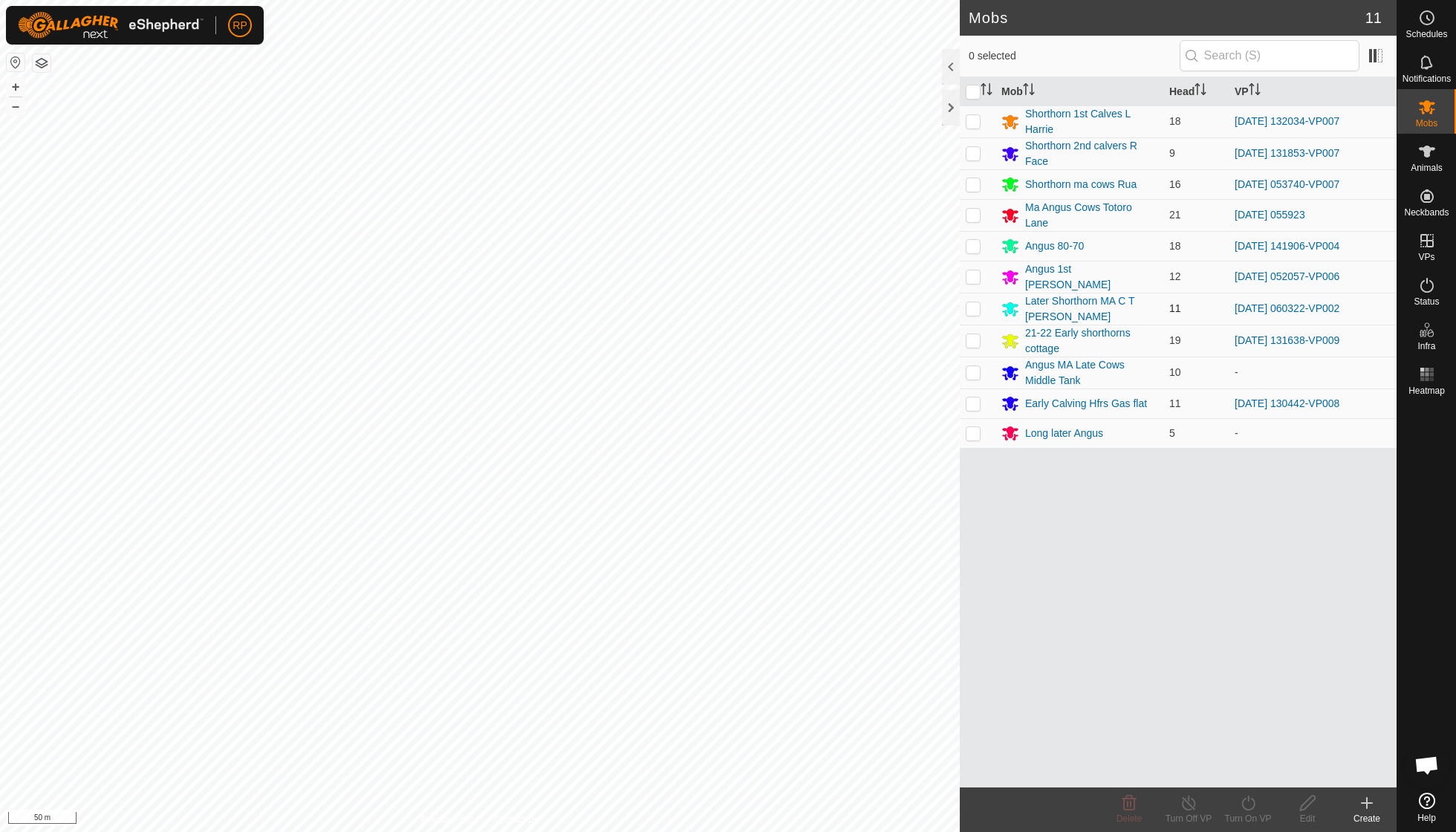
click at [976, 302] on p-checkbox at bounding box center [973, 308] width 15 height 12
checkbox input "true"
click at [1251, 807] on icon at bounding box center [1249, 803] width 19 height 18
click at [1244, 773] on link "Now" at bounding box center [1293, 769] width 147 height 30
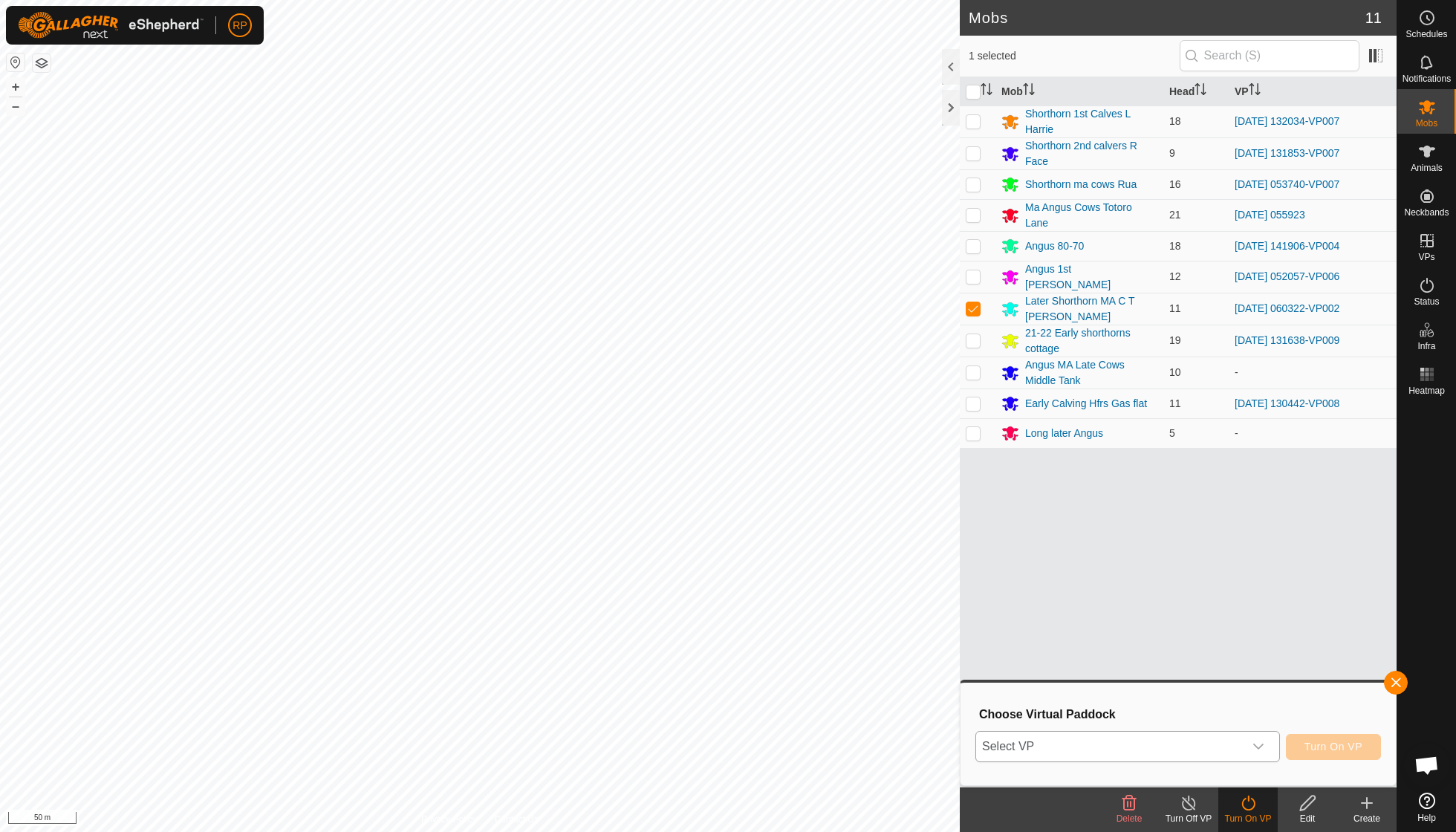
click at [1258, 745] on icon "dropdown trigger" at bounding box center [1258, 747] width 12 height 12
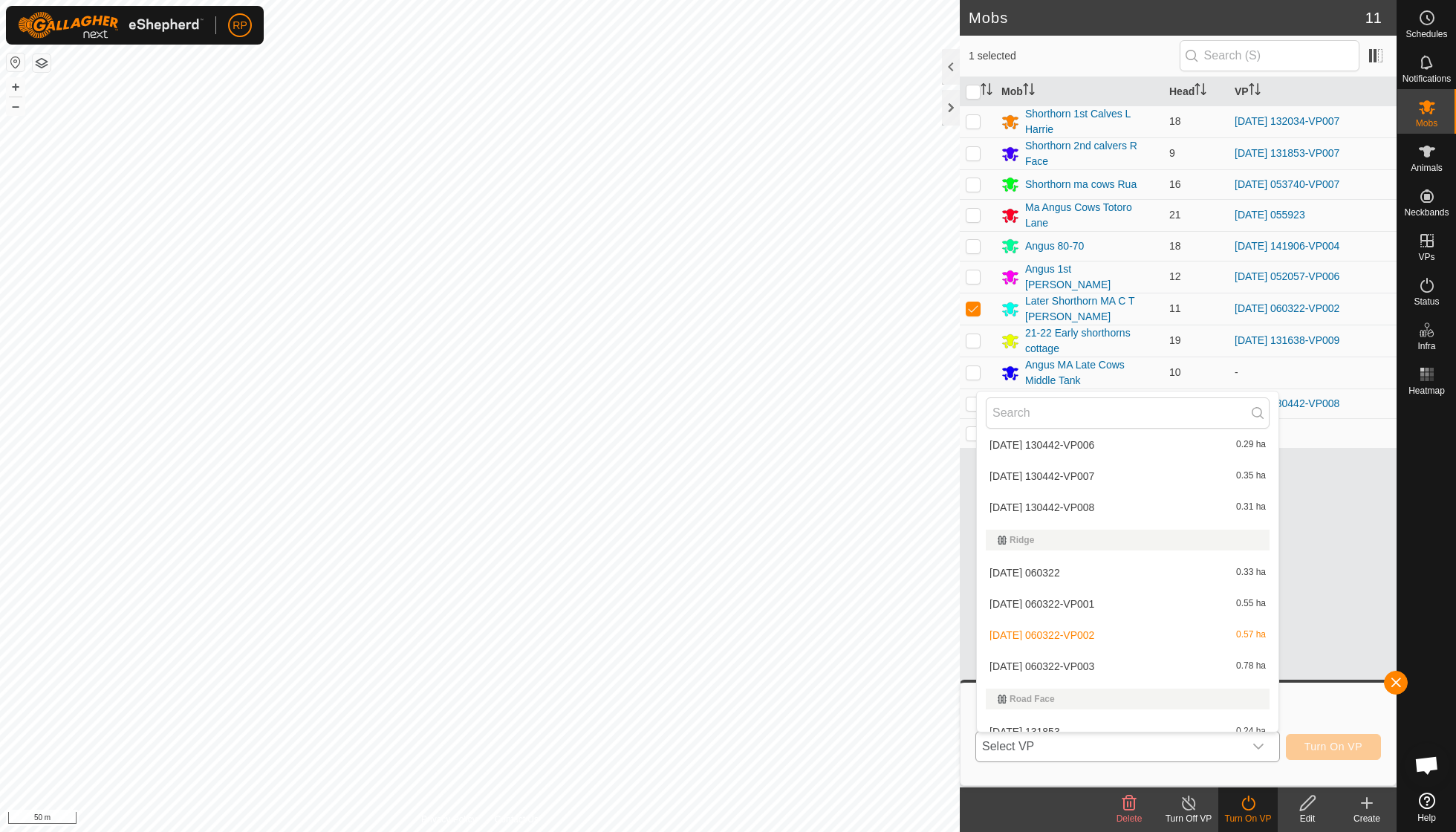
scroll to position [2572, 0]
click at [1088, 648] on li "[DATE] 060322-VP003 0.78 ha" at bounding box center [1128, 663] width 301 height 30
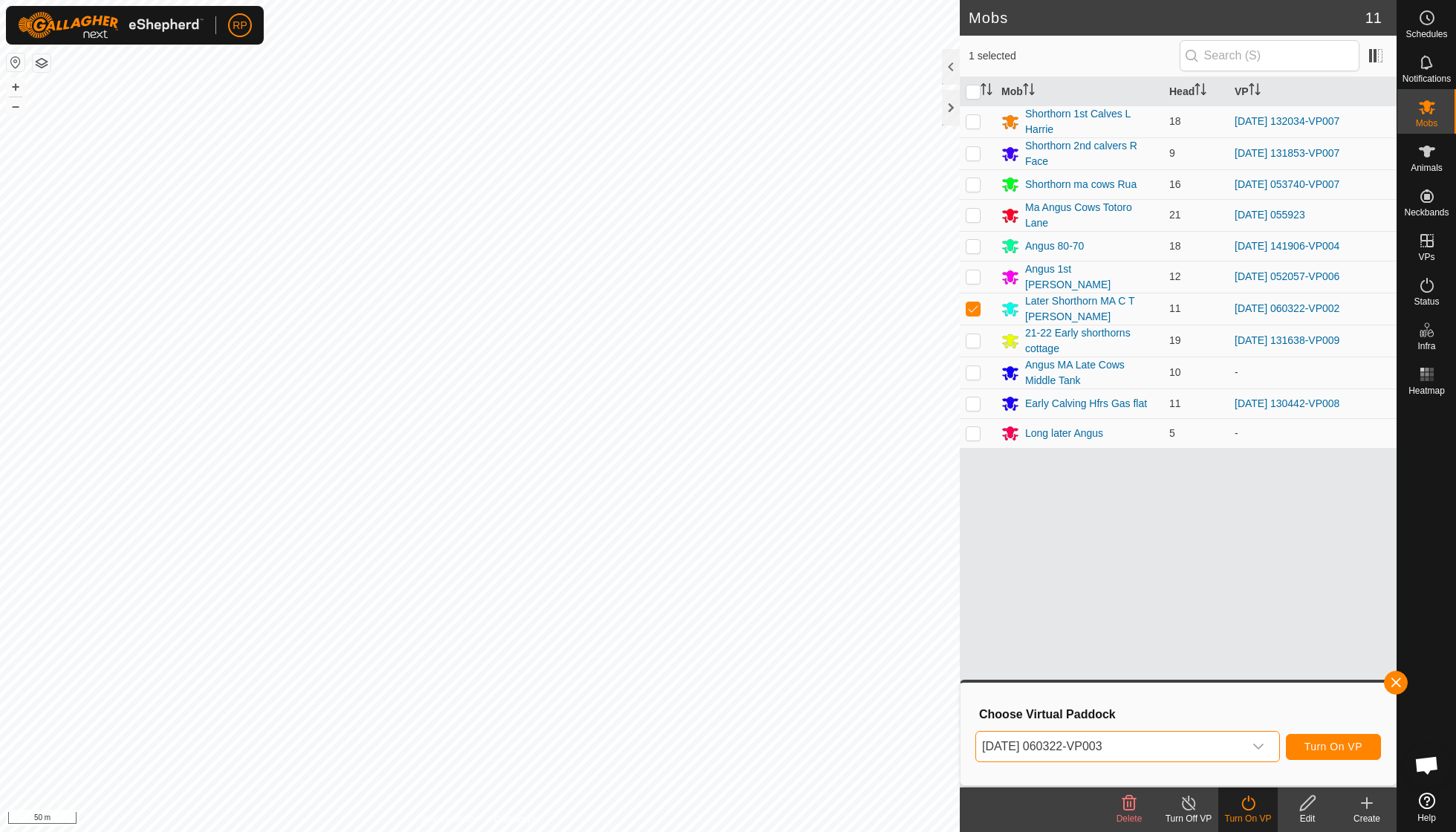
click at [1322, 757] on button "Turn On VP" at bounding box center [1333, 747] width 95 height 26
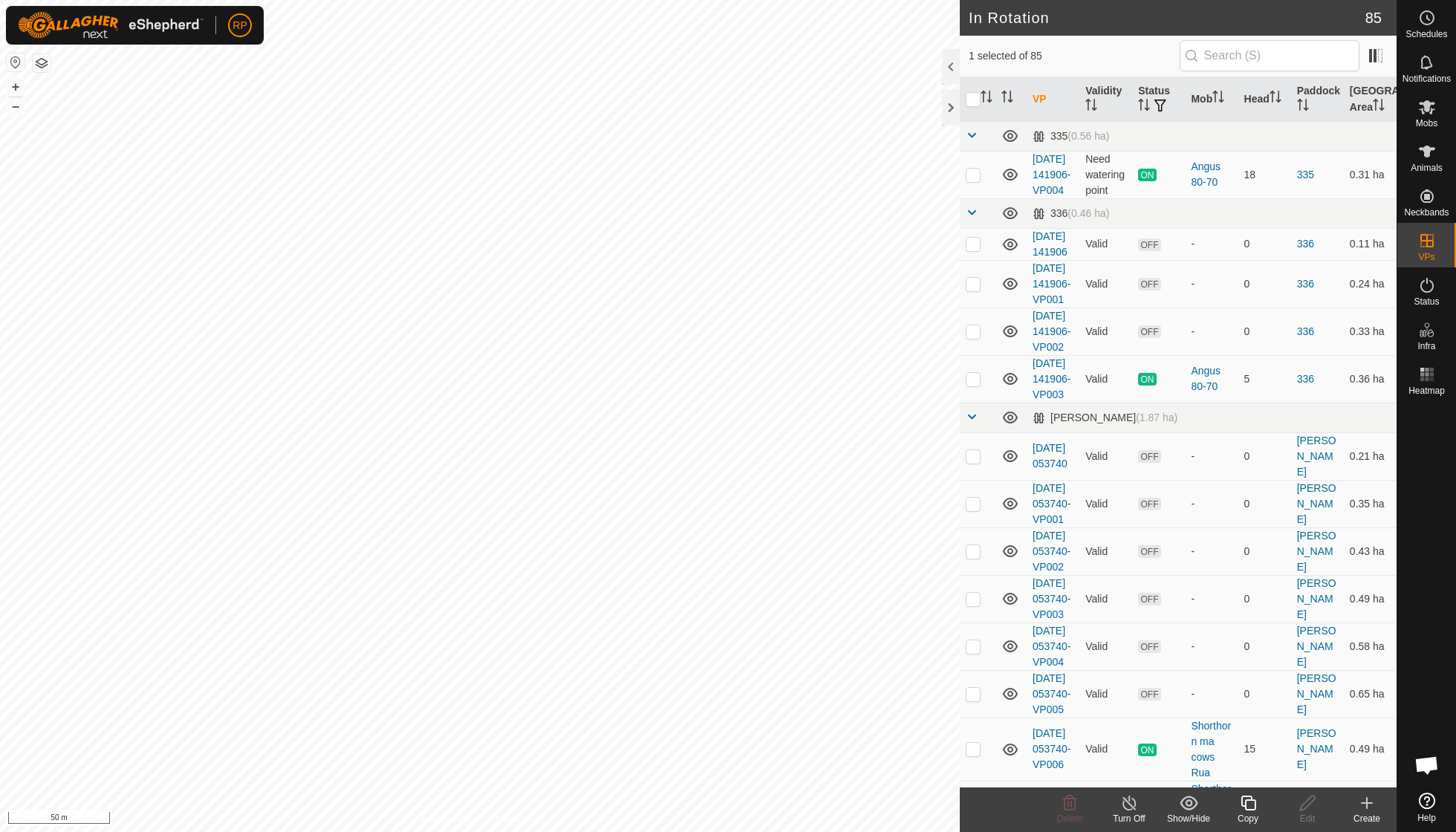
click at [1255, 806] on icon at bounding box center [1248, 803] width 15 height 15
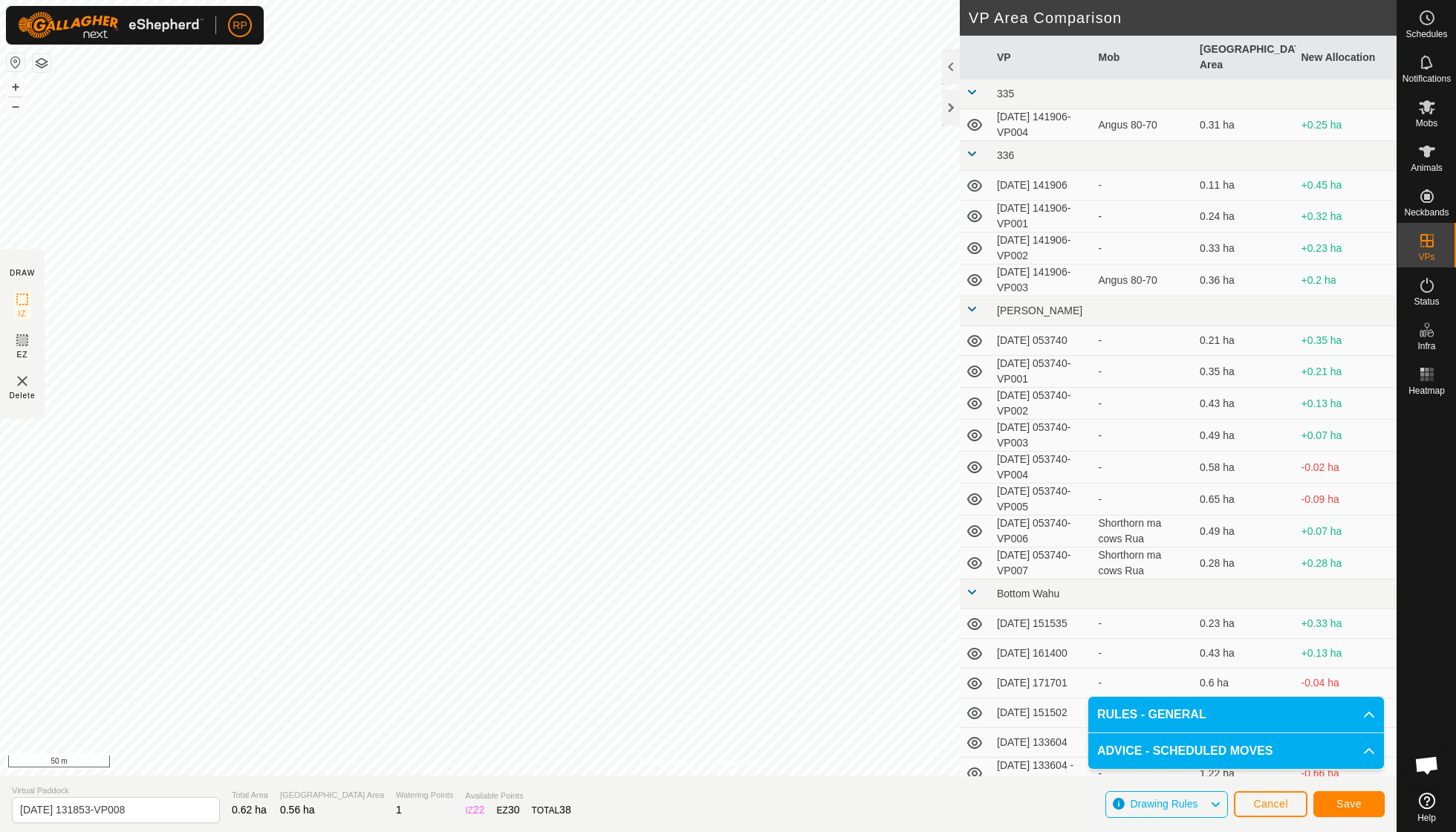
click at [1346, 808] on span "Save" at bounding box center [1349, 804] width 25 height 12
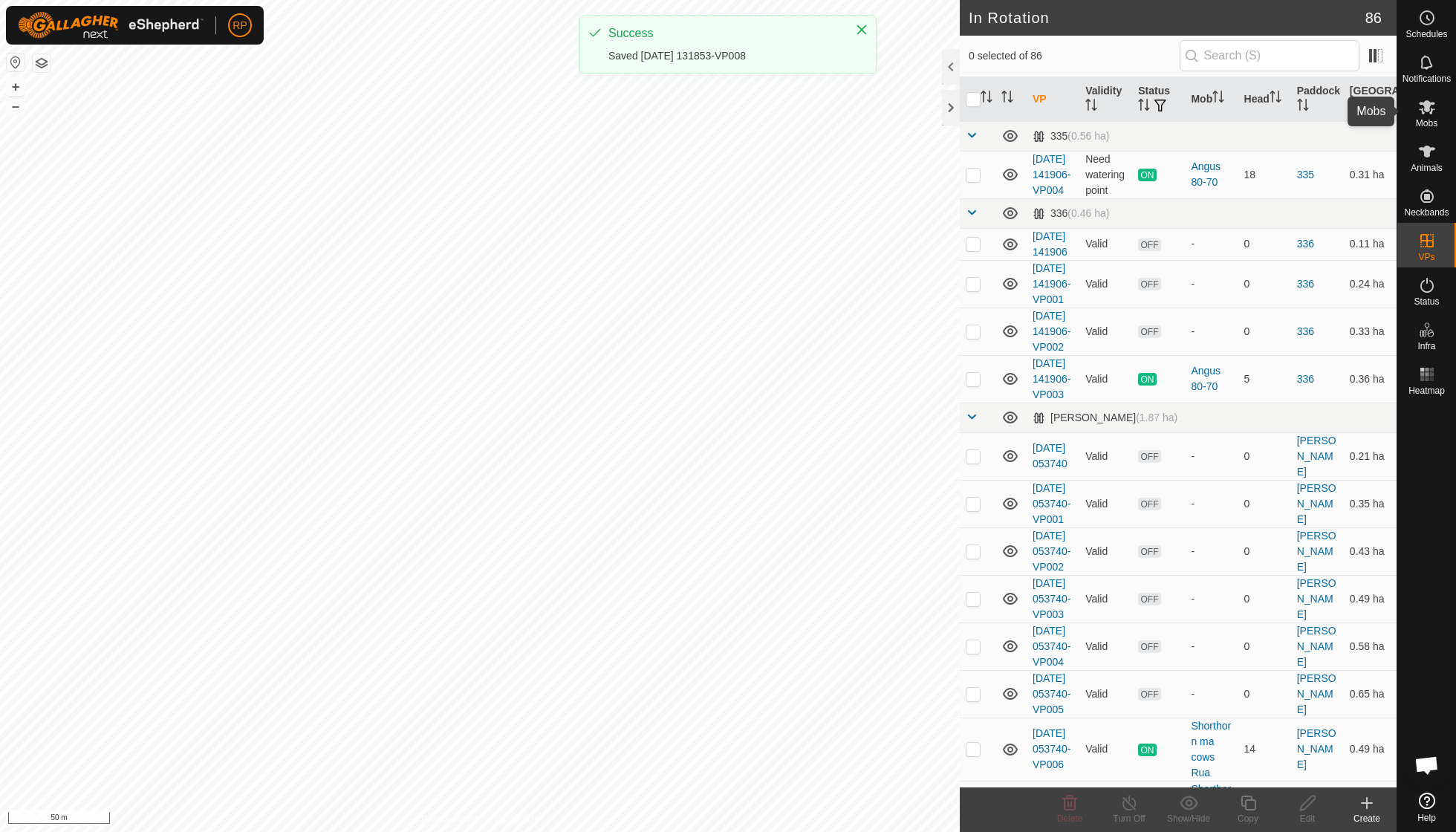
click at [1430, 113] on icon at bounding box center [1426, 107] width 16 height 14
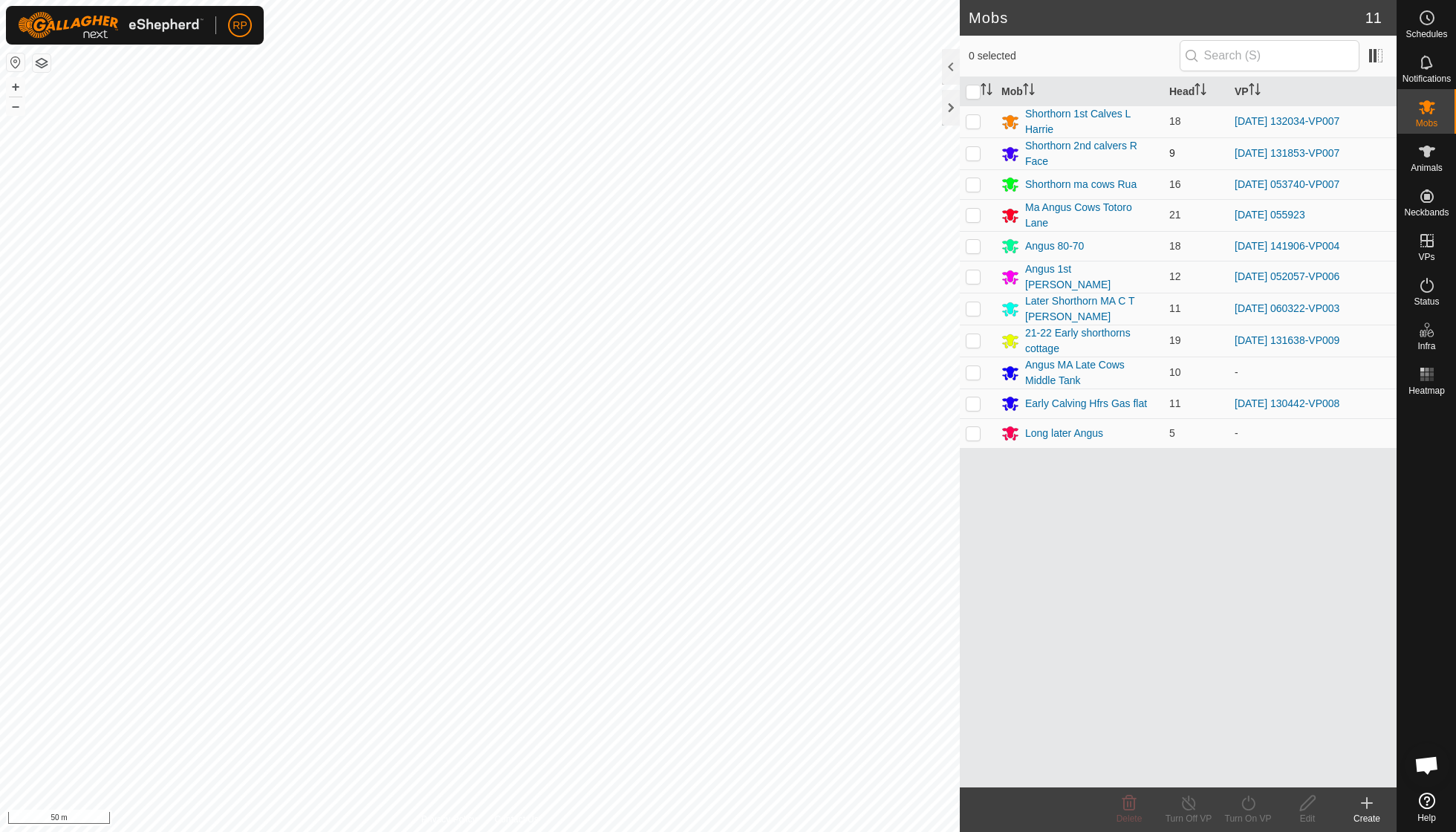
click at [970, 152] on p-checkbox at bounding box center [973, 153] width 15 height 12
checkbox input "true"
click at [1245, 802] on icon at bounding box center [1249, 803] width 19 height 18
click at [1248, 770] on link "Now" at bounding box center [1293, 769] width 147 height 30
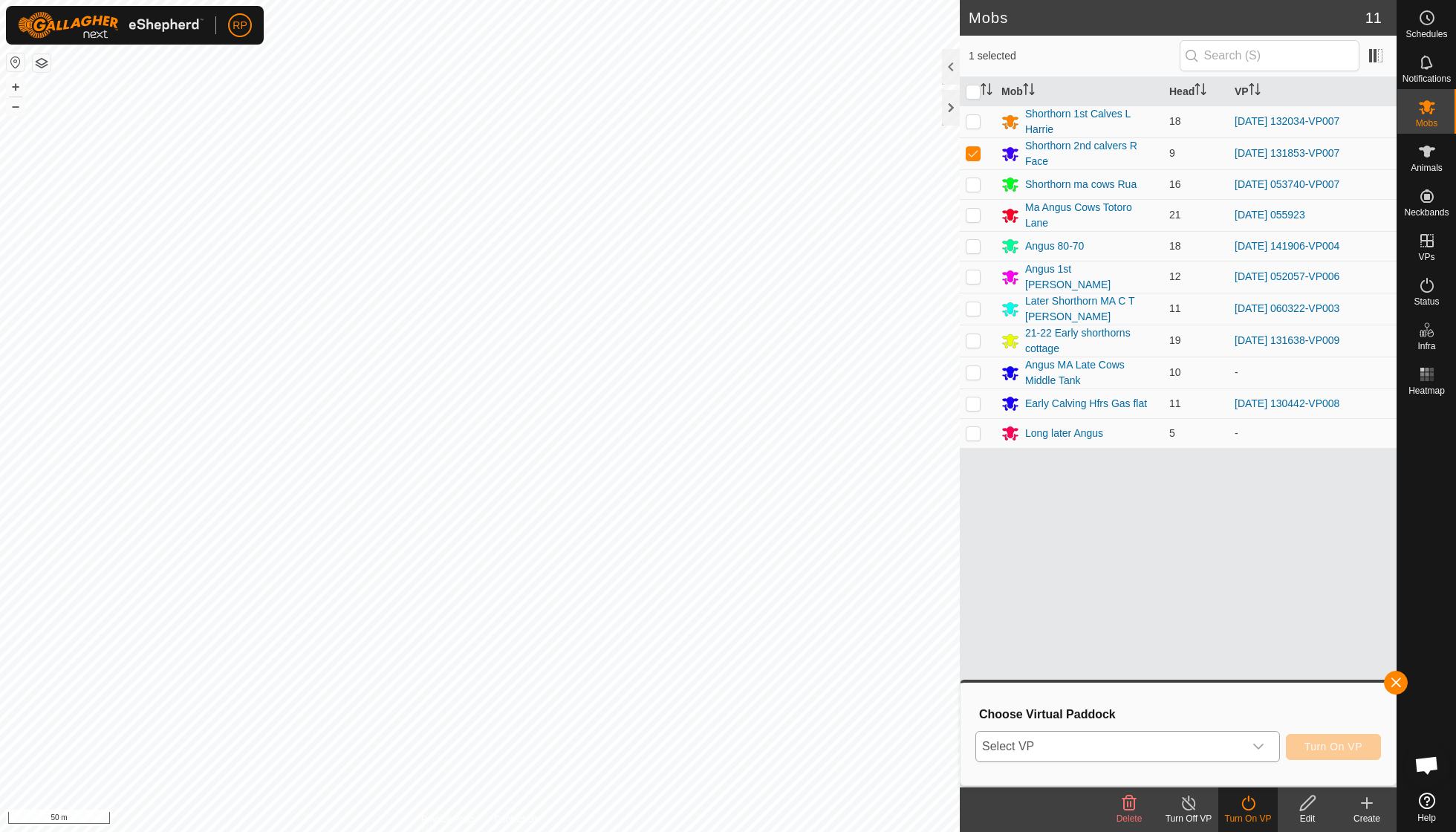
click at [1258, 744] on icon "dropdown trigger" at bounding box center [1258, 747] width 12 height 12
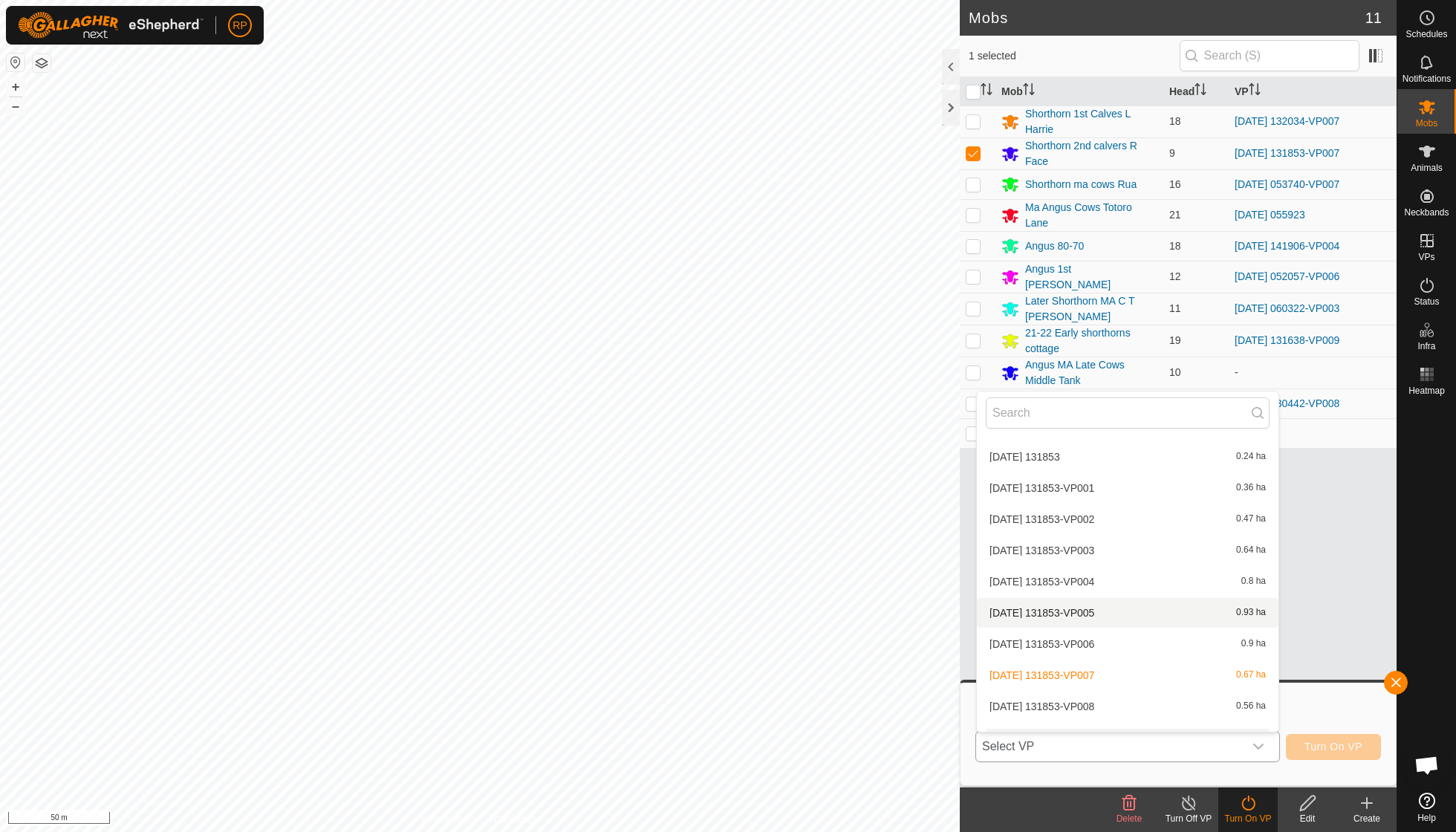
scroll to position [2851, 0]
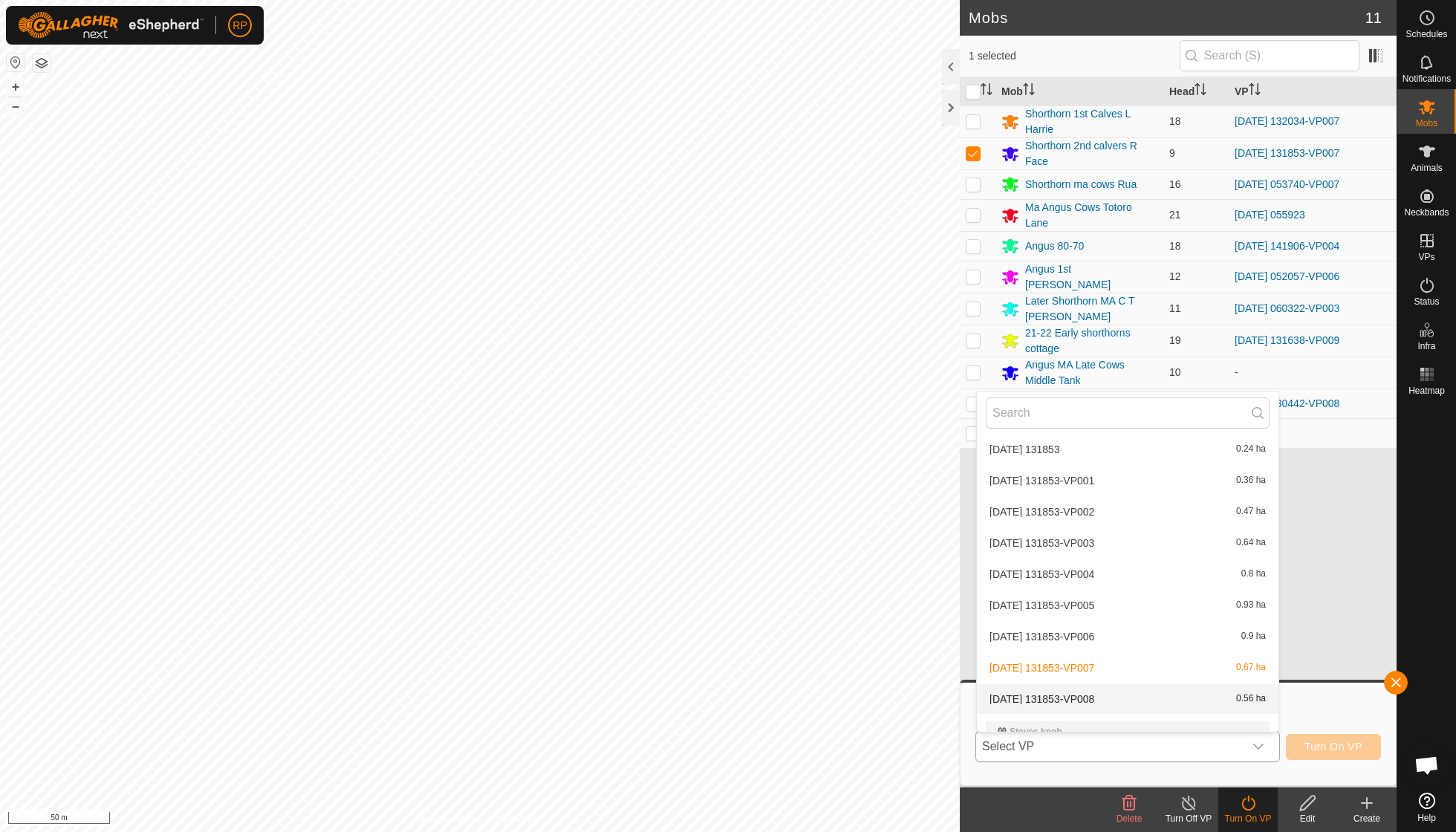
click at [1092, 685] on li "[DATE] 131853-VP008 0.56 ha" at bounding box center [1128, 699] width 301 height 30
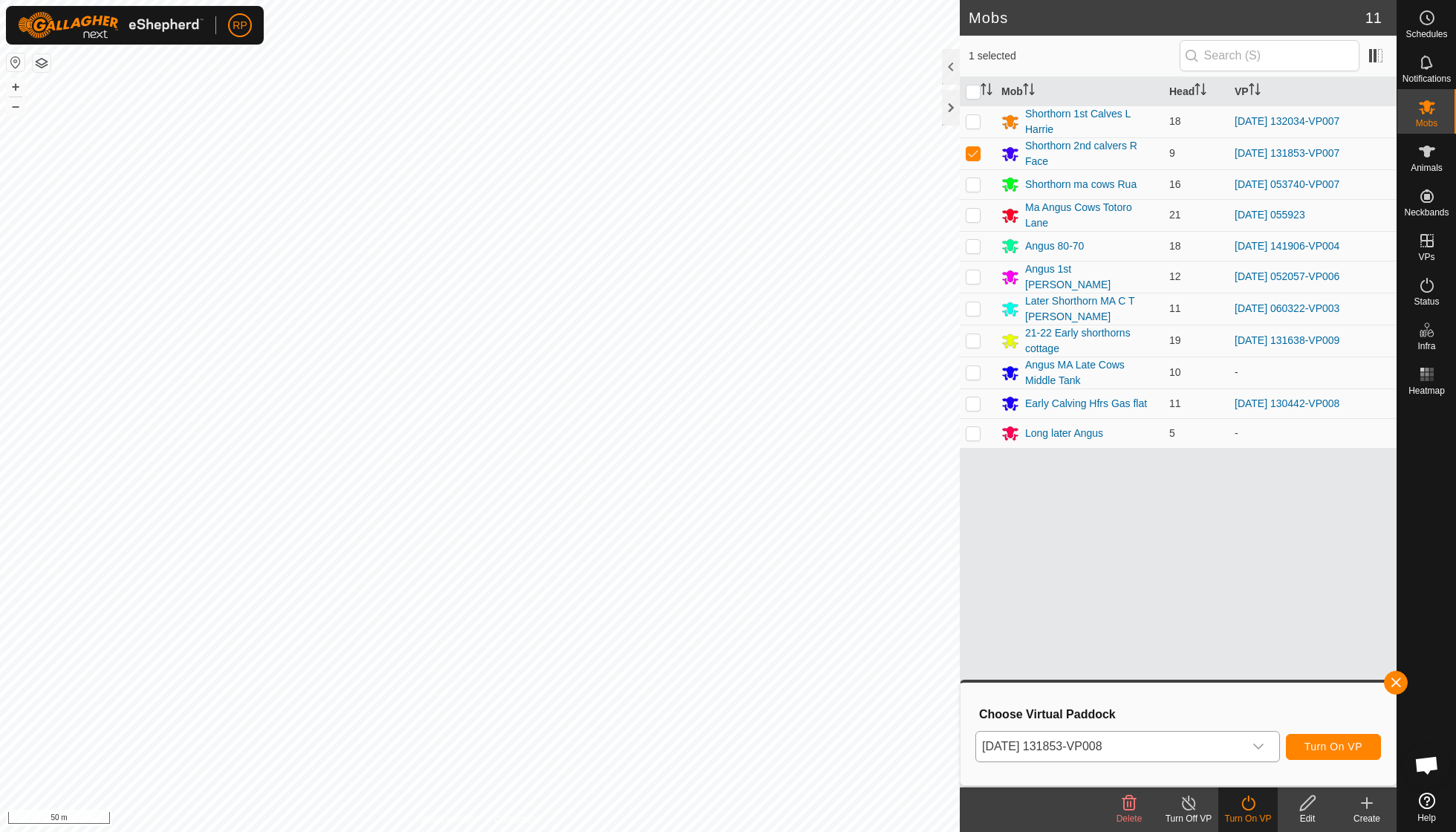
click at [1308, 743] on span "Turn On VP" at bounding box center [1333, 747] width 58 height 12
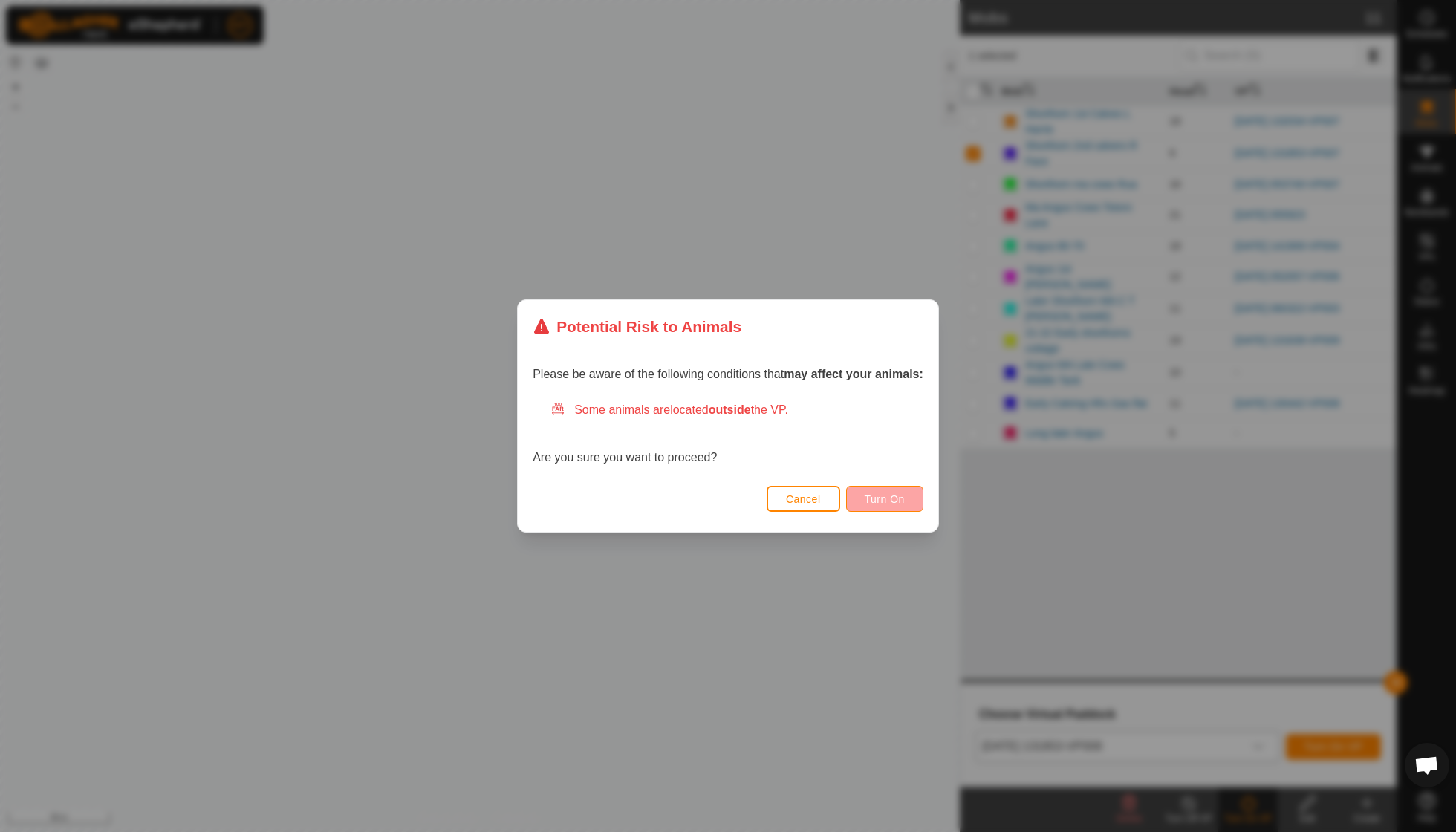
click at [883, 495] on span "Turn On" at bounding box center [884, 499] width 40 height 12
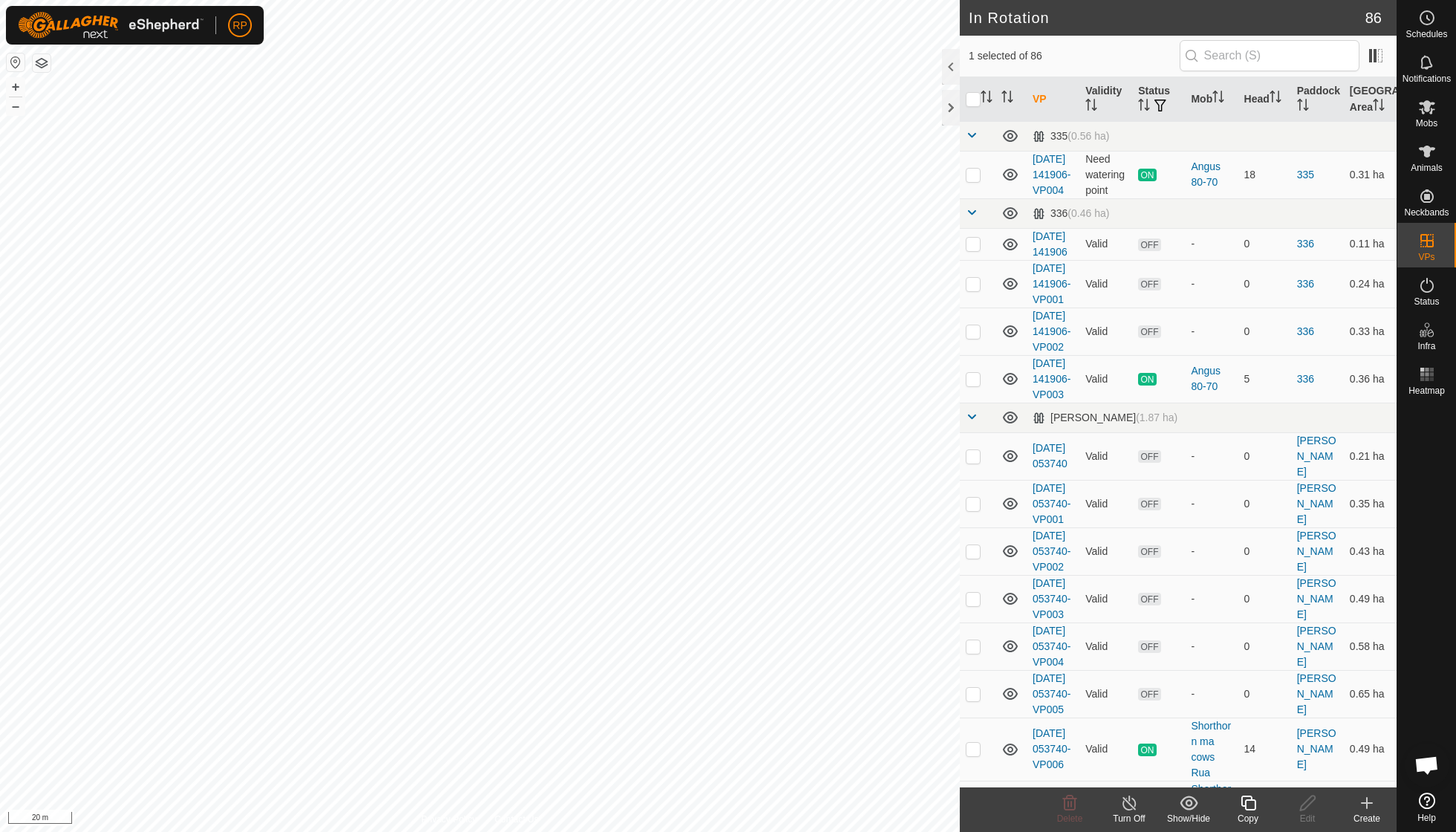
click at [1245, 801] on icon at bounding box center [1249, 803] width 19 height 18
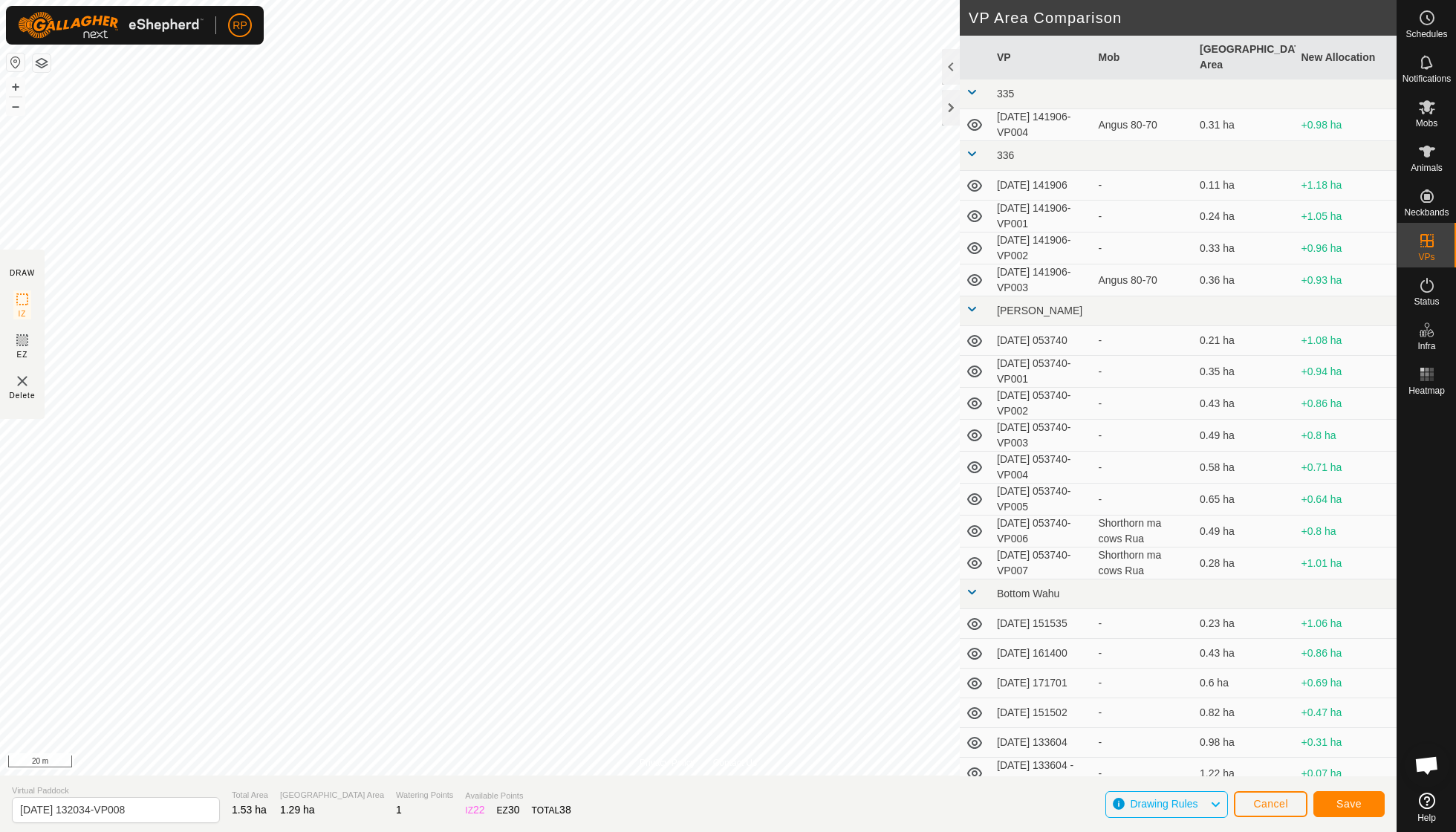
click at [1344, 807] on span "Save" at bounding box center [1349, 804] width 25 height 12
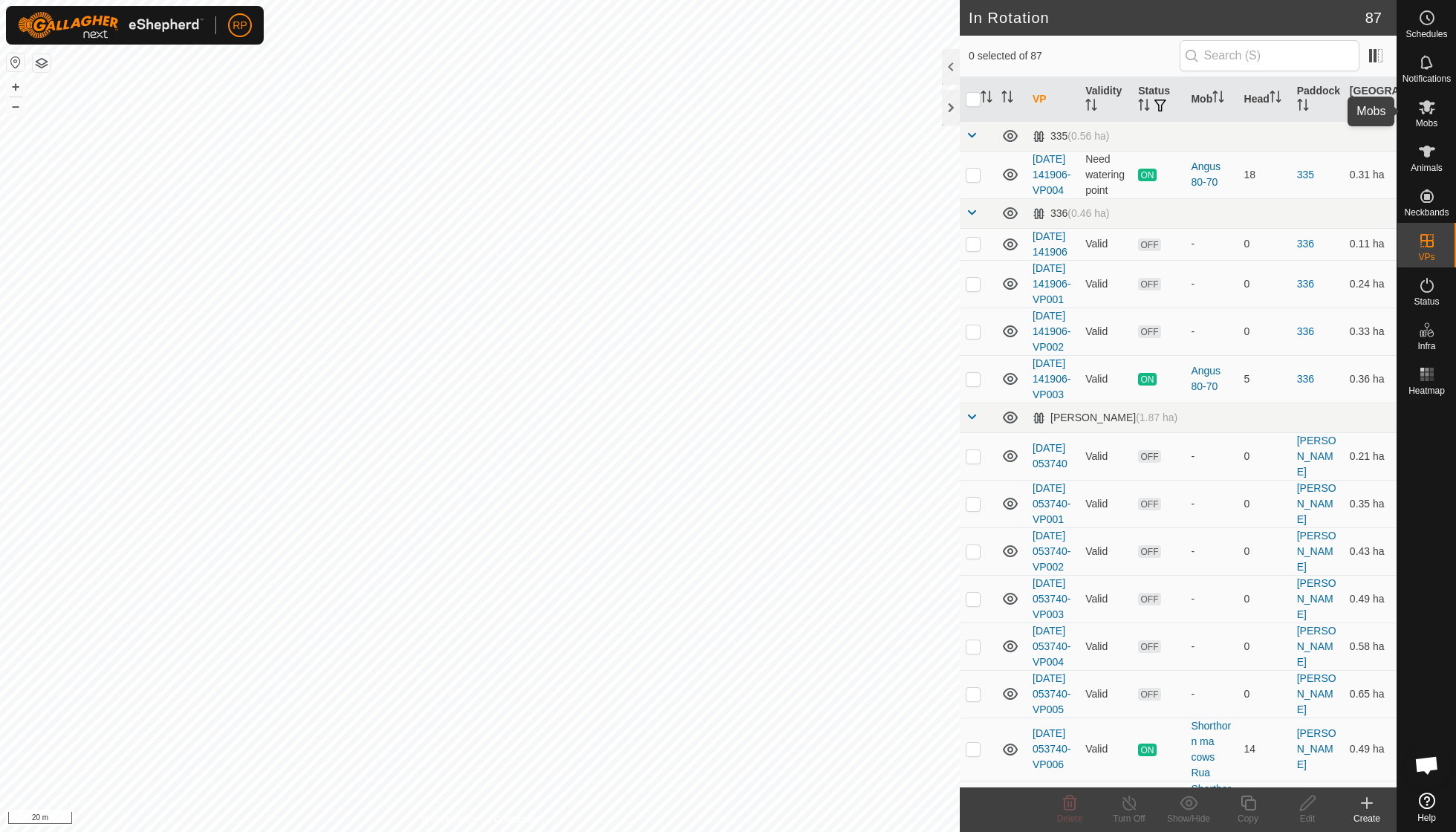
click at [1434, 110] on icon at bounding box center [1426, 107] width 16 height 14
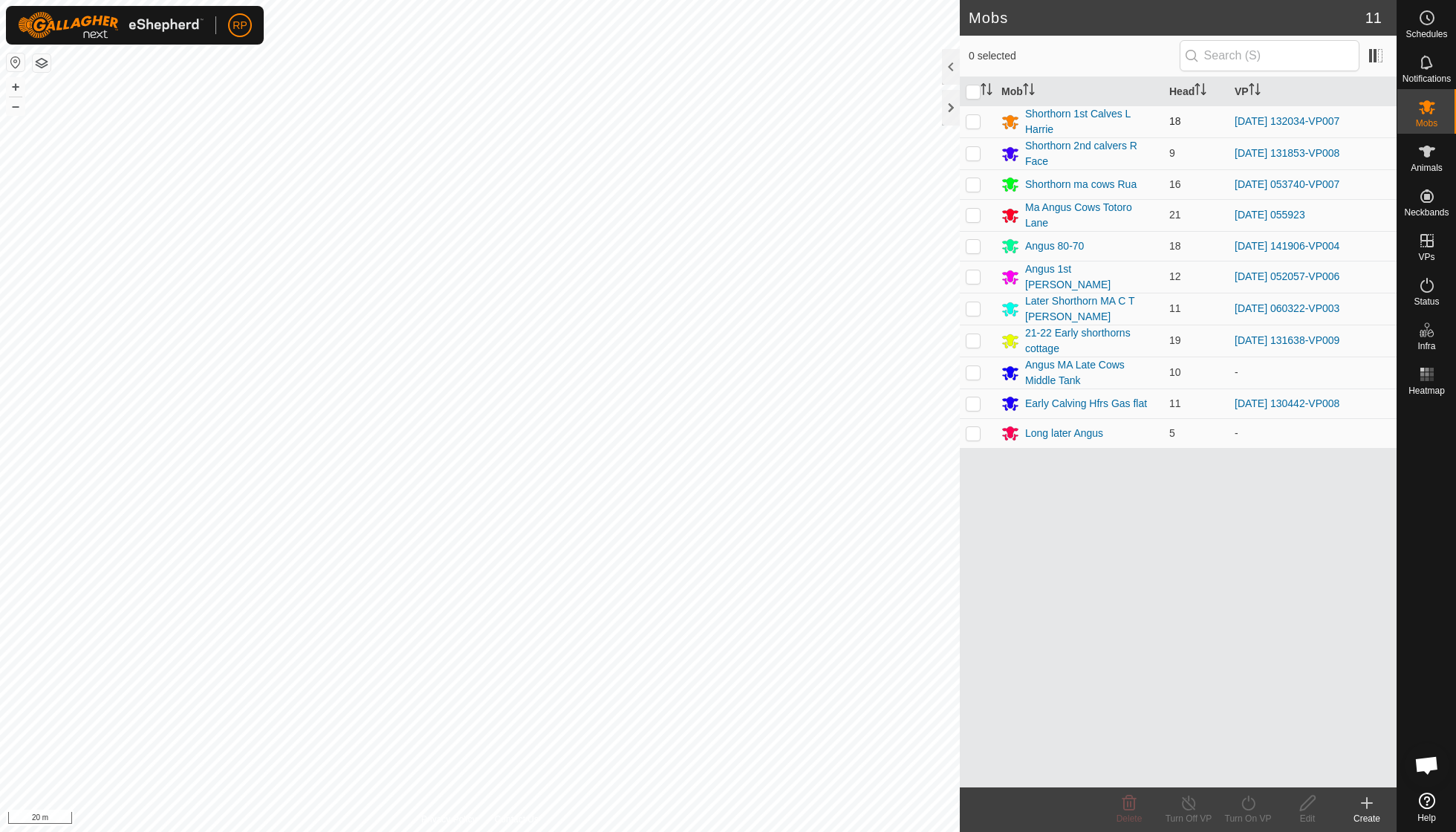
click at [976, 119] on p-checkbox at bounding box center [973, 121] width 15 height 12
checkbox input "true"
click at [1244, 802] on icon at bounding box center [1249, 803] width 19 height 18
click at [1242, 767] on span "Now" at bounding box center [1239, 769] width 24 height 18
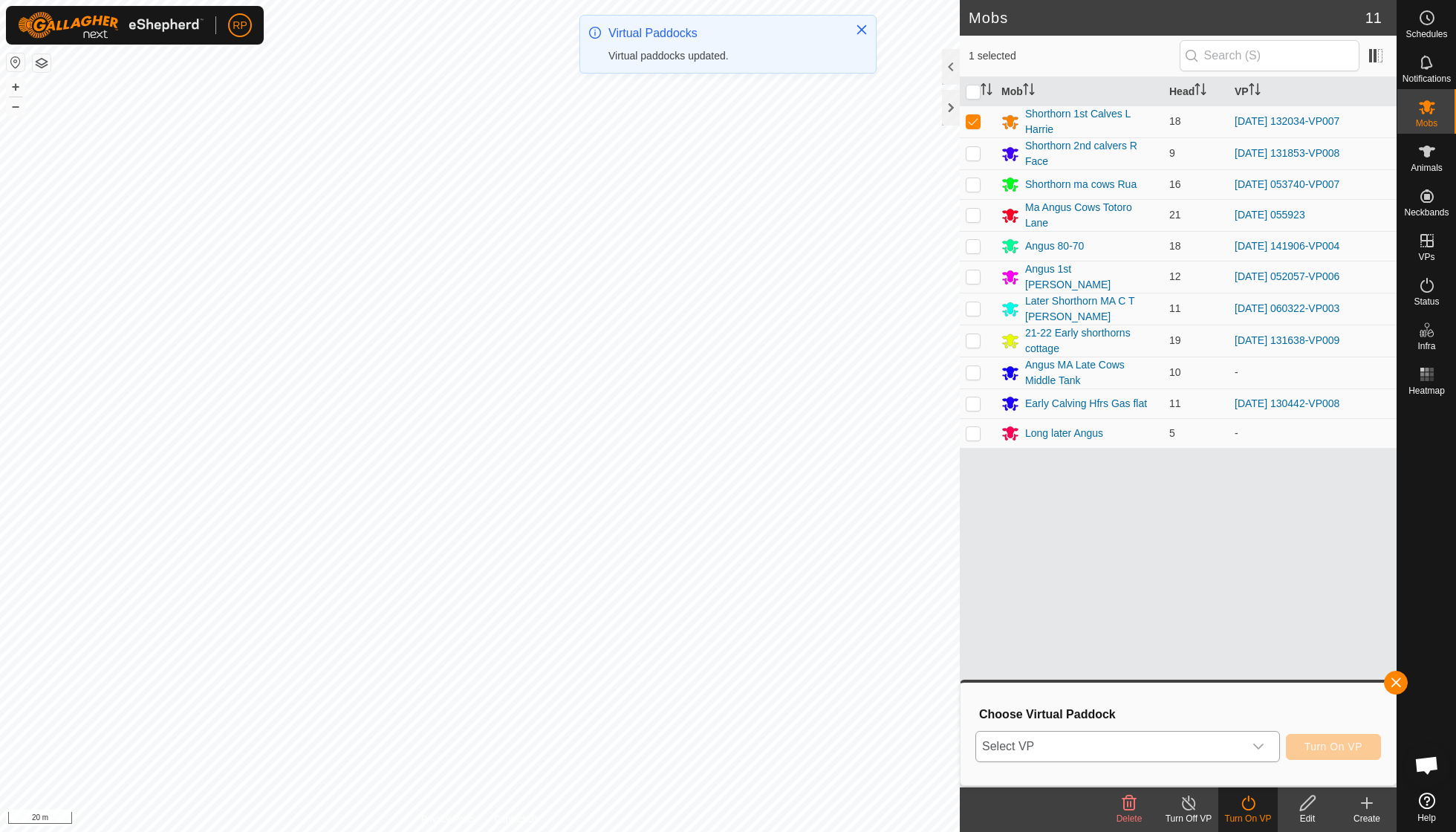
click at [1258, 747] on icon "dropdown trigger" at bounding box center [1258, 747] width 12 height 12
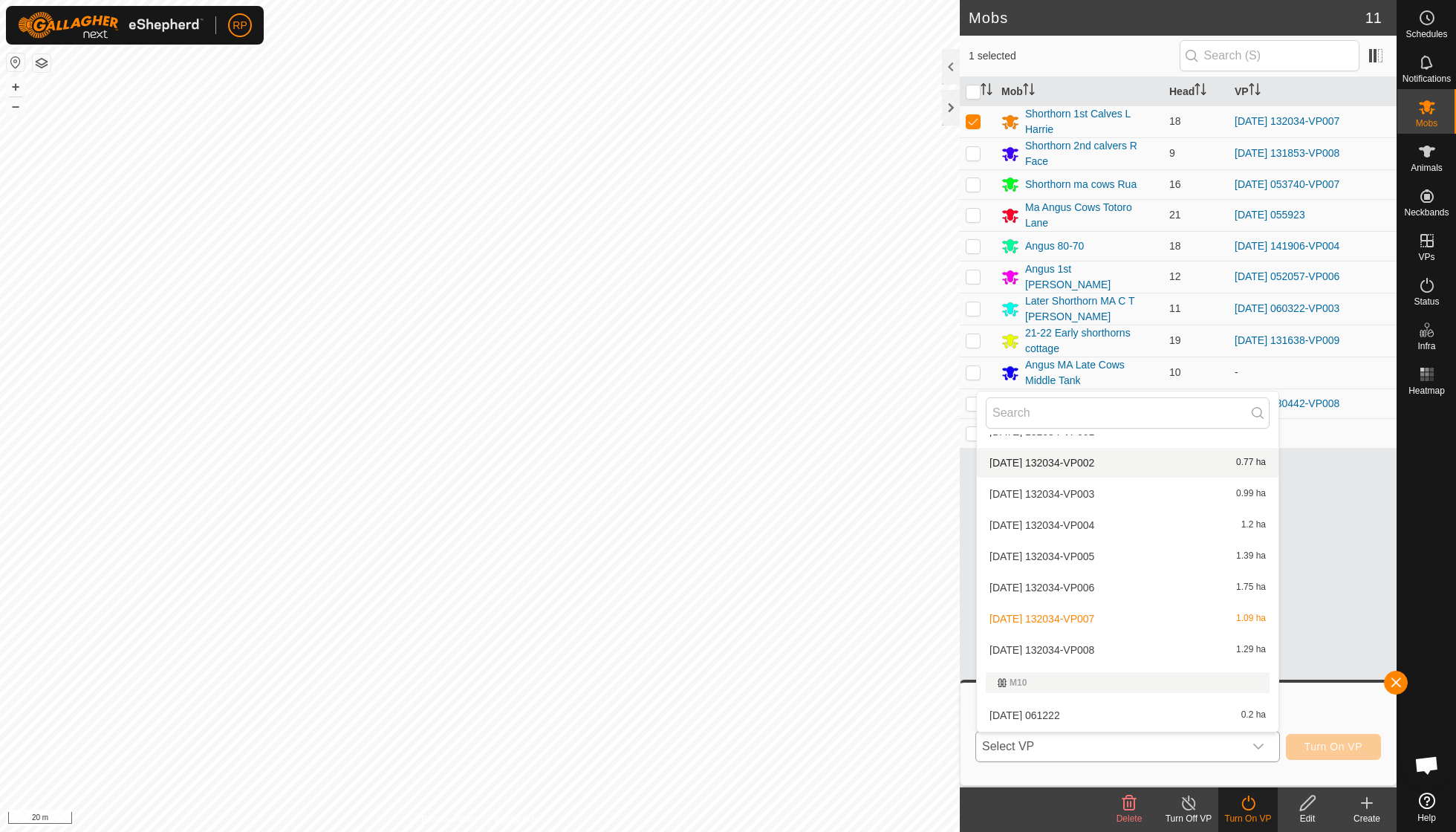
scroll to position [1793, 0]
click at [1091, 632] on li "[DATE] 132034-VP008 1.29 ha" at bounding box center [1128, 647] width 301 height 30
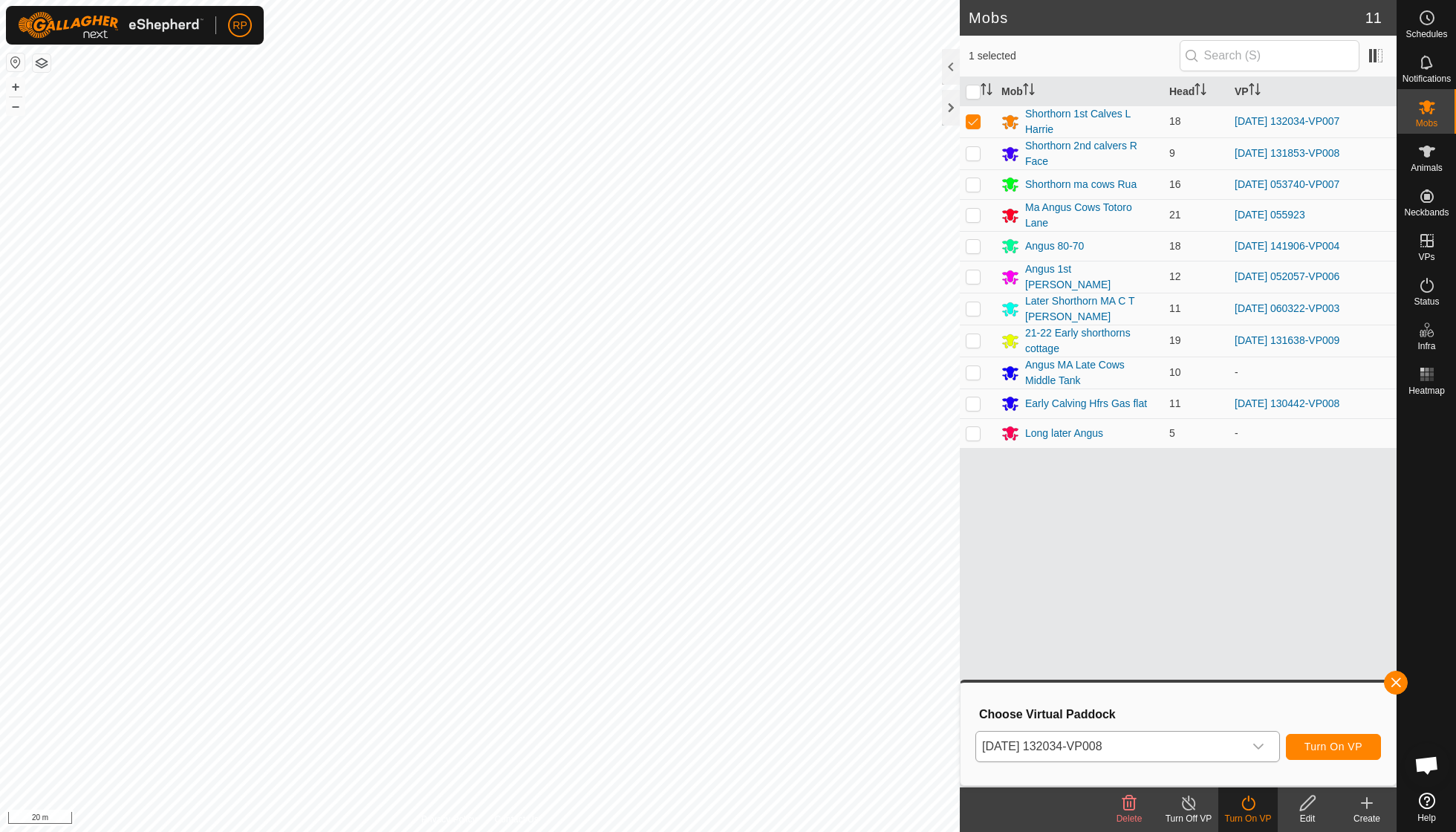
click at [1322, 741] on span "Turn On VP" at bounding box center [1333, 747] width 58 height 12
